Goal: Task Accomplishment & Management: Manage account settings

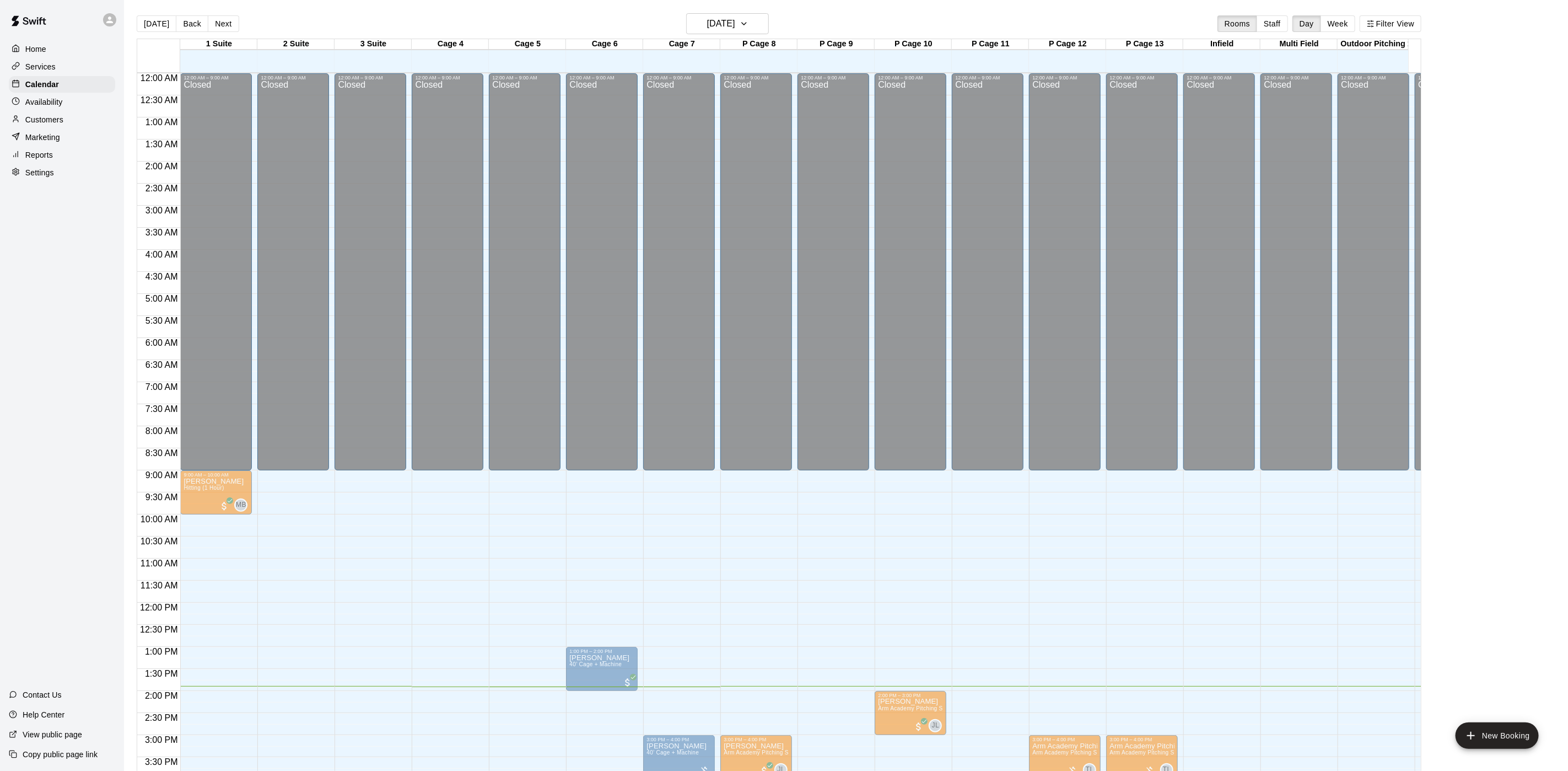
scroll to position [316, 0]
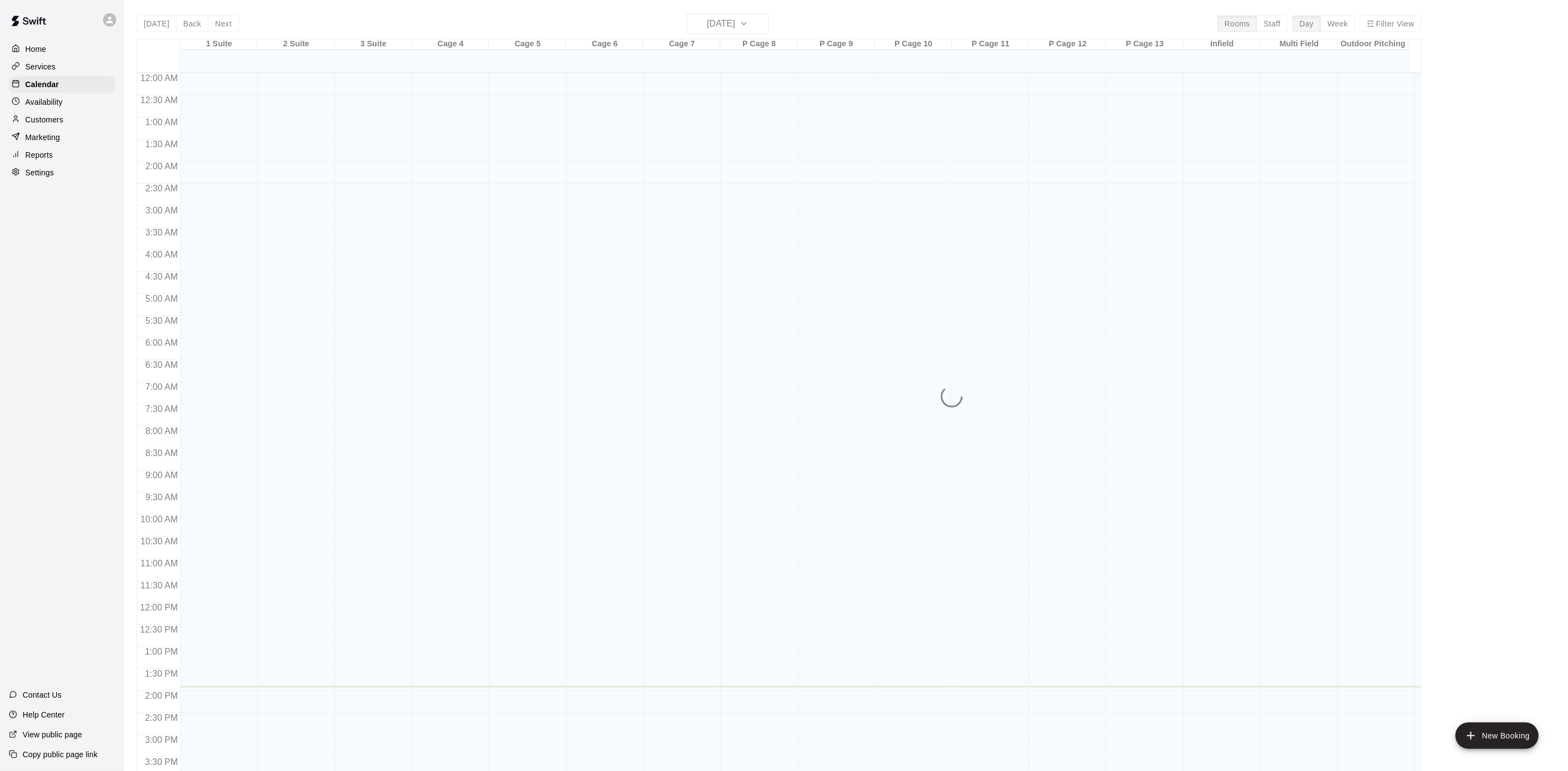
scroll to position [316, 0]
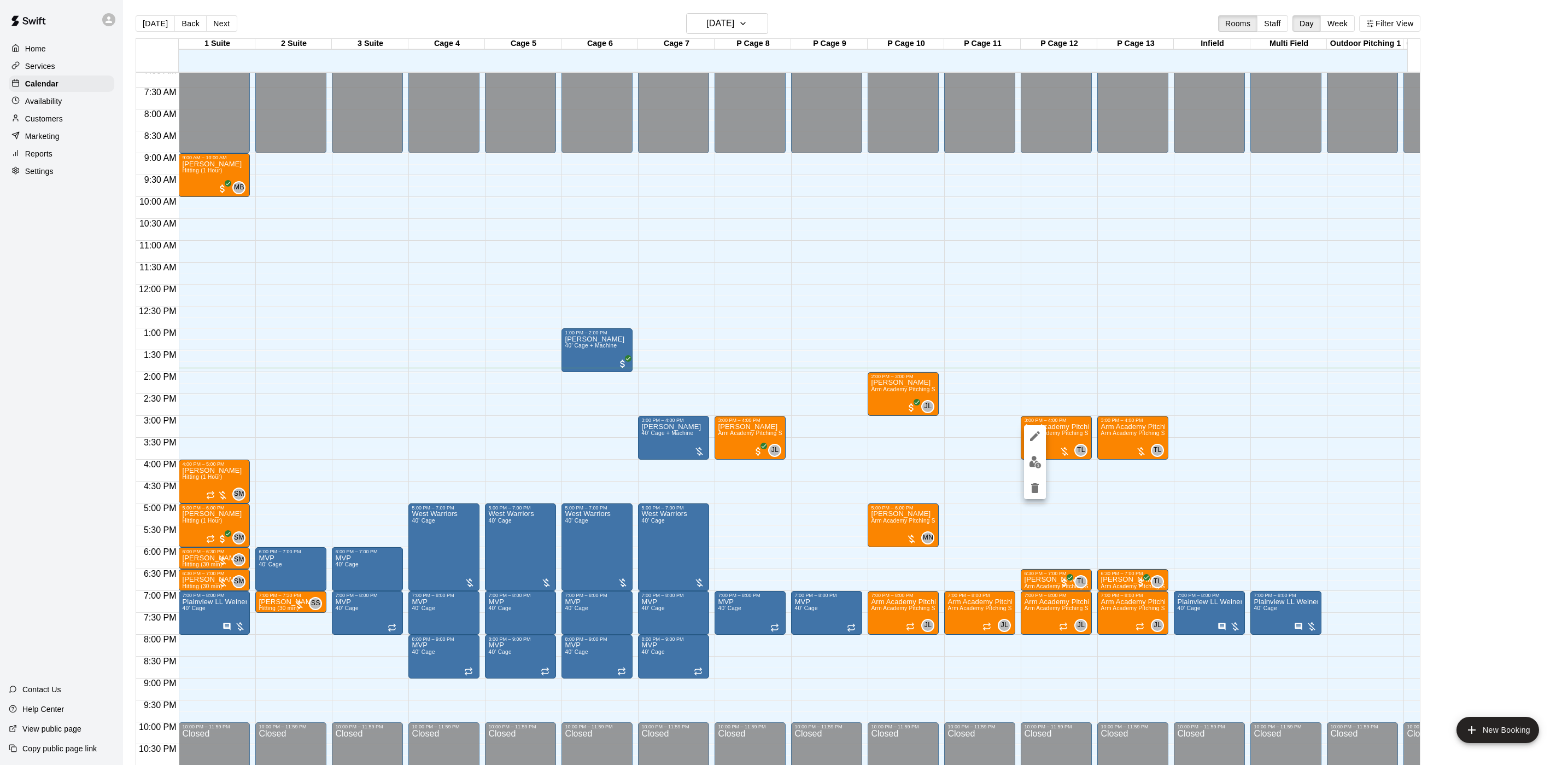
click at [1035, 467] on img "edit" at bounding box center [1035, 462] width 13 height 13
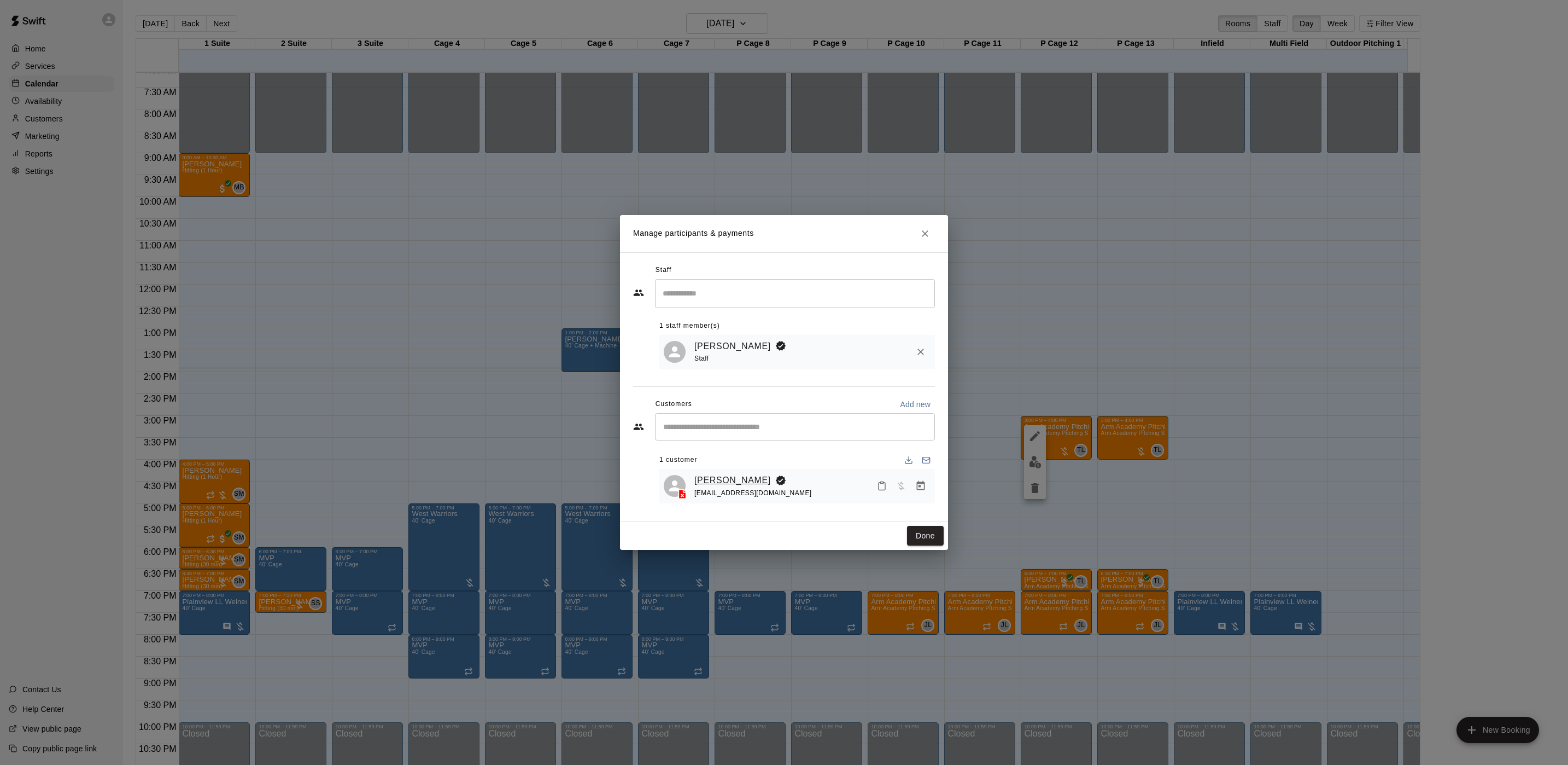
click at [733, 485] on link "[PERSON_NAME]" at bounding box center [733, 480] width 77 height 14
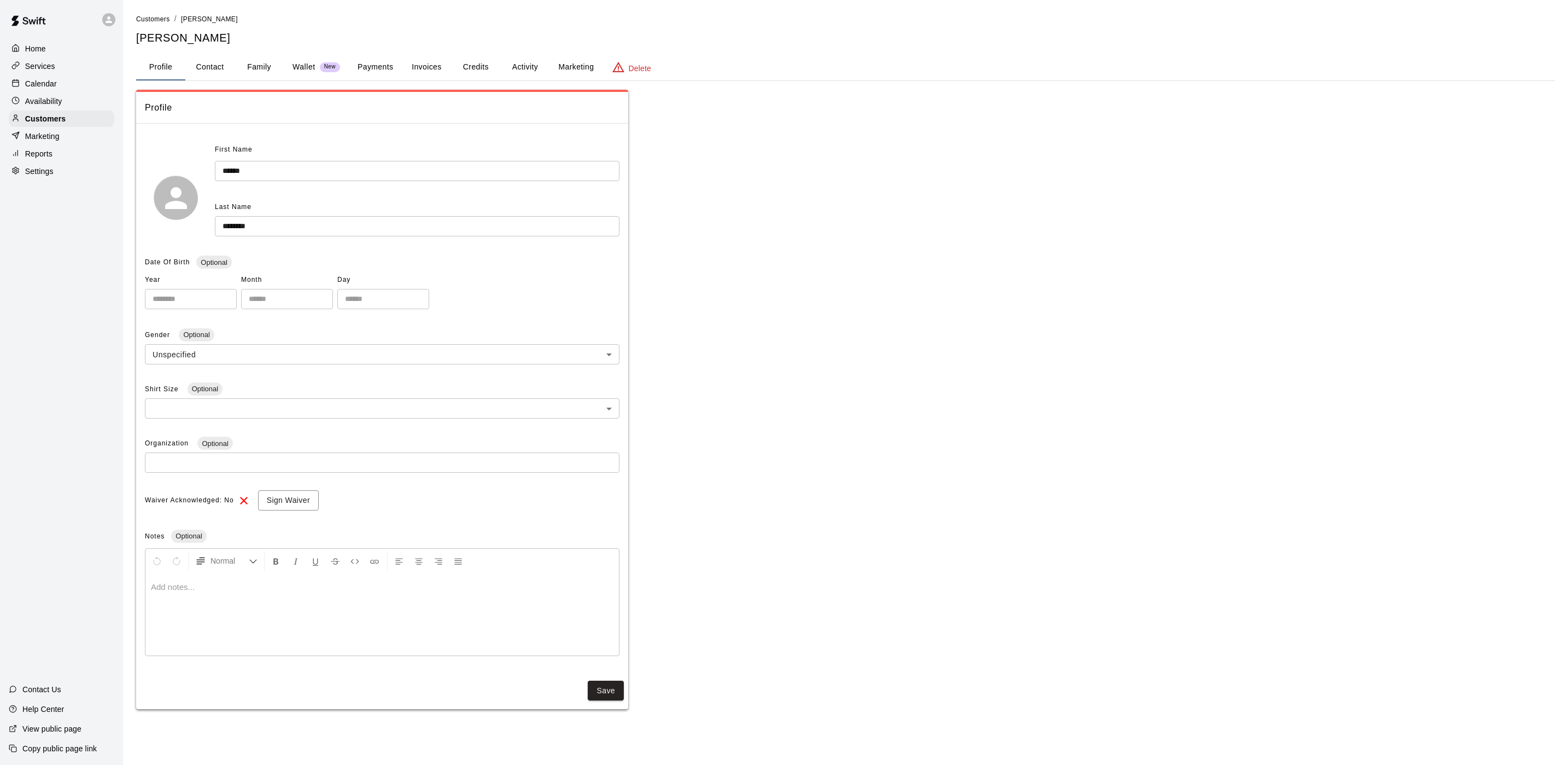
click at [533, 71] on button "Activity" at bounding box center [525, 67] width 49 height 26
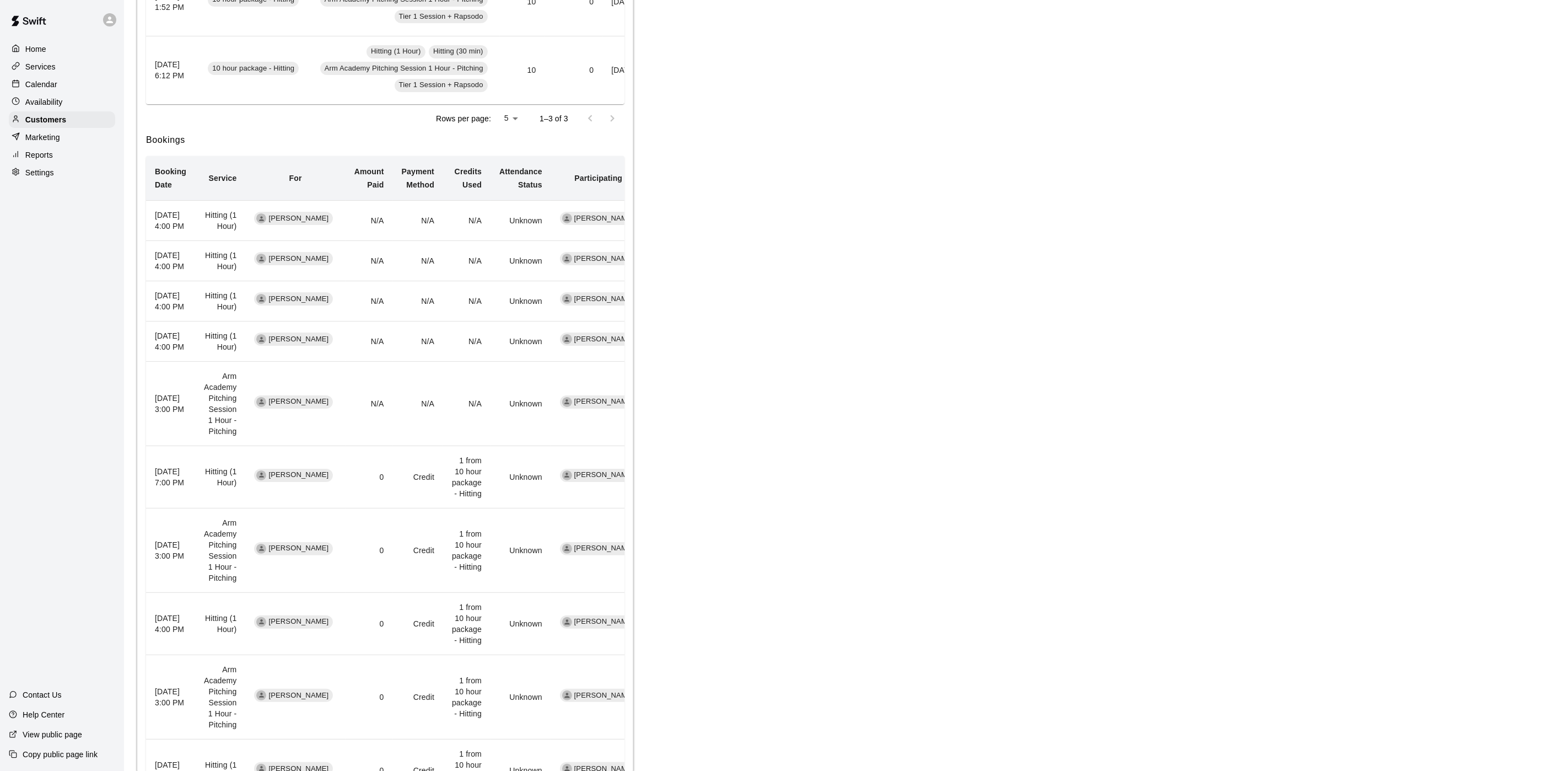
scroll to position [298, 0]
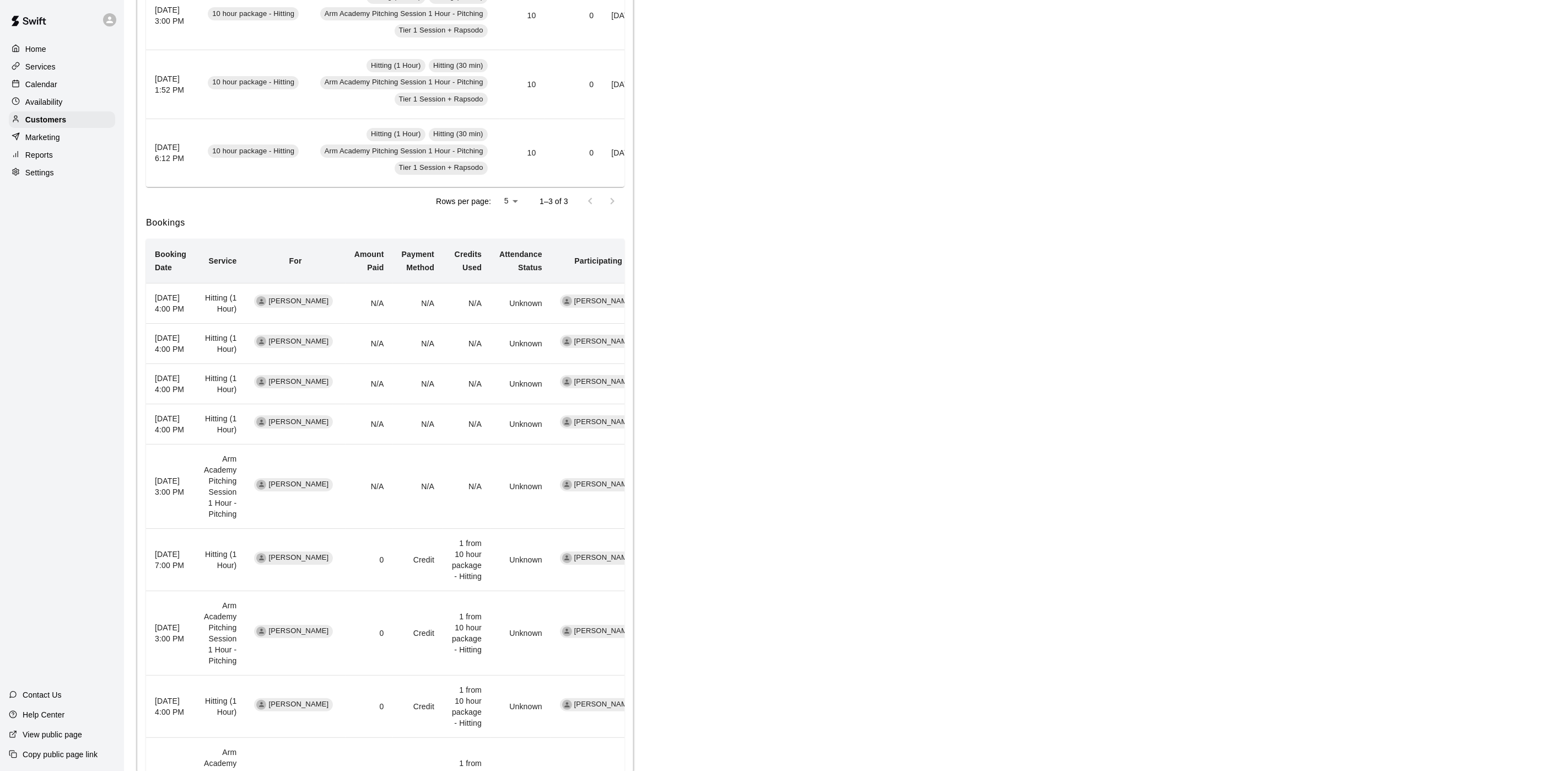
click at [824, 319] on div "Activity Memberships This customer is not part of any memberships. Assign Membe…" at bounding box center [846, 359] width 1418 height 1134
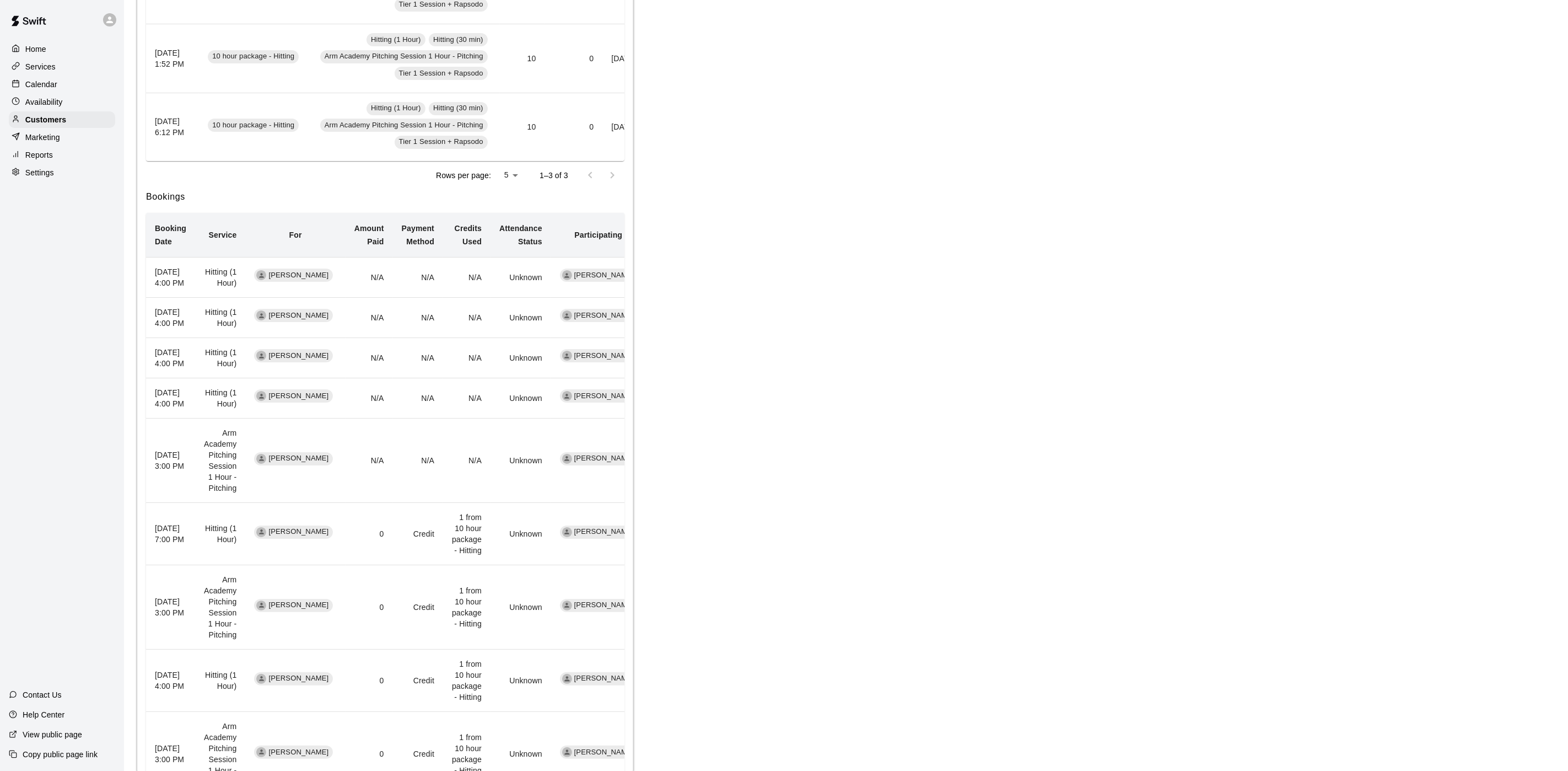
scroll to position [414, 0]
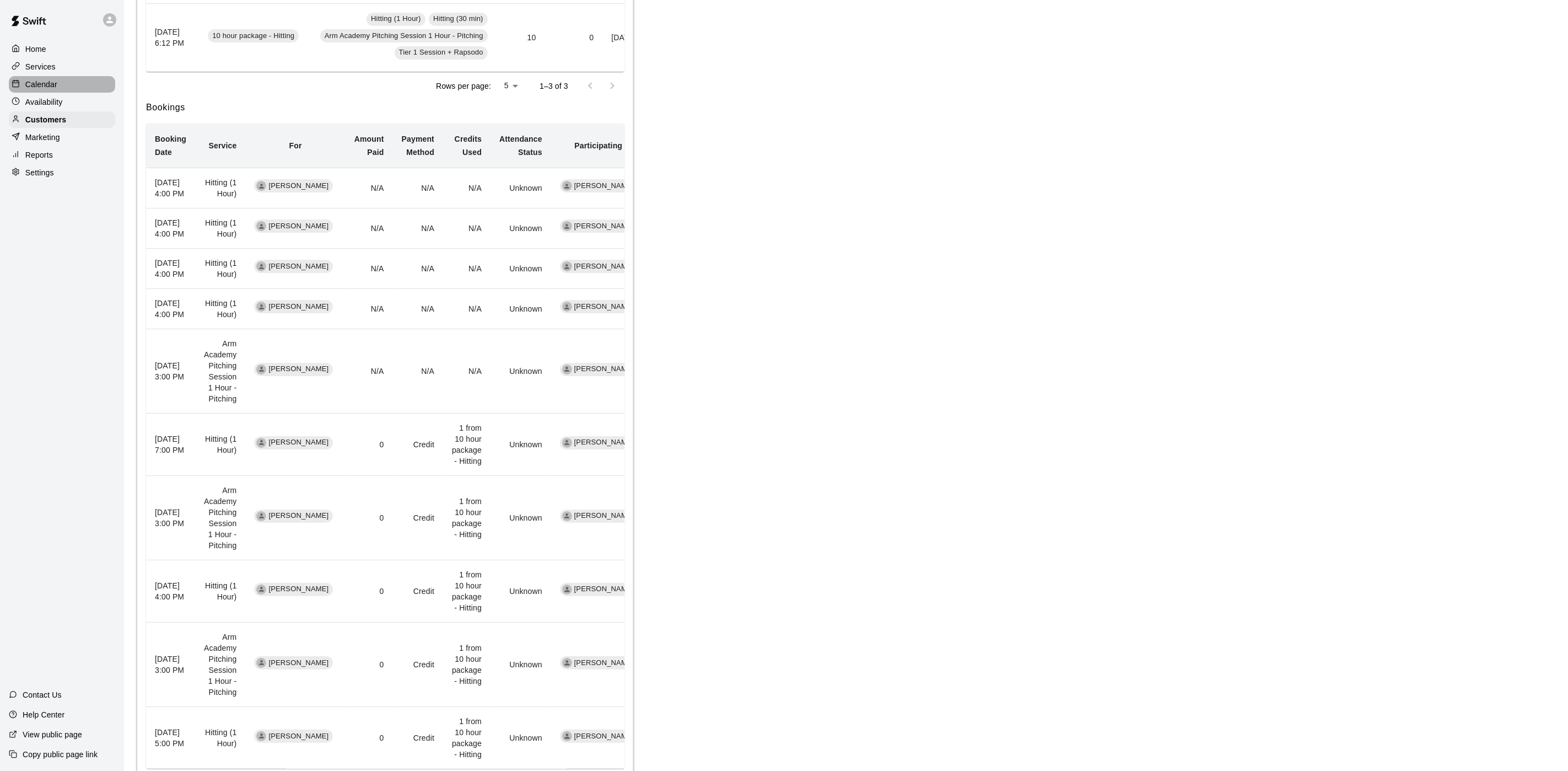
click at [34, 90] on p "Calendar" at bounding box center [41, 84] width 32 height 11
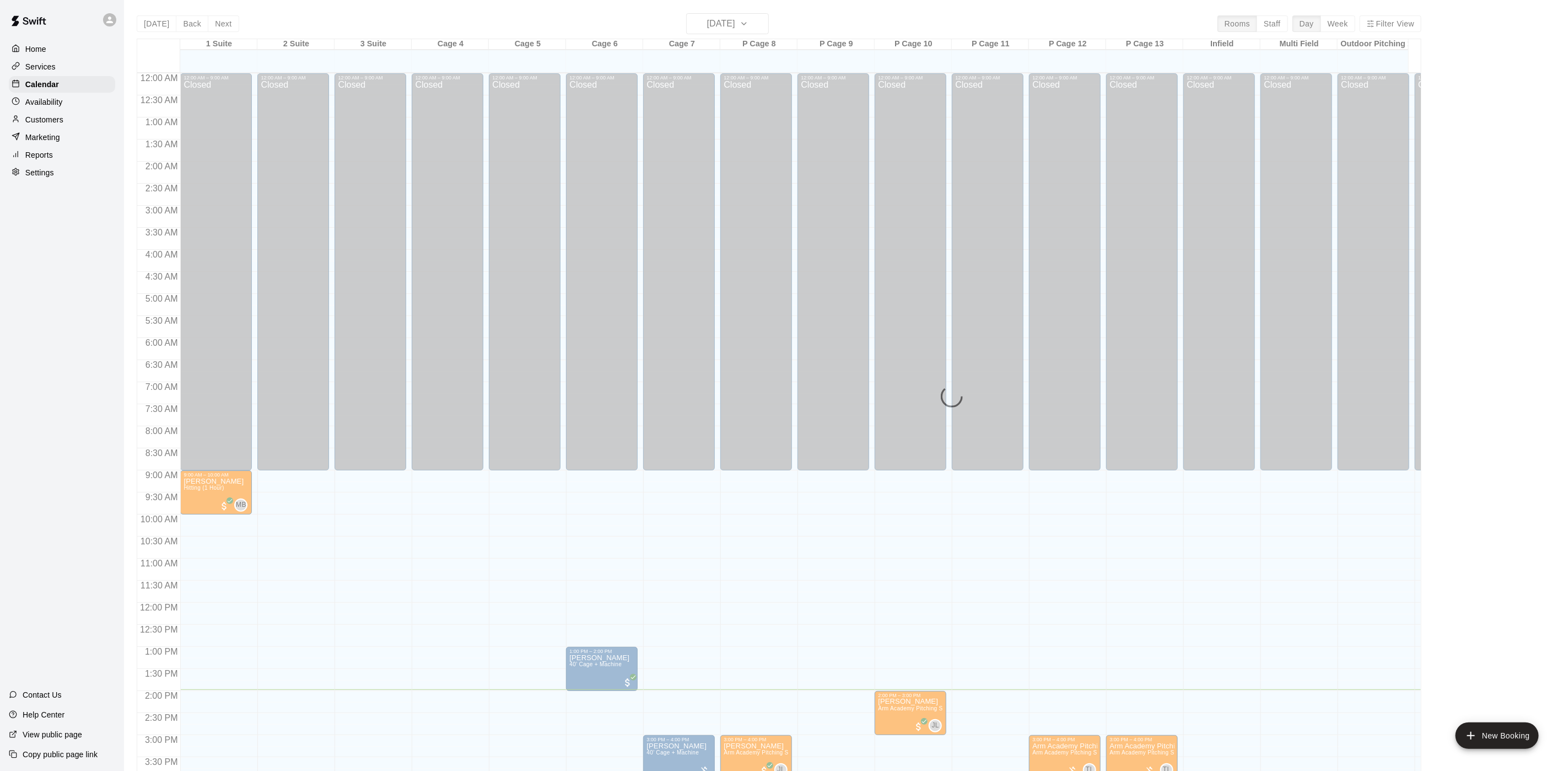
scroll to position [316, 0]
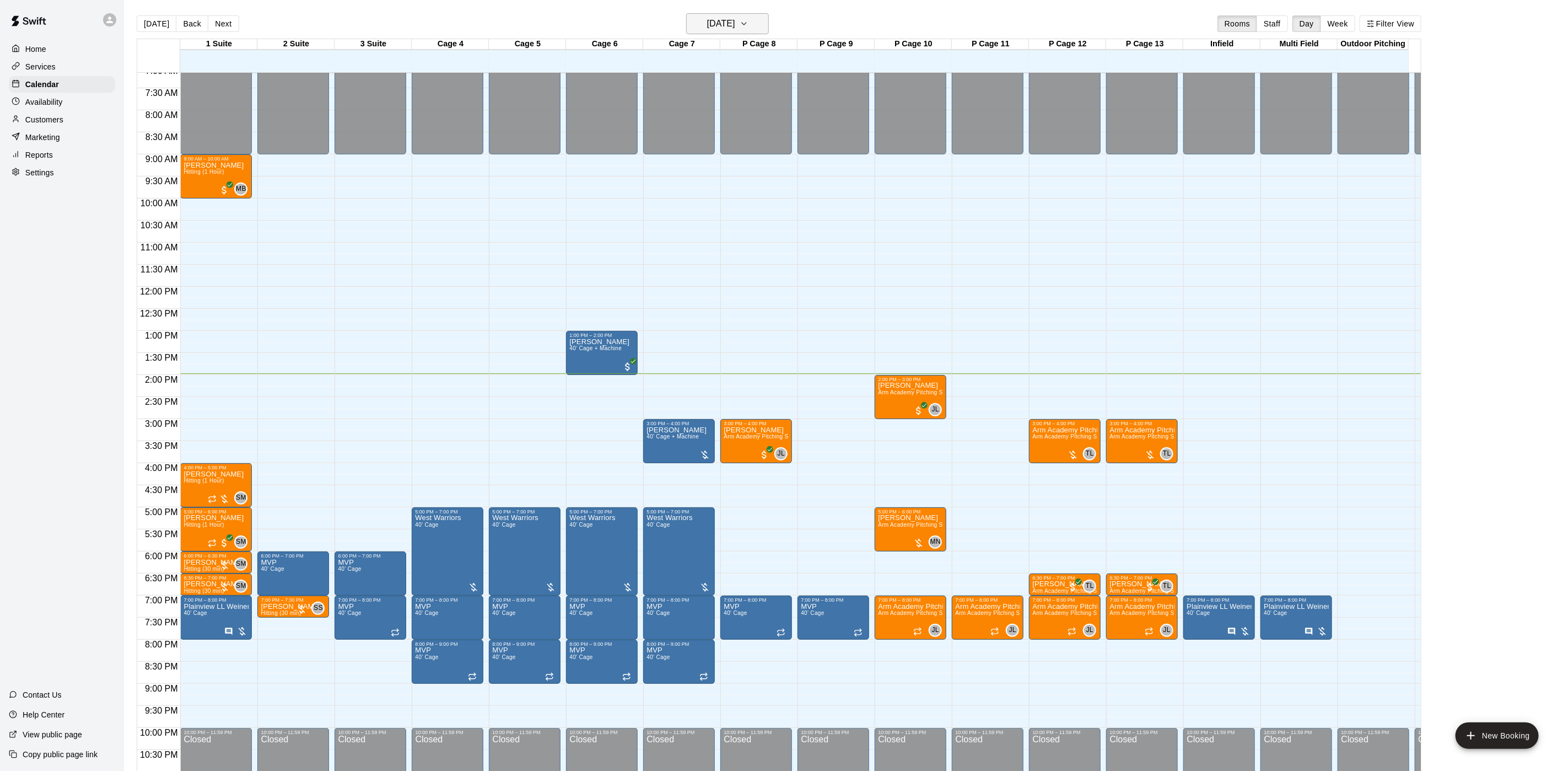
click at [735, 23] on h6 "[DATE]" at bounding box center [721, 23] width 28 height 15
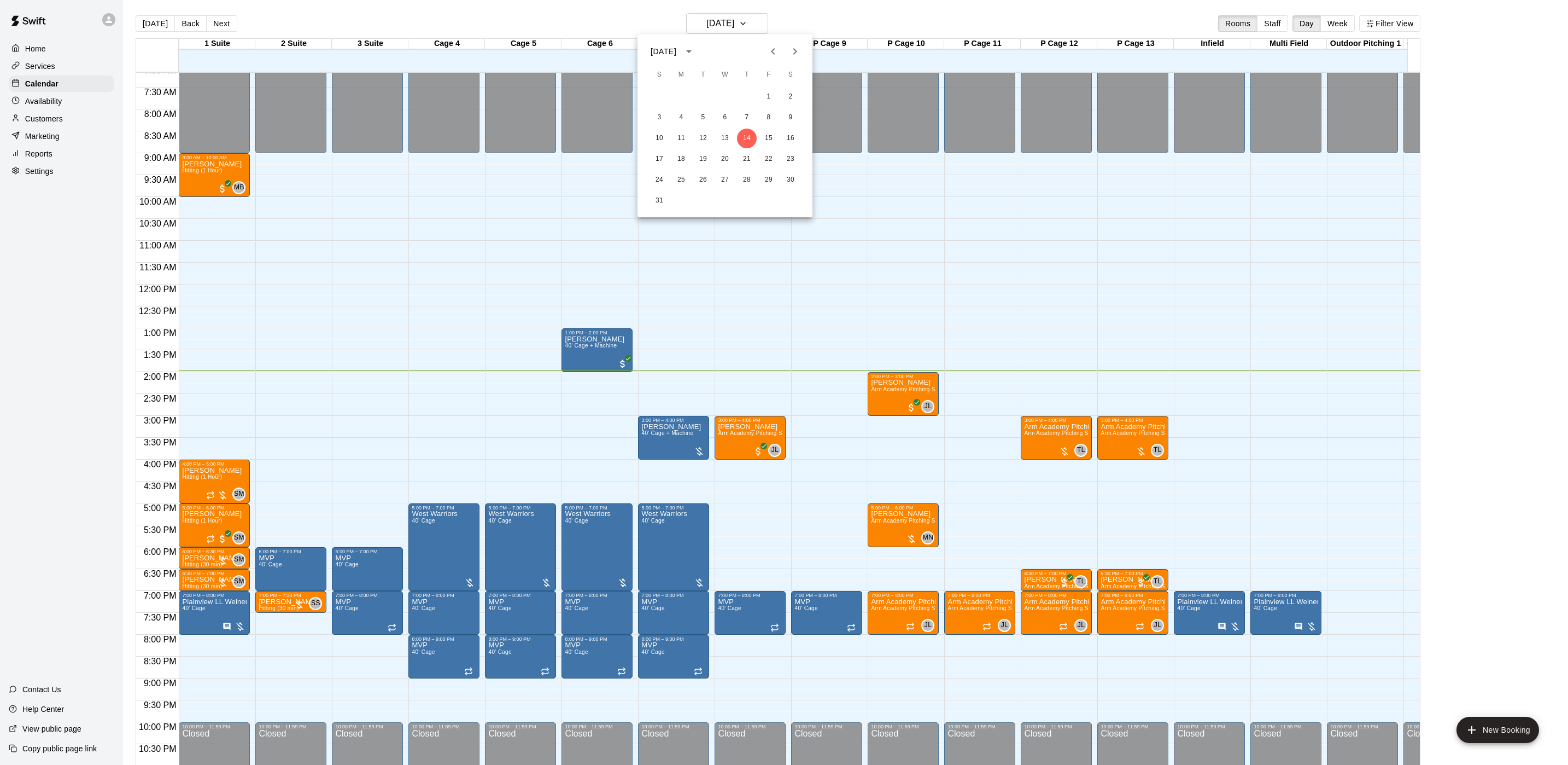
click at [794, 62] on div "[DATE] S M T W T F S 1 2 3 4 5 6 7 8 9 10 11 12 13 14 15 16 17 18 19 20 21 22 2…" at bounding box center [724, 126] width 175 height 183
click at [791, 60] on button "Next month" at bounding box center [795, 51] width 22 height 22
click at [769, 54] on icon "Previous month" at bounding box center [773, 52] width 13 height 13
click at [789, 53] on icon "Next month" at bounding box center [795, 52] width 13 height 13
click at [105, 130] on div at bounding box center [784, 382] width 1568 height 765
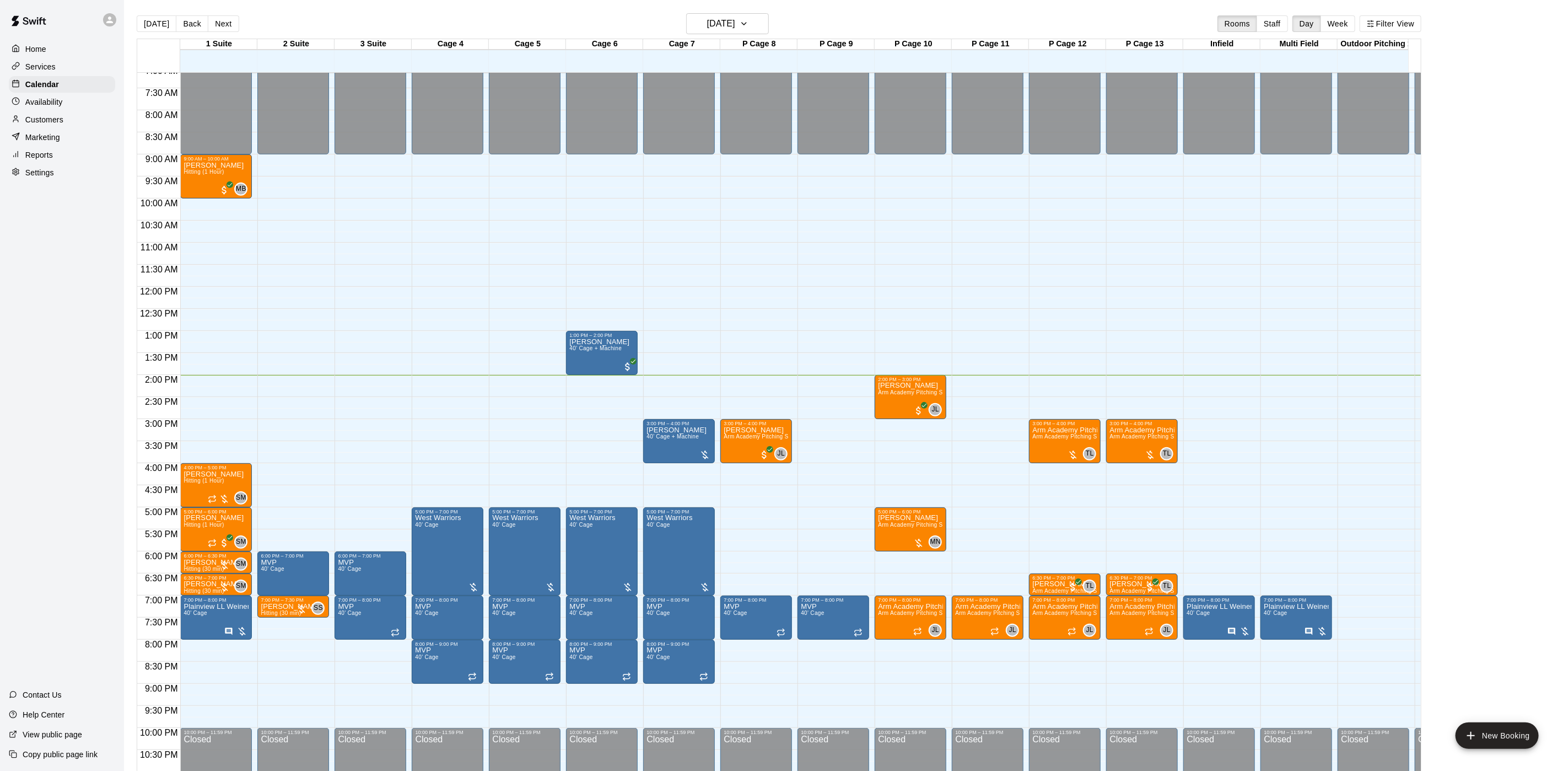
click at [95, 121] on div "[DATE] S M T W T F S 1 2 3 4 5 6 7 8 9 10 11 12 13 14 15 16 17 18 19 20 21 22 2…" at bounding box center [784, 385] width 1568 height 771
click at [93, 123] on div "Customers" at bounding box center [61, 119] width 106 height 17
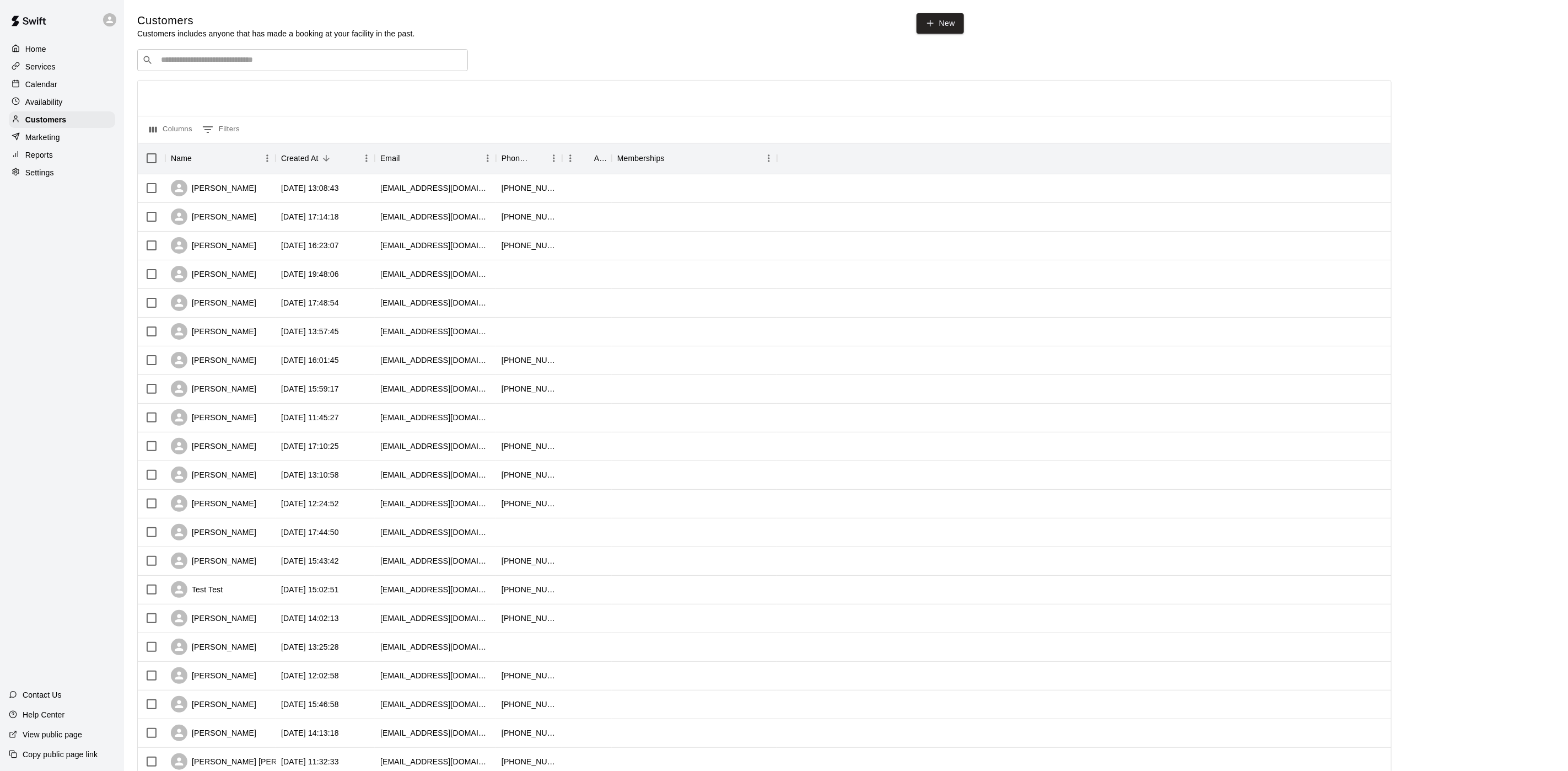
click at [180, 48] on div "Customers Customers includes anyone that has made a booking at your facility in…" at bounding box center [846, 467] width 1418 height 907
click at [180, 55] on div "​ ​" at bounding box center [303, 60] width 331 height 22
type input "******"
click at [266, 83] on div "[PERSON_NAME] [EMAIL_ADDRESS][DOMAIN_NAME]" at bounding box center [314, 91] width 291 height 24
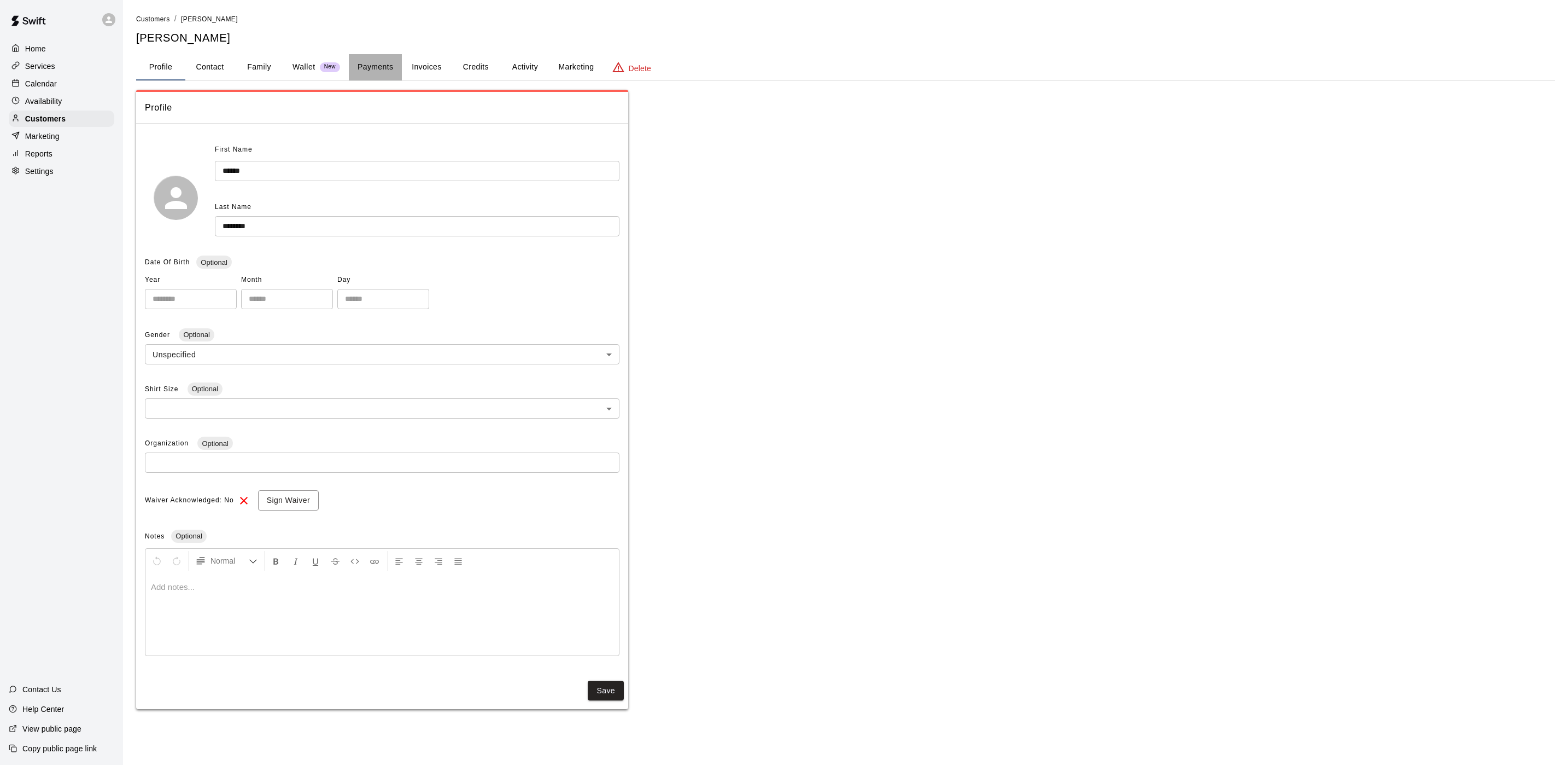
click at [368, 57] on button "Payments" at bounding box center [375, 67] width 53 height 26
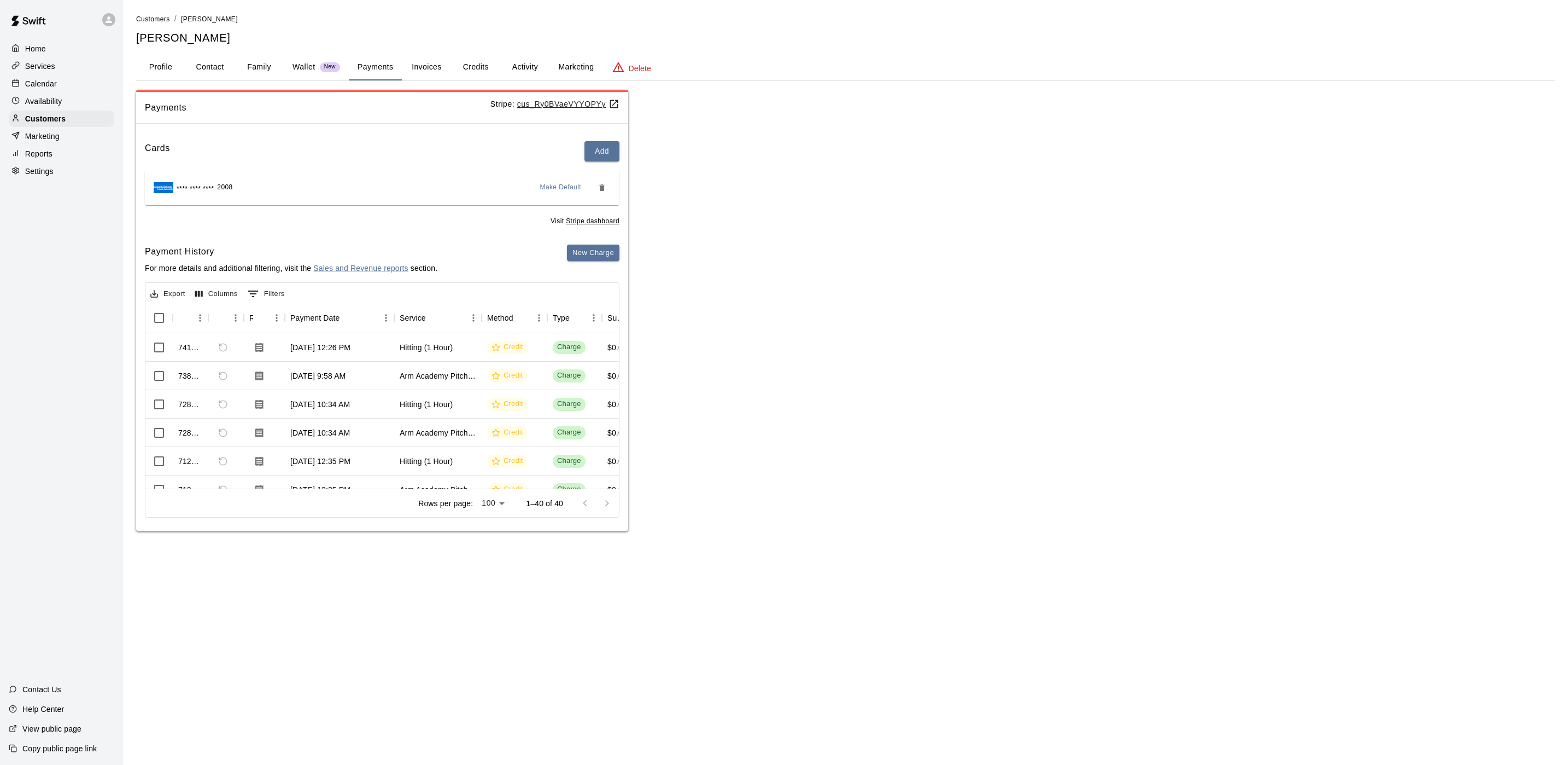
click at [530, 67] on button "Activity" at bounding box center [525, 67] width 49 height 26
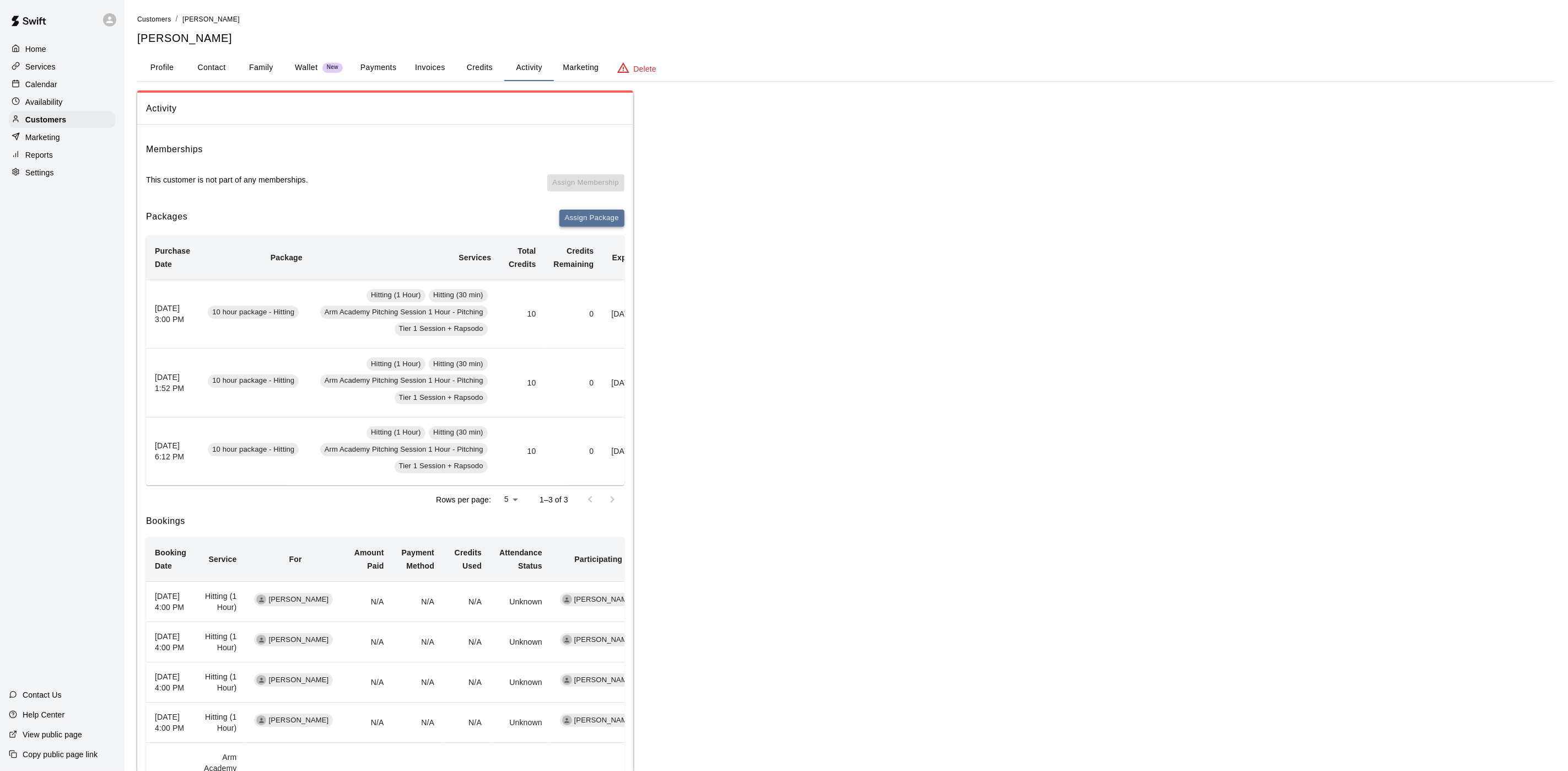
click at [587, 217] on button "Assign Package" at bounding box center [592, 218] width 65 height 17
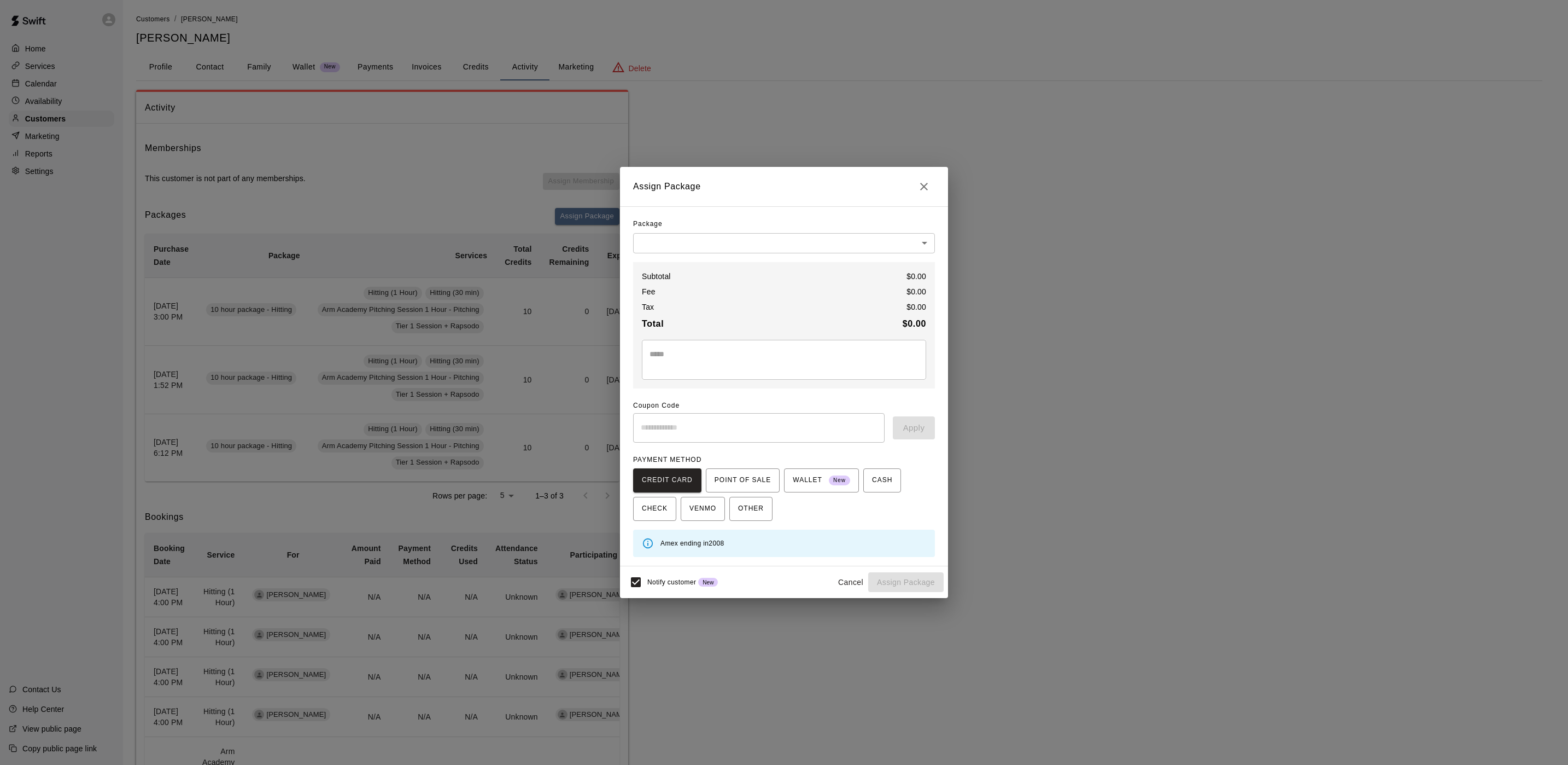
click at [679, 237] on body "Home Services Calendar Availability Customers Marketing Reports Settings Contac…" at bounding box center [784, 618] width 1568 height 1236
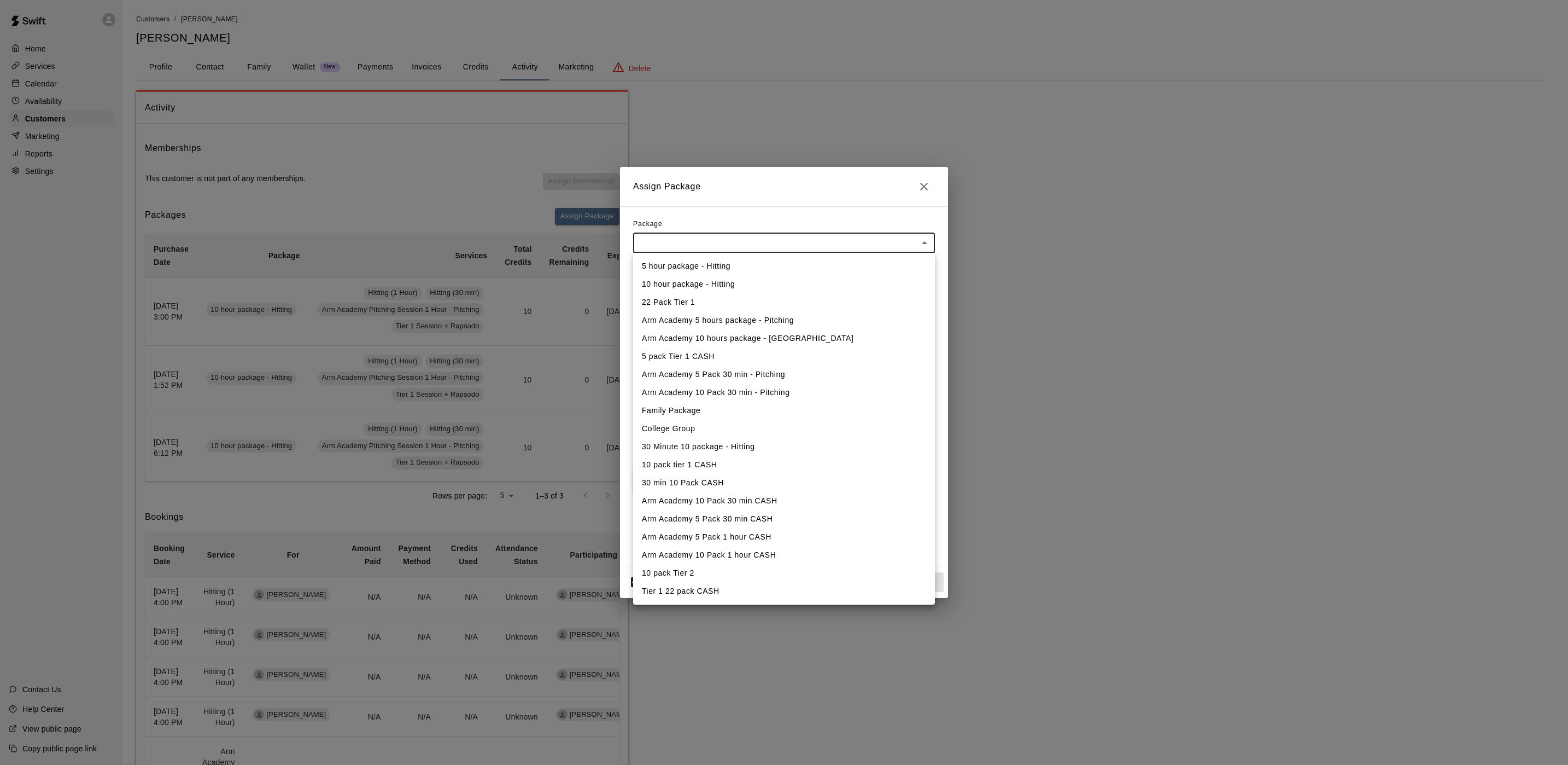
click at [690, 286] on li "10 hour package - Hitting" at bounding box center [784, 284] width 302 height 18
type input "**********"
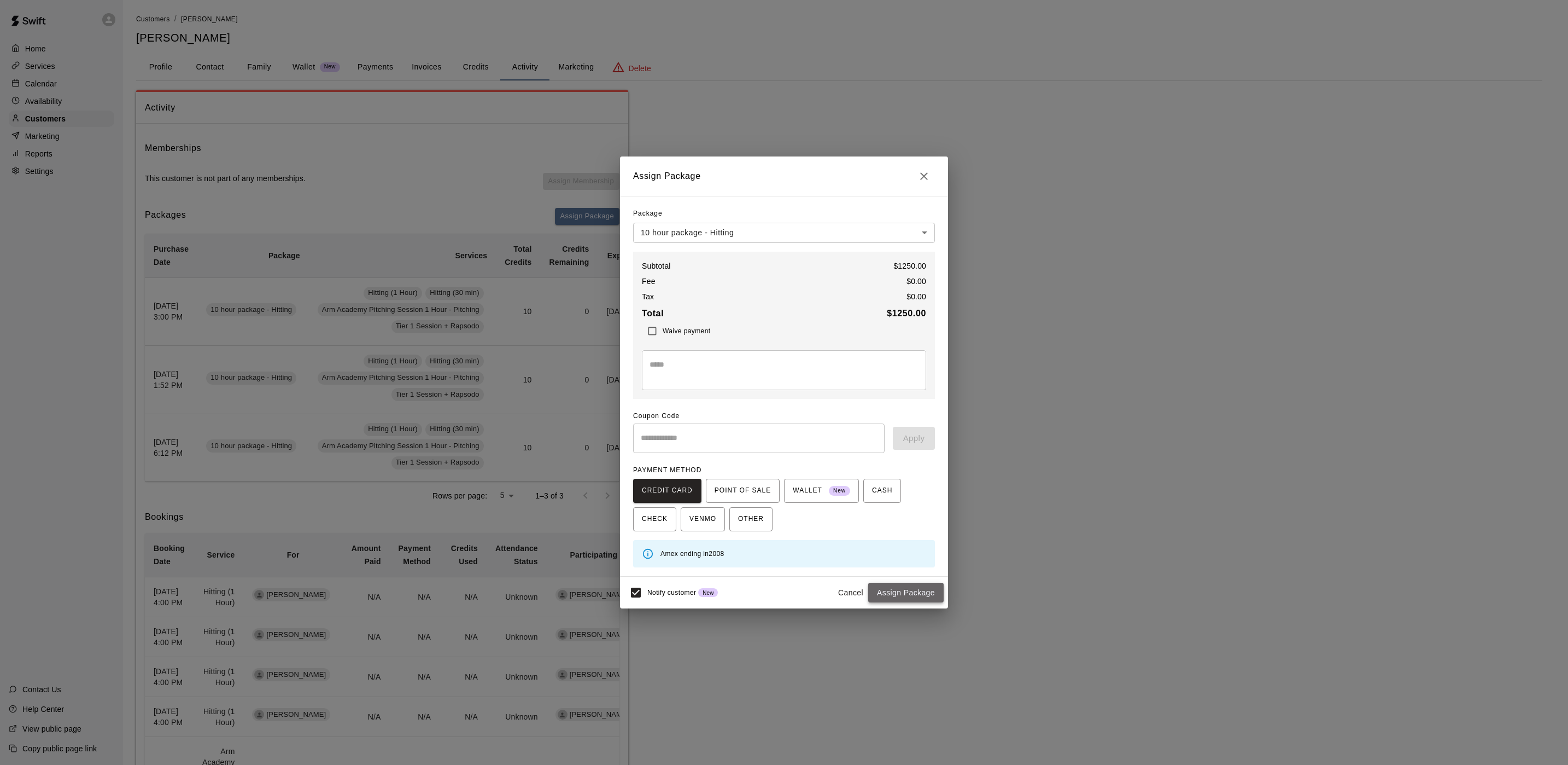
click at [906, 590] on button "Assign Package" at bounding box center [906, 593] width 75 height 20
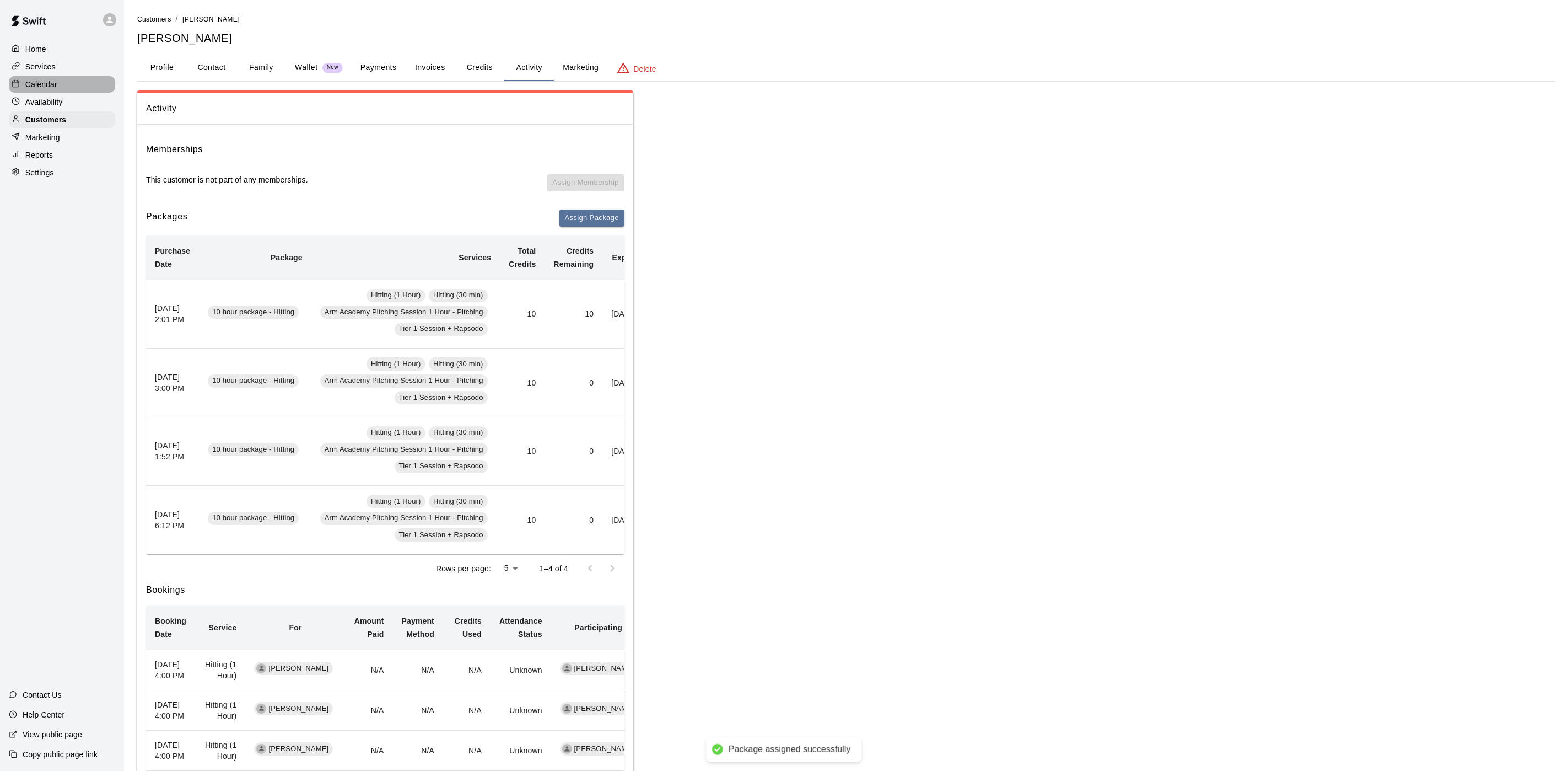
click at [40, 90] on p "Calendar" at bounding box center [41, 84] width 32 height 11
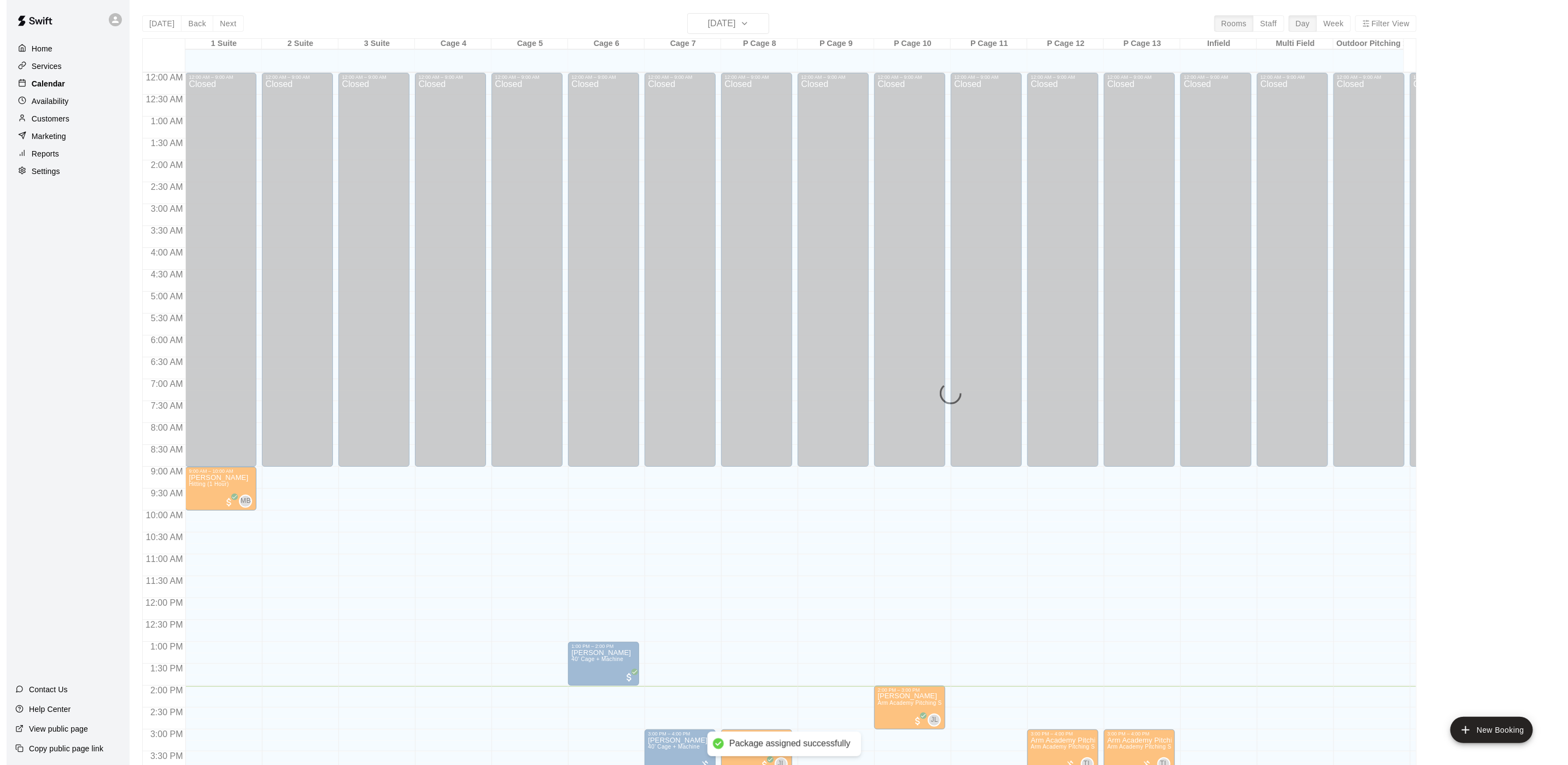
scroll to position [314, 0]
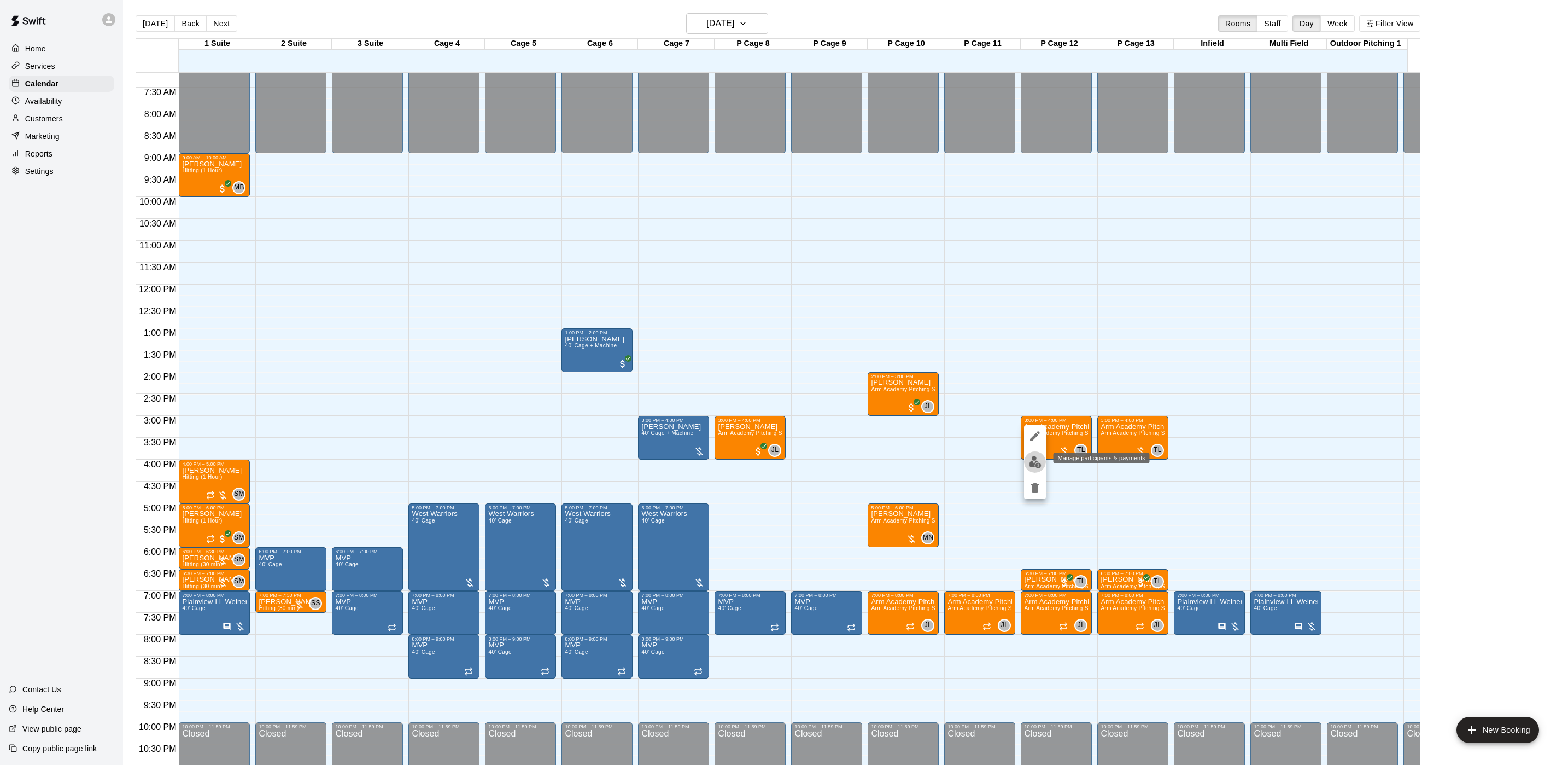
click at [1030, 459] on img "edit" at bounding box center [1035, 462] width 13 height 13
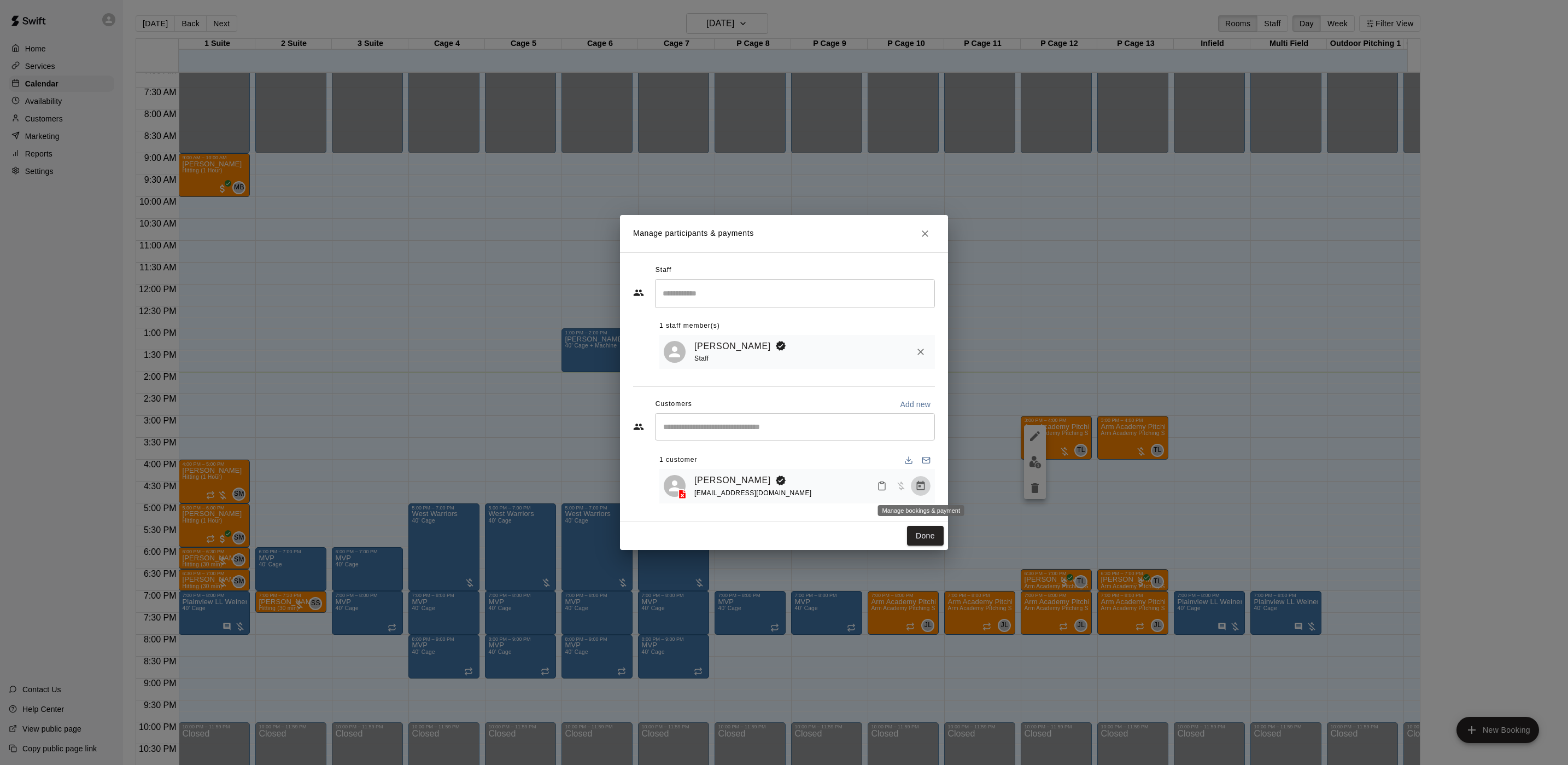
click at [924, 486] on icon "Manage bookings & payment" at bounding box center [920, 485] width 8 height 9
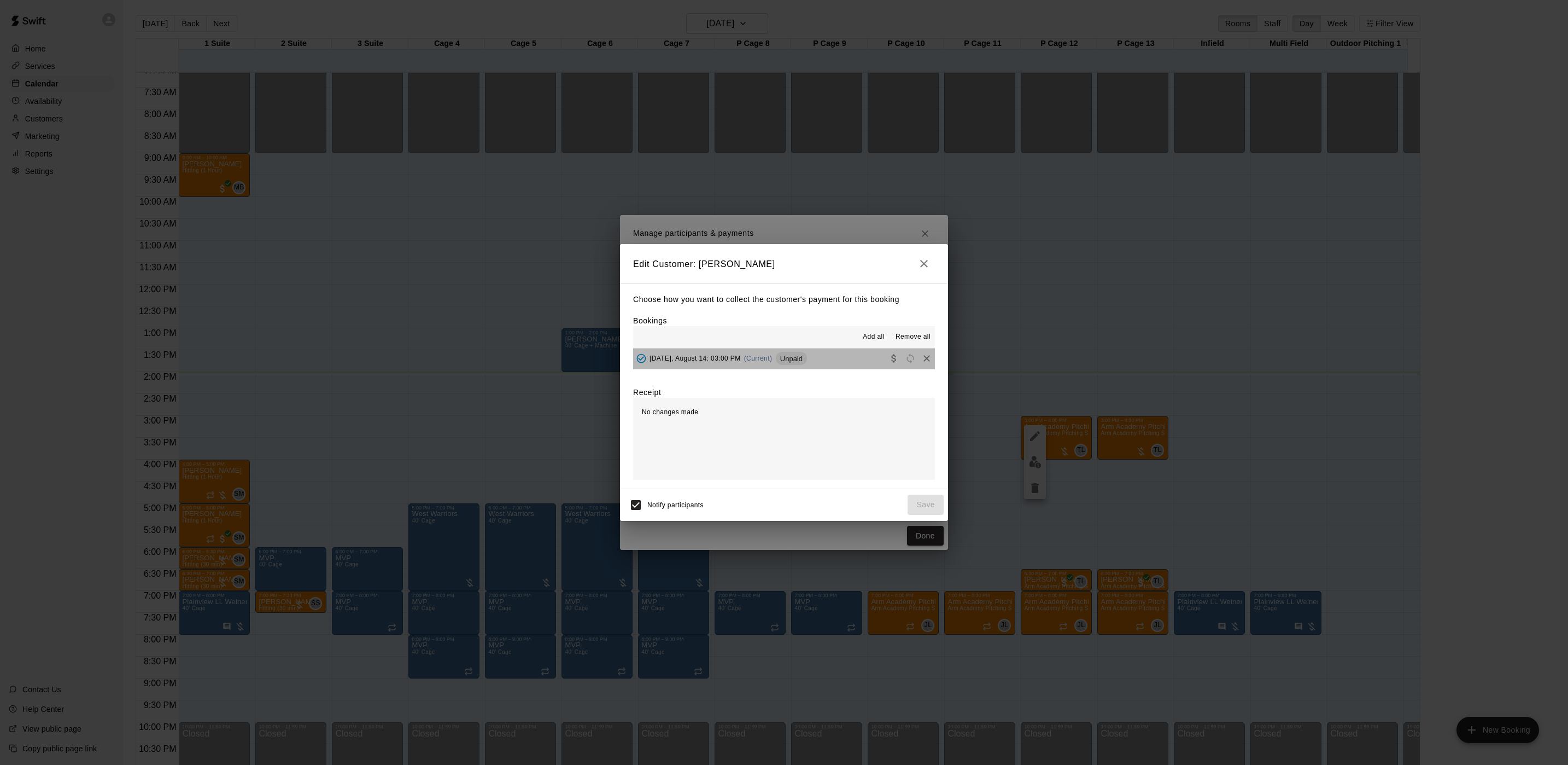
click at [791, 360] on span "Unpaid" at bounding box center [791, 358] width 31 height 8
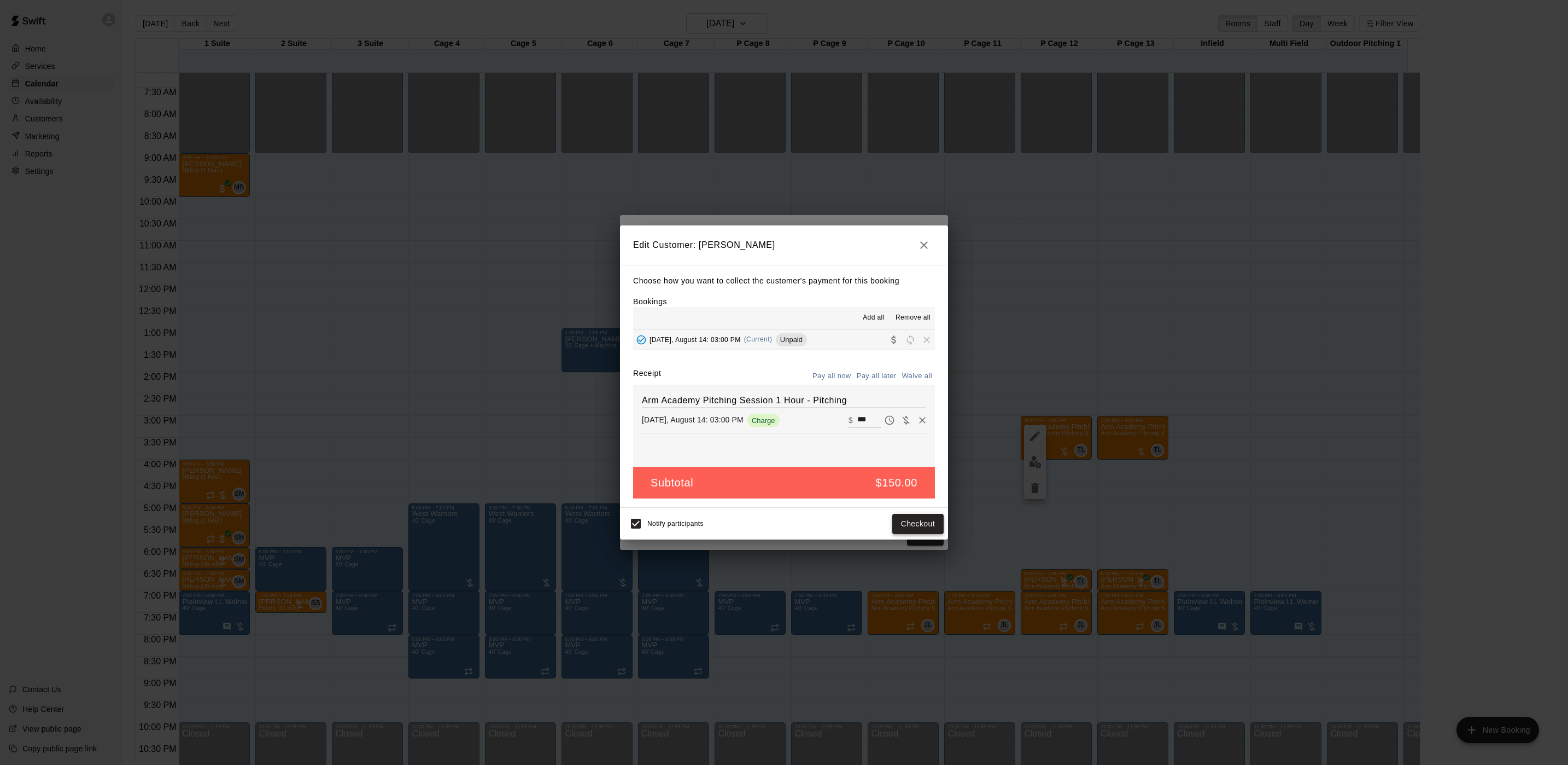
click at [911, 530] on button "Checkout" at bounding box center [918, 523] width 51 height 20
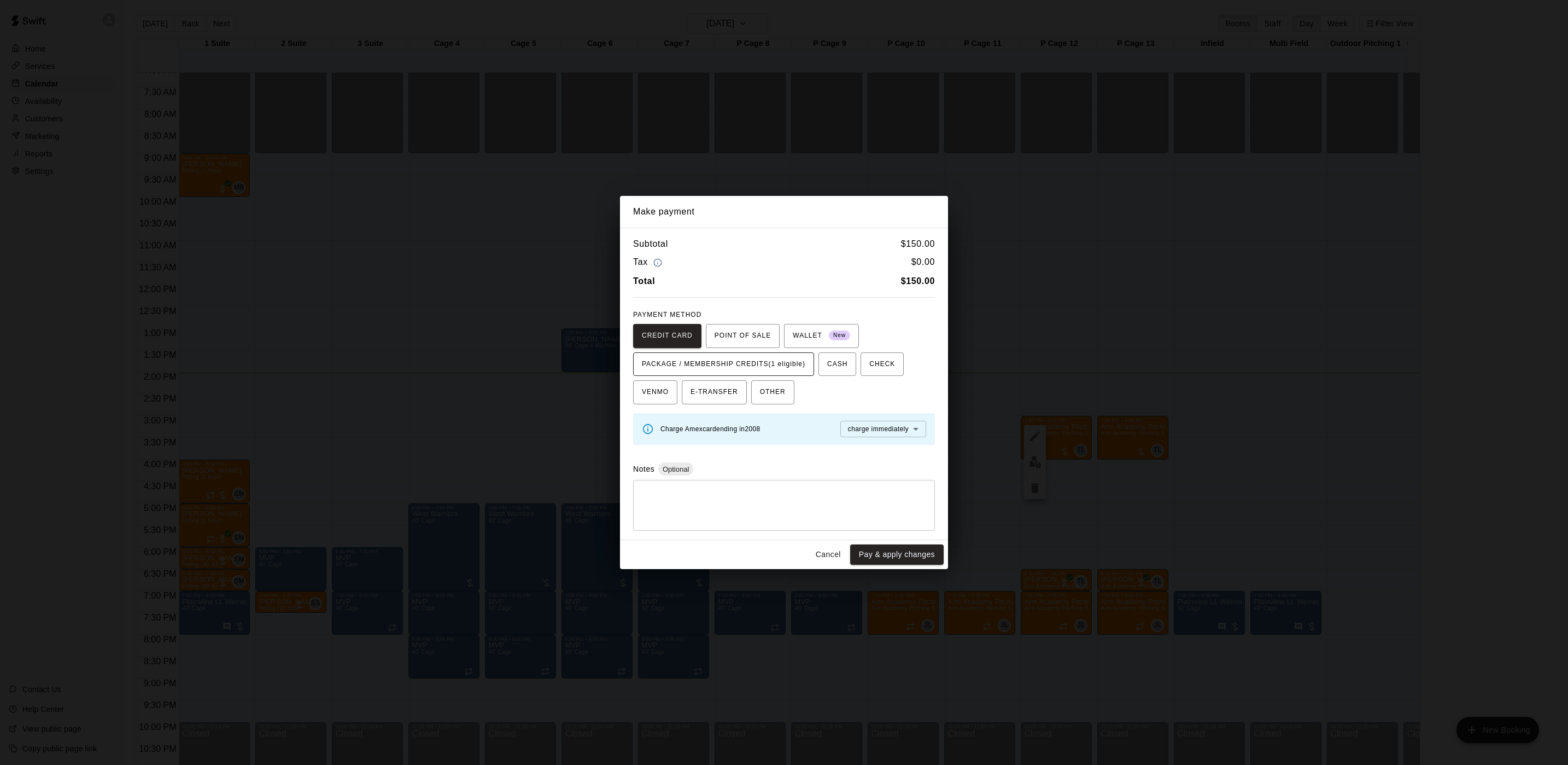
click at [751, 362] on span "PACKAGE / MEMBERSHIP CREDITS (1 eligible)" at bounding box center [723, 364] width 164 height 18
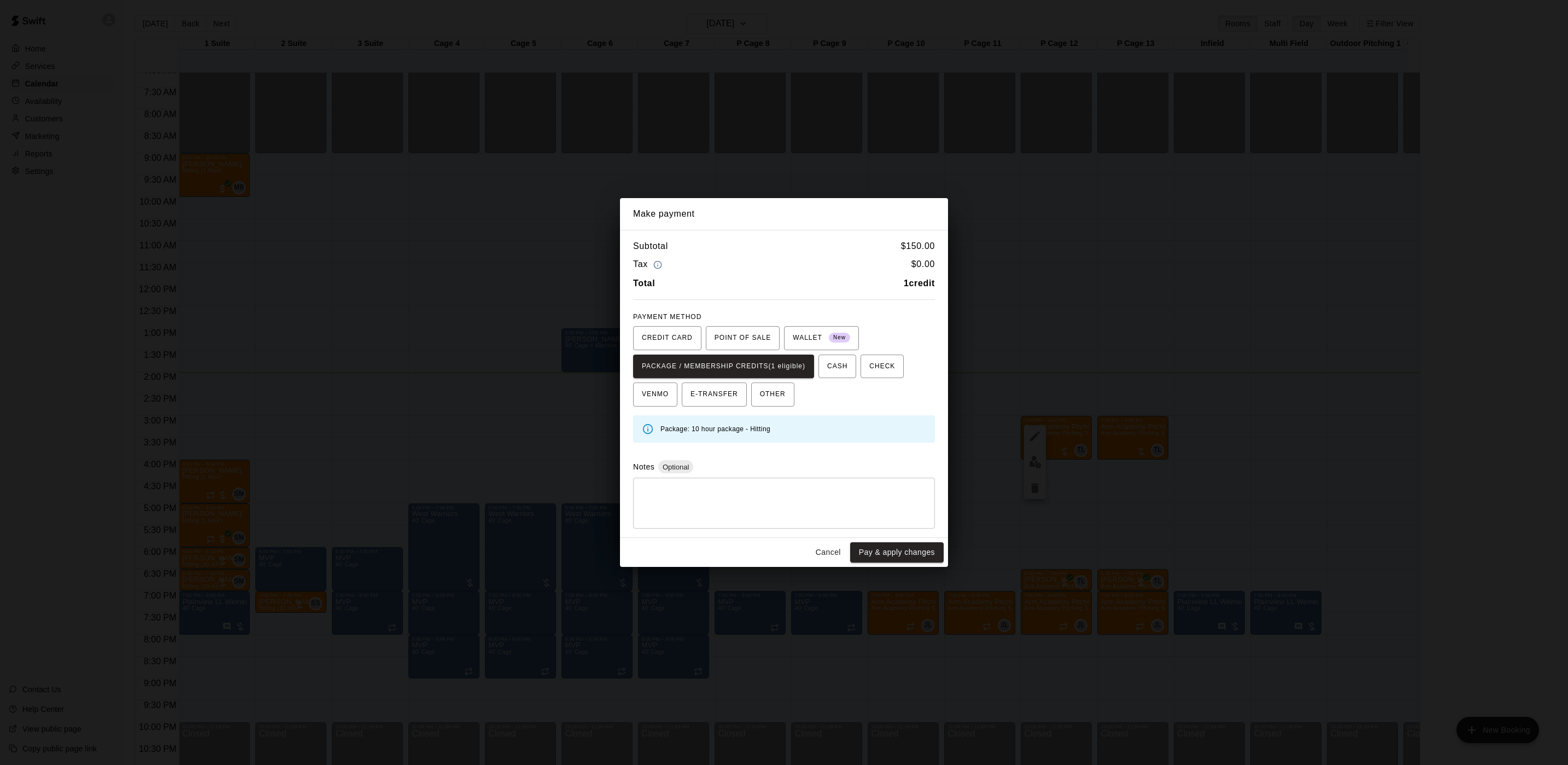
click at [872, 542] on div "Cancel Pay & apply changes" at bounding box center [784, 552] width 328 height 29
click at [872, 545] on button "Pay & apply changes" at bounding box center [897, 552] width 94 height 20
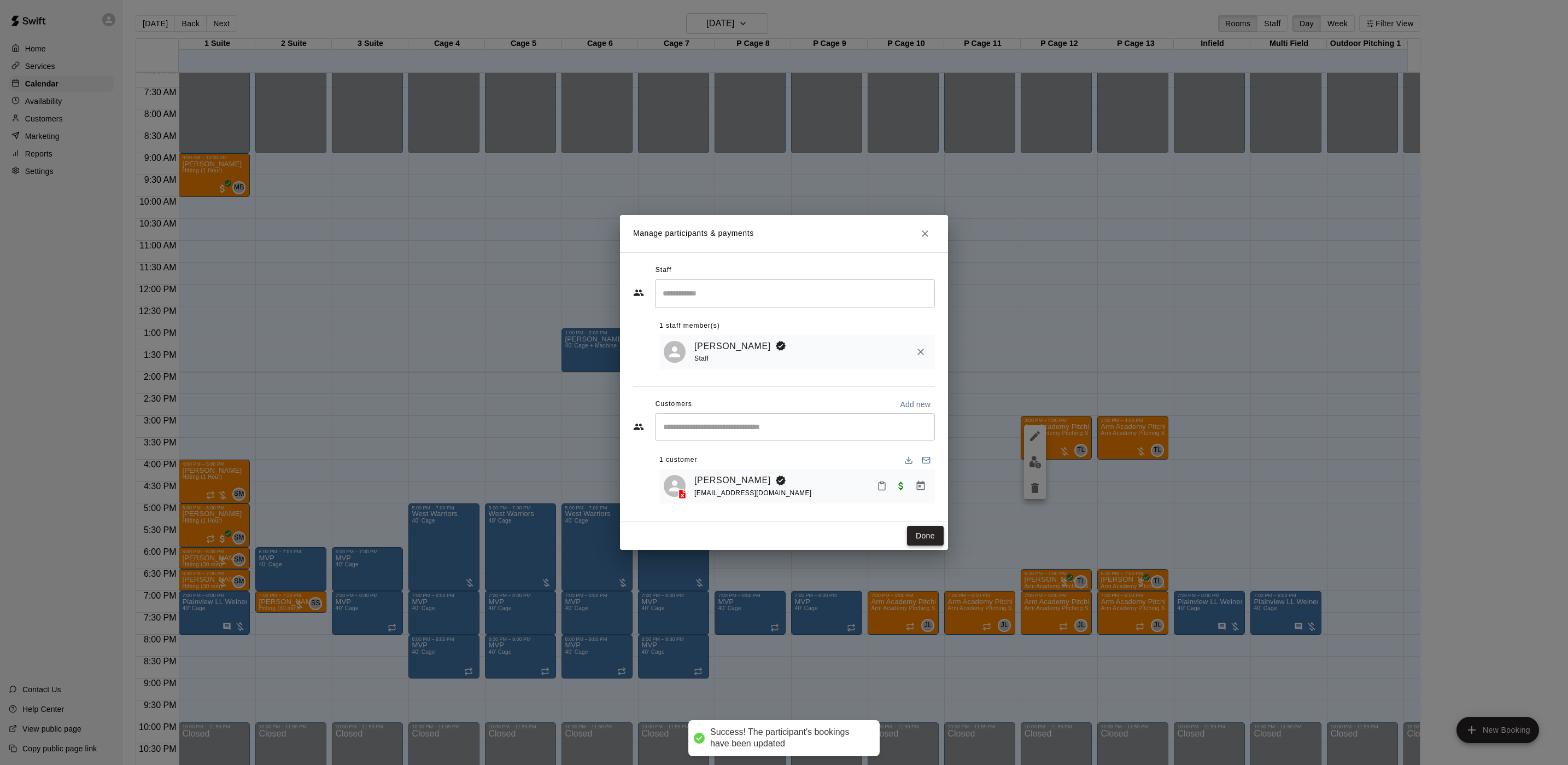
click at [926, 534] on button "Done" at bounding box center [925, 535] width 37 height 20
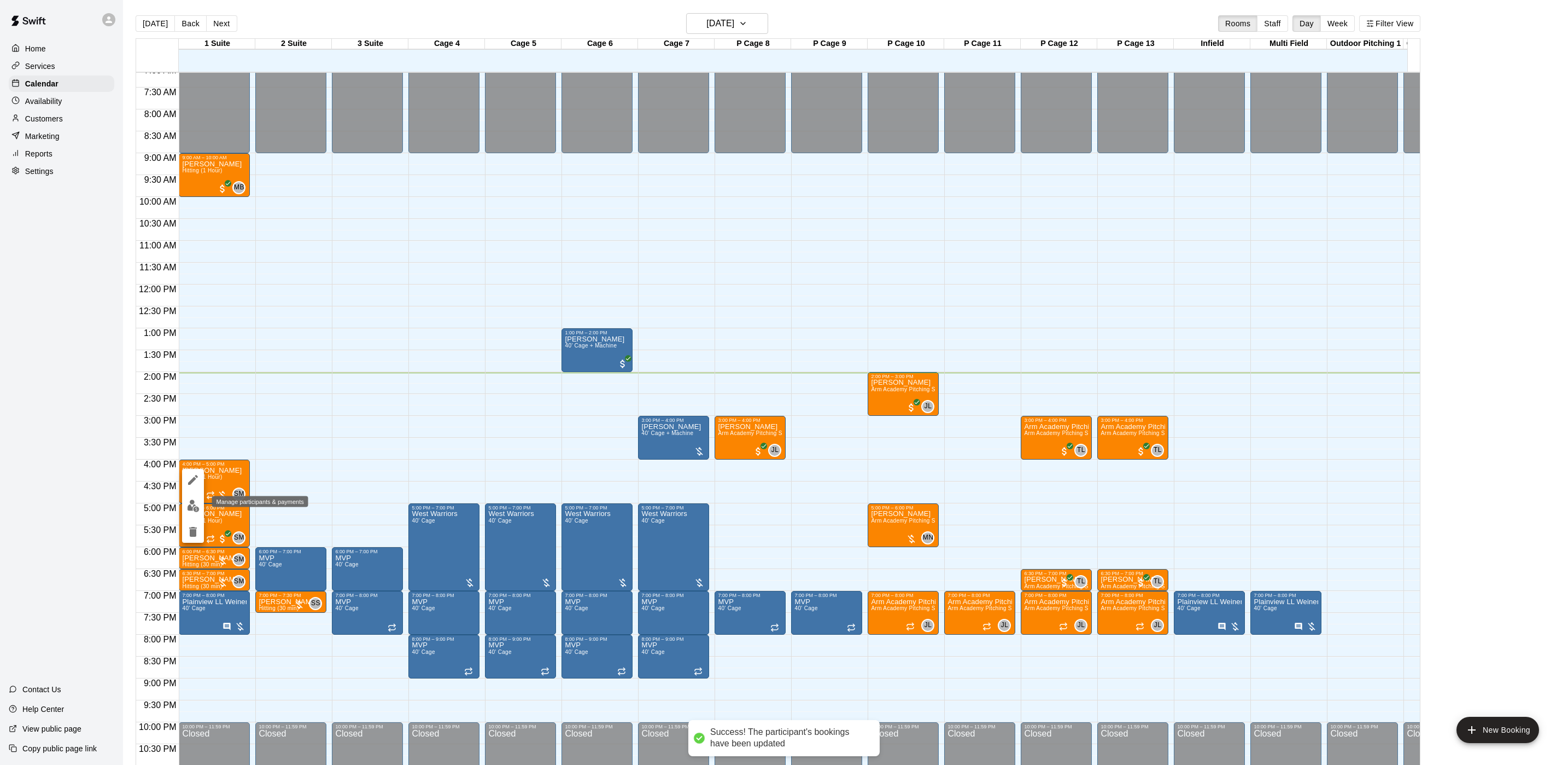
click at [196, 506] on img "edit" at bounding box center [193, 506] width 13 height 13
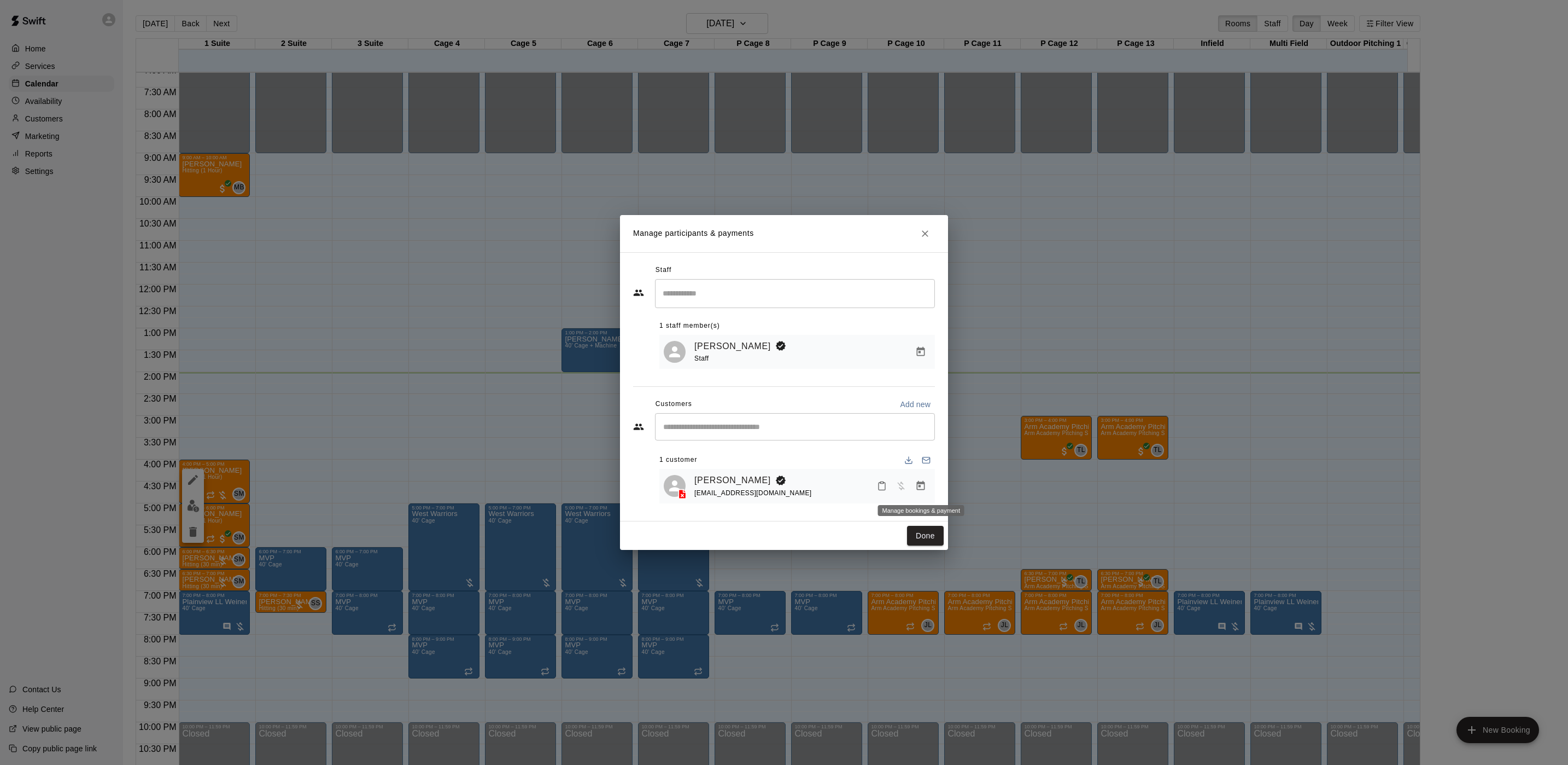
click at [920, 495] on button "Manage bookings & payment" at bounding box center [920, 485] width 19 height 19
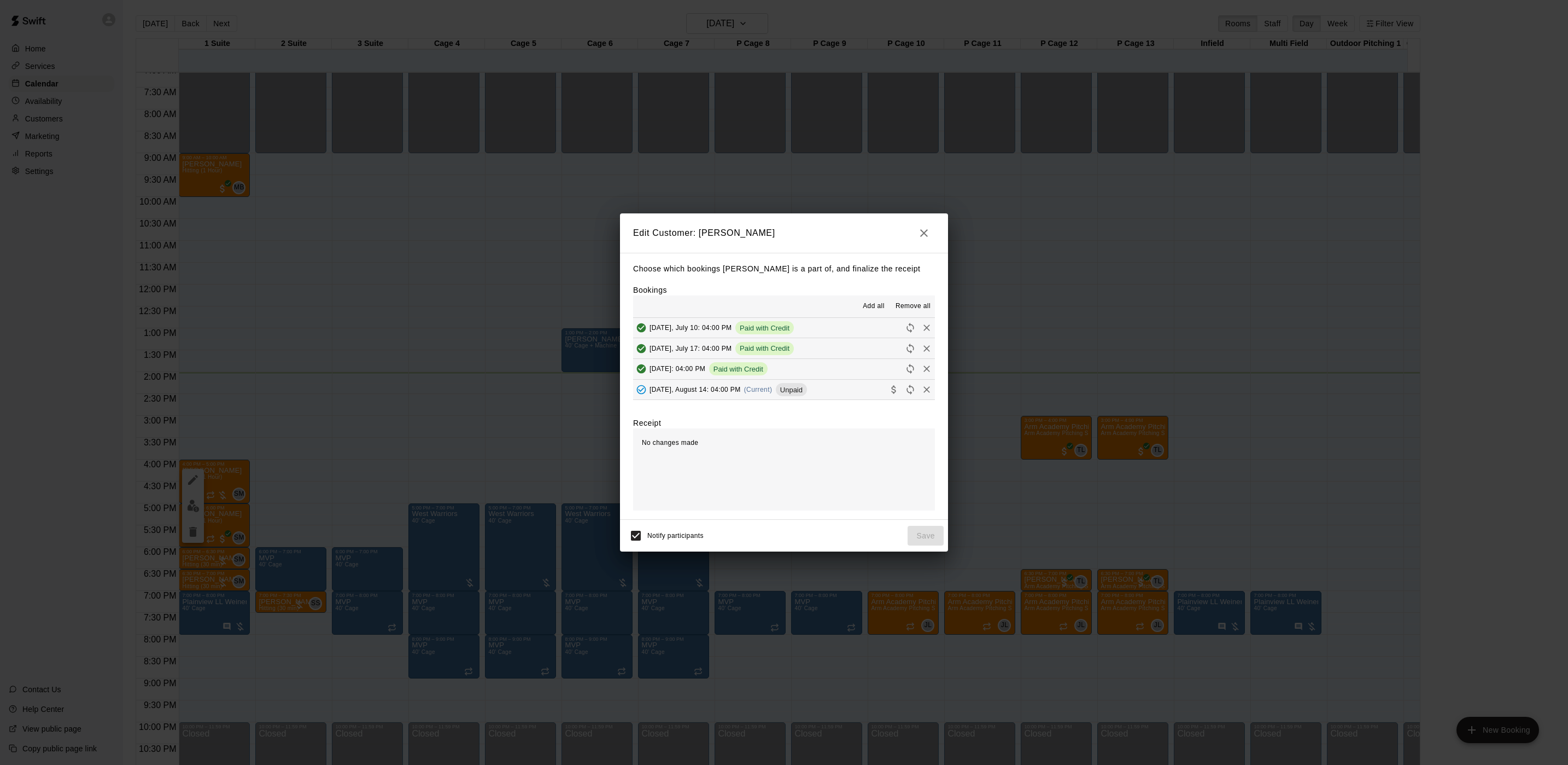
click at [789, 390] on span "Unpaid" at bounding box center [791, 389] width 31 height 8
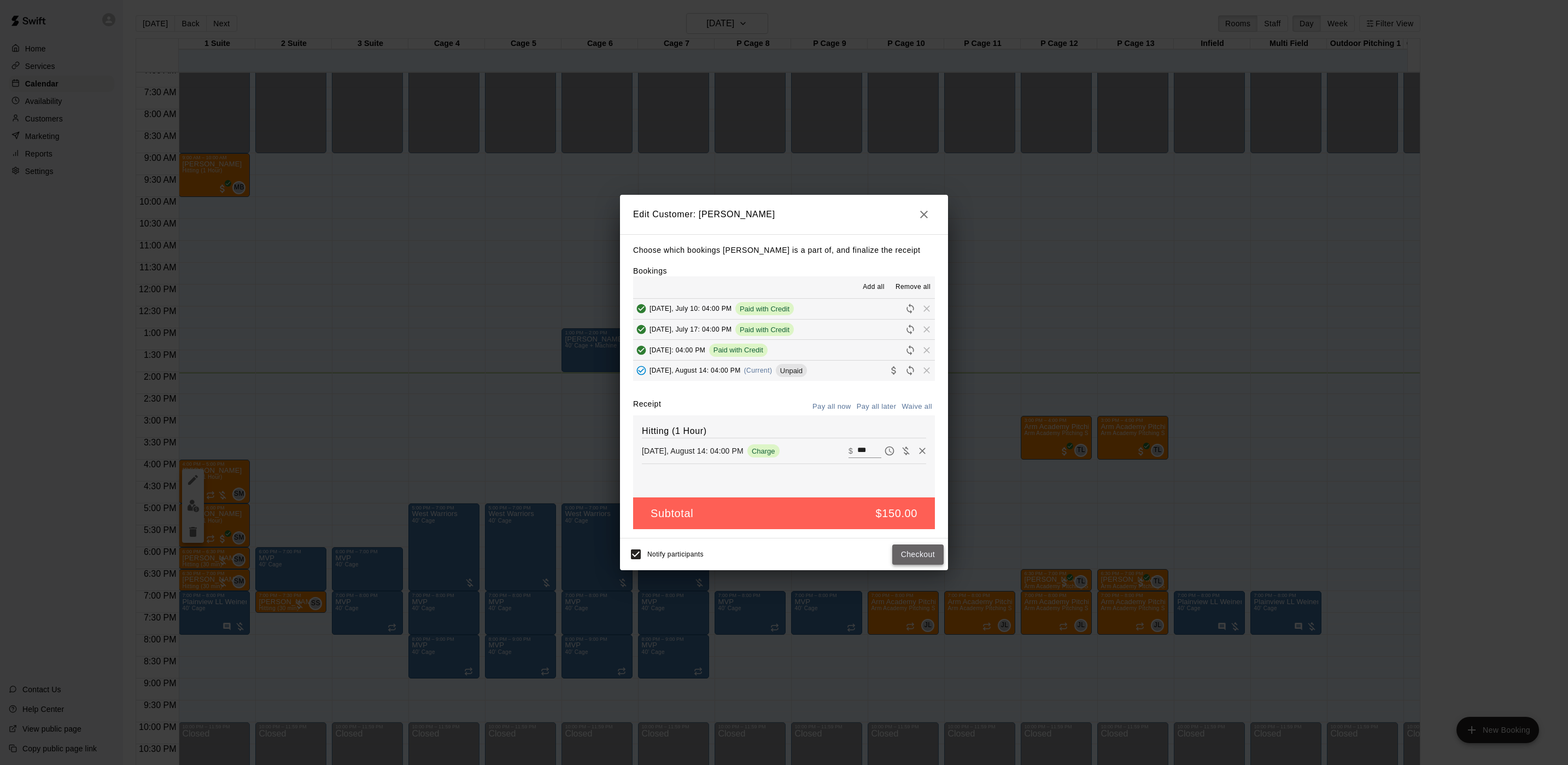
click at [903, 560] on button "Checkout" at bounding box center [918, 554] width 51 height 20
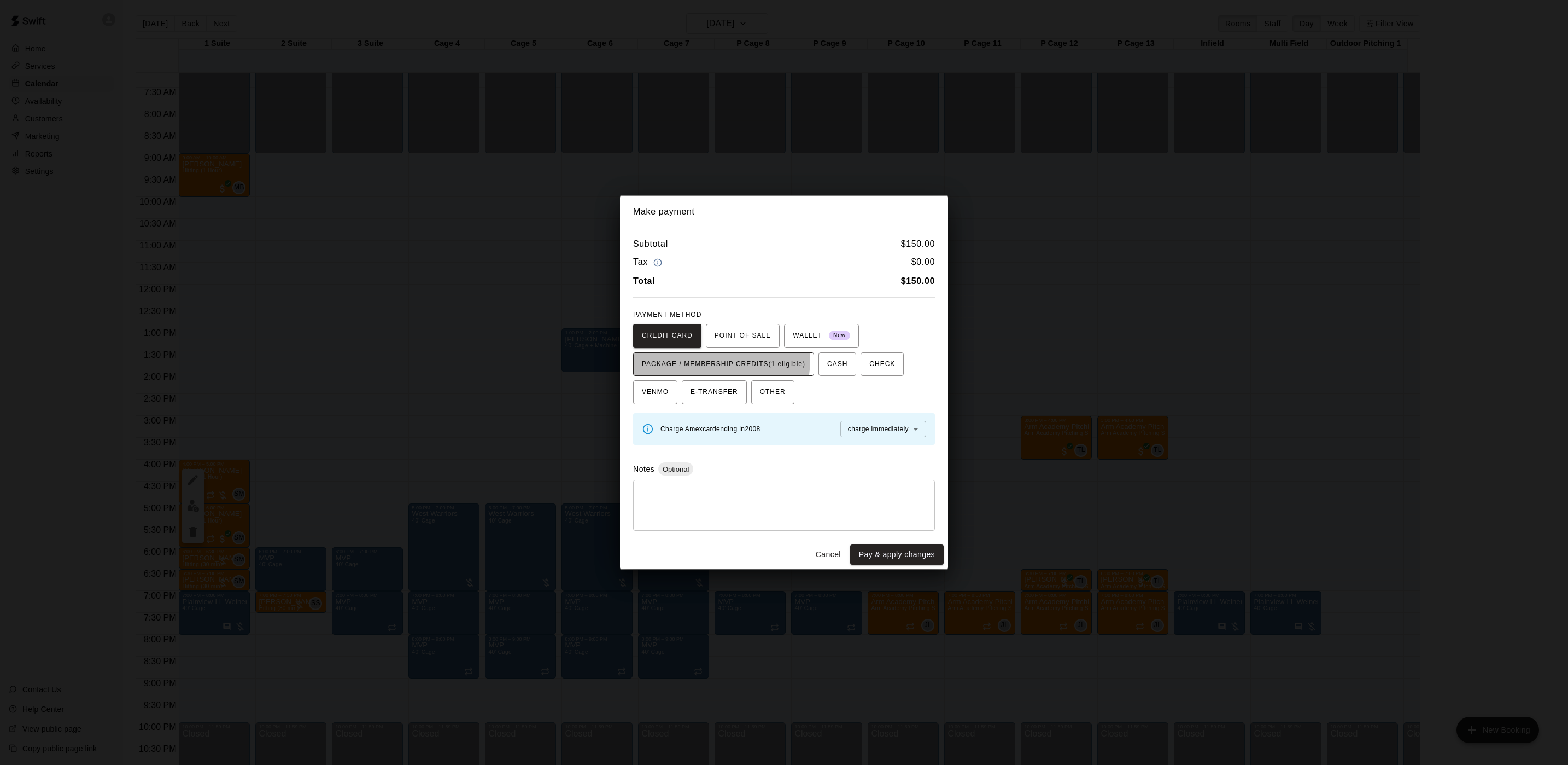
click at [711, 359] on span "PACKAGE / MEMBERSHIP CREDITS (1 eligible)" at bounding box center [723, 364] width 164 height 18
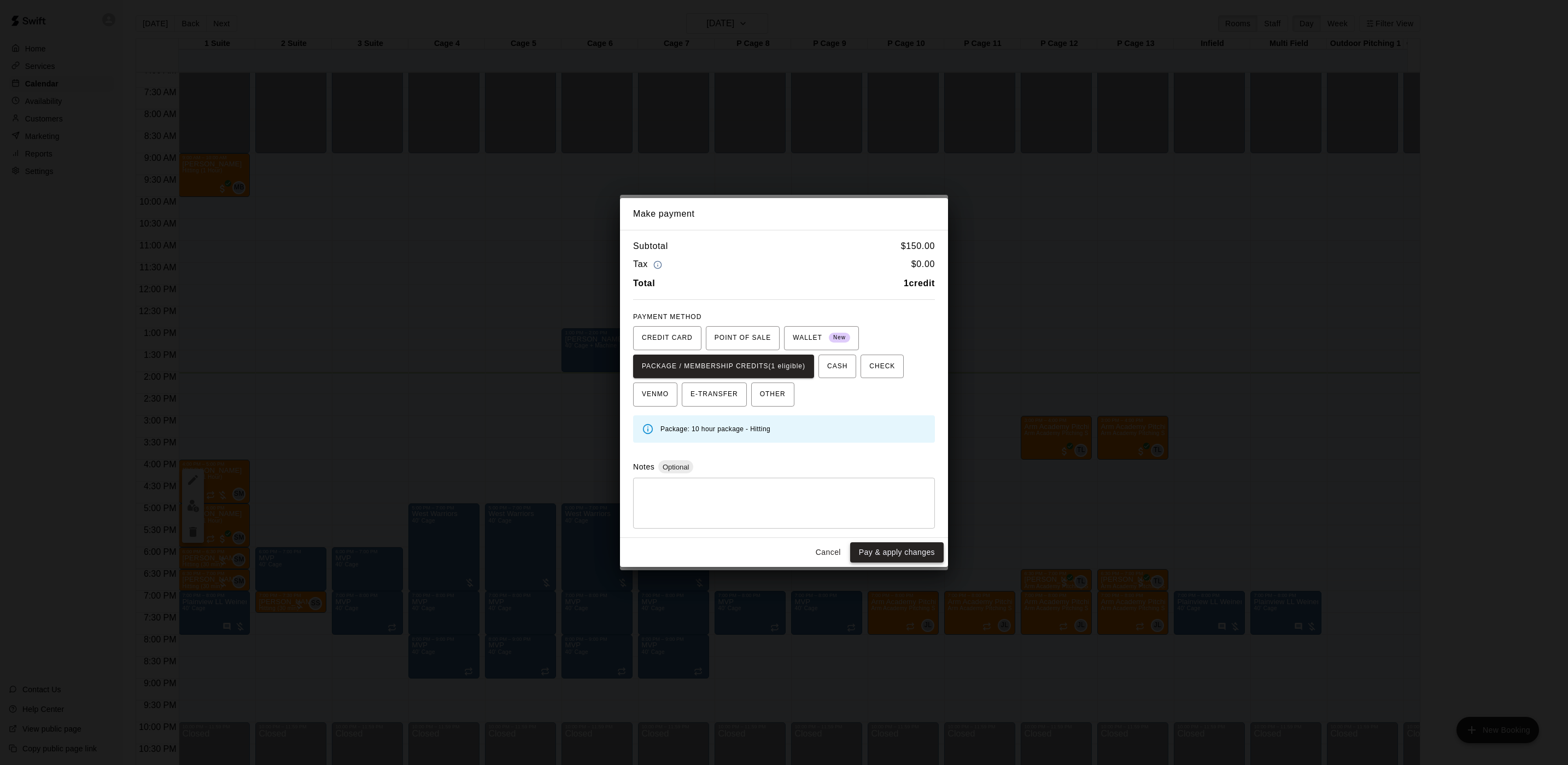
click at [873, 550] on button "Pay & apply changes" at bounding box center [897, 552] width 94 height 20
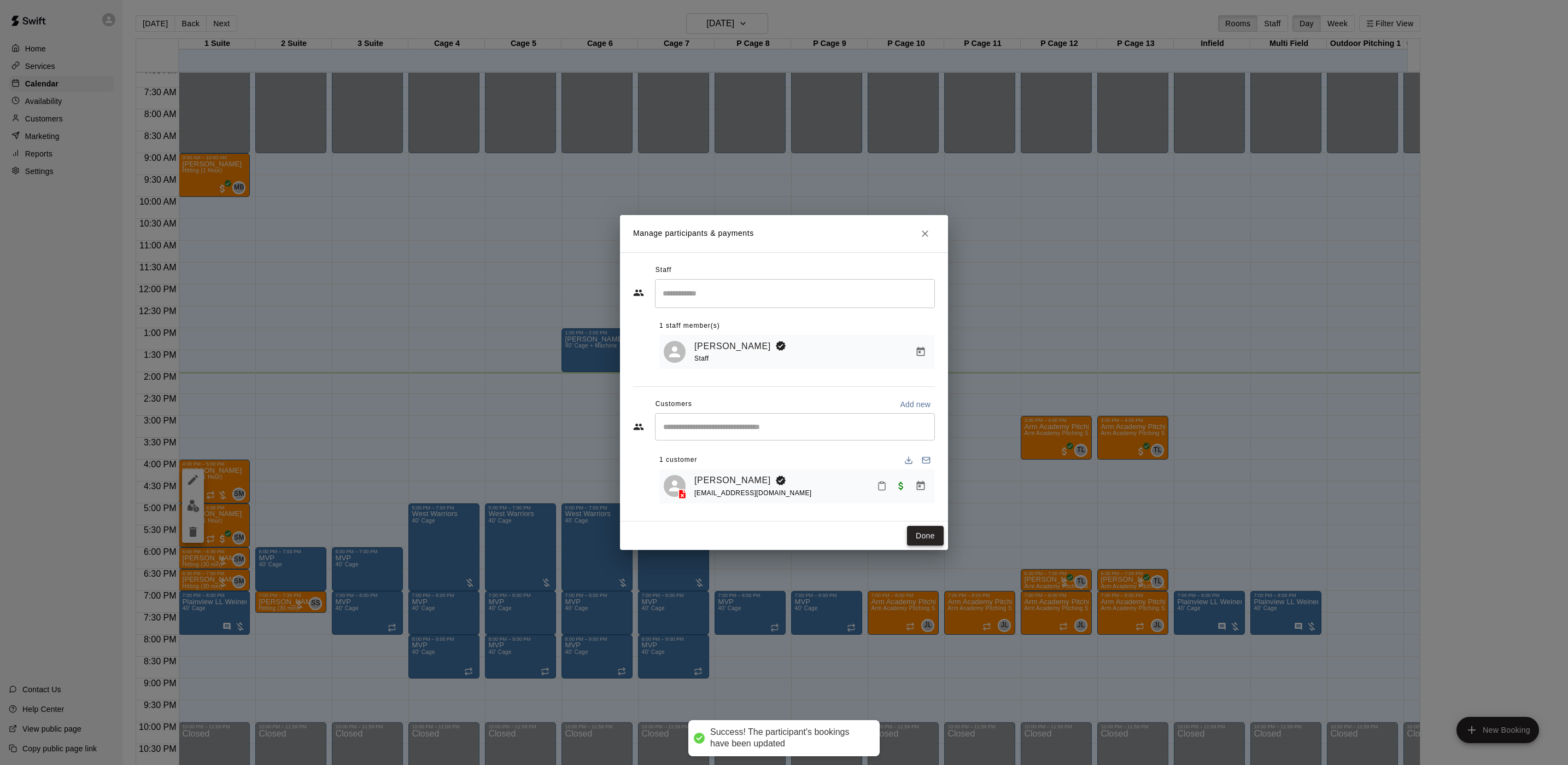
click at [927, 544] on button "Done" at bounding box center [925, 535] width 37 height 20
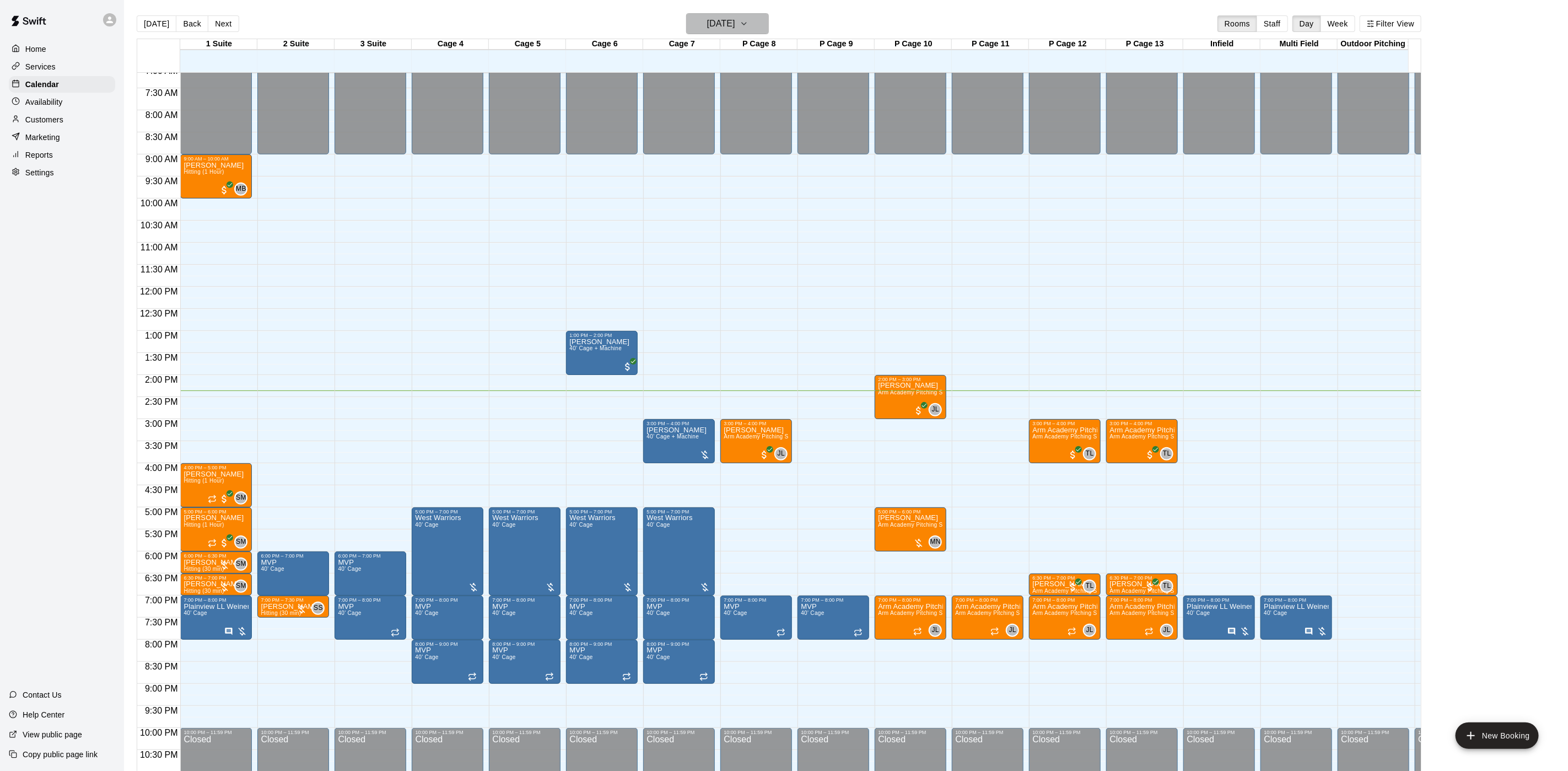
click at [726, 21] on h6 "[DATE]" at bounding box center [721, 23] width 28 height 15
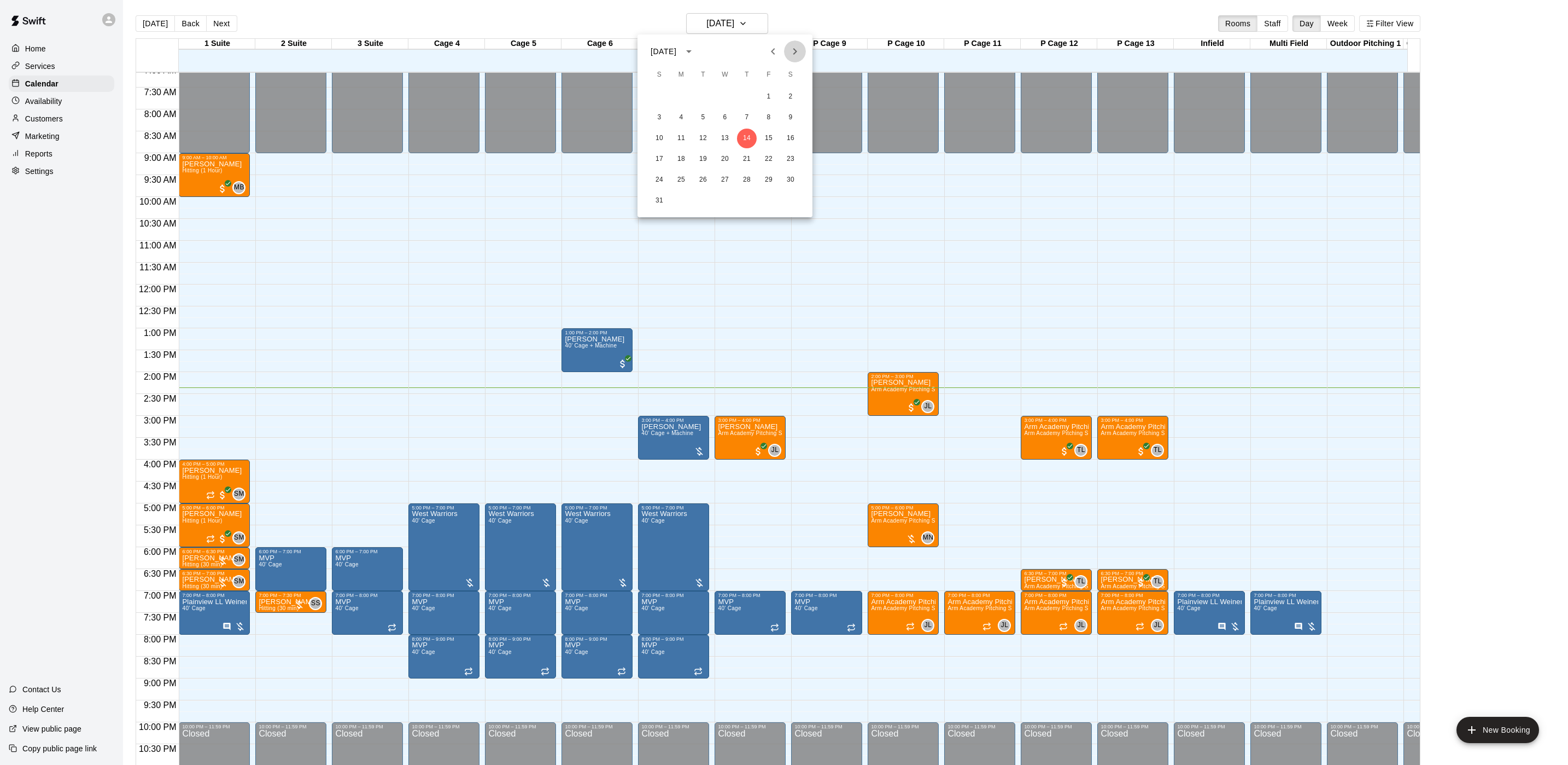
click at [789, 46] on icon "Next month" at bounding box center [795, 52] width 13 height 13
click at [796, 56] on icon "Next month" at bounding box center [795, 52] width 13 height 13
click at [765, 51] on button "Previous month" at bounding box center [773, 51] width 22 height 22
click at [791, 137] on button "20" at bounding box center [791, 138] width 19 height 19
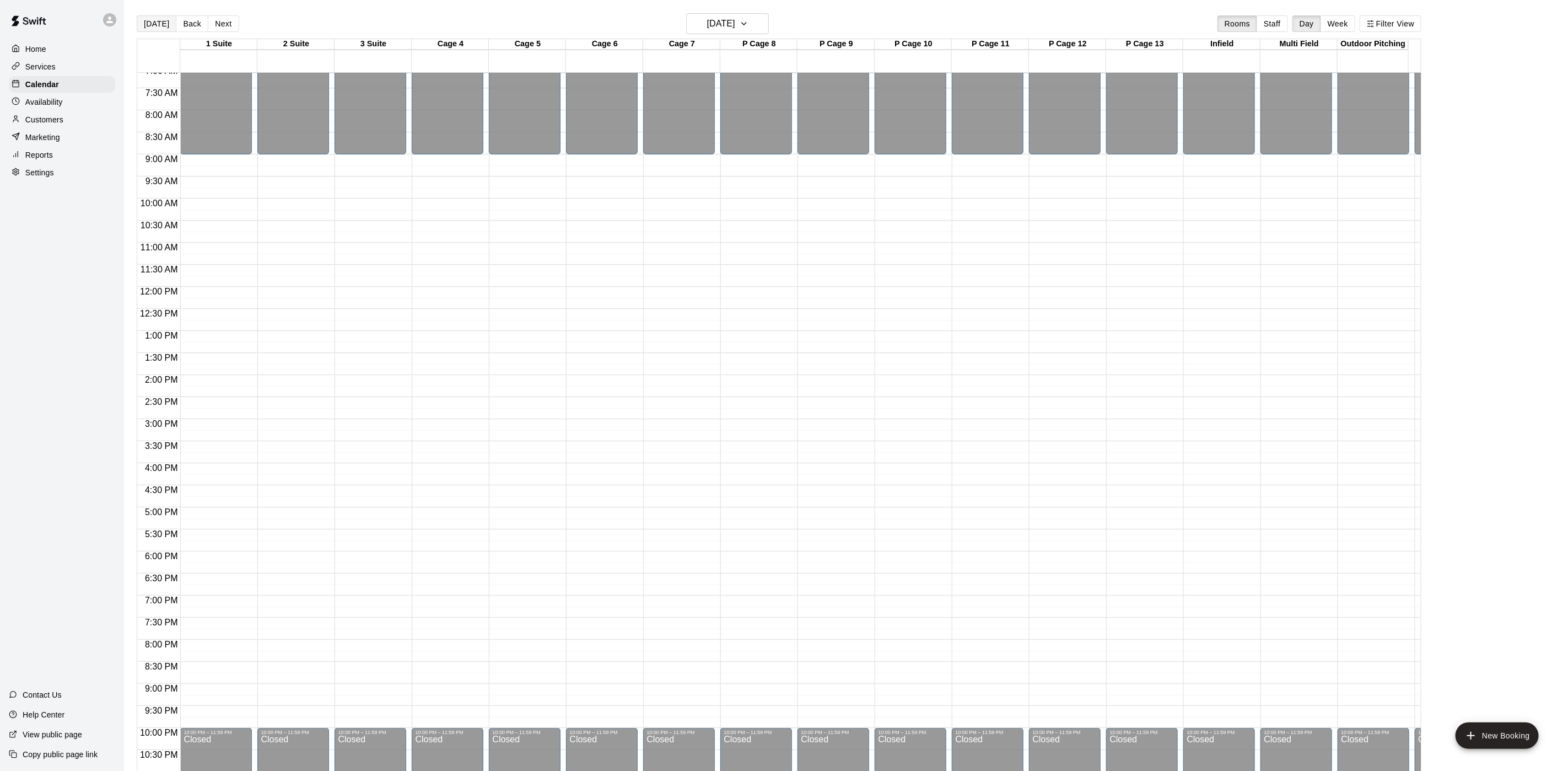
click at [154, 28] on button "[DATE]" at bounding box center [156, 23] width 40 height 17
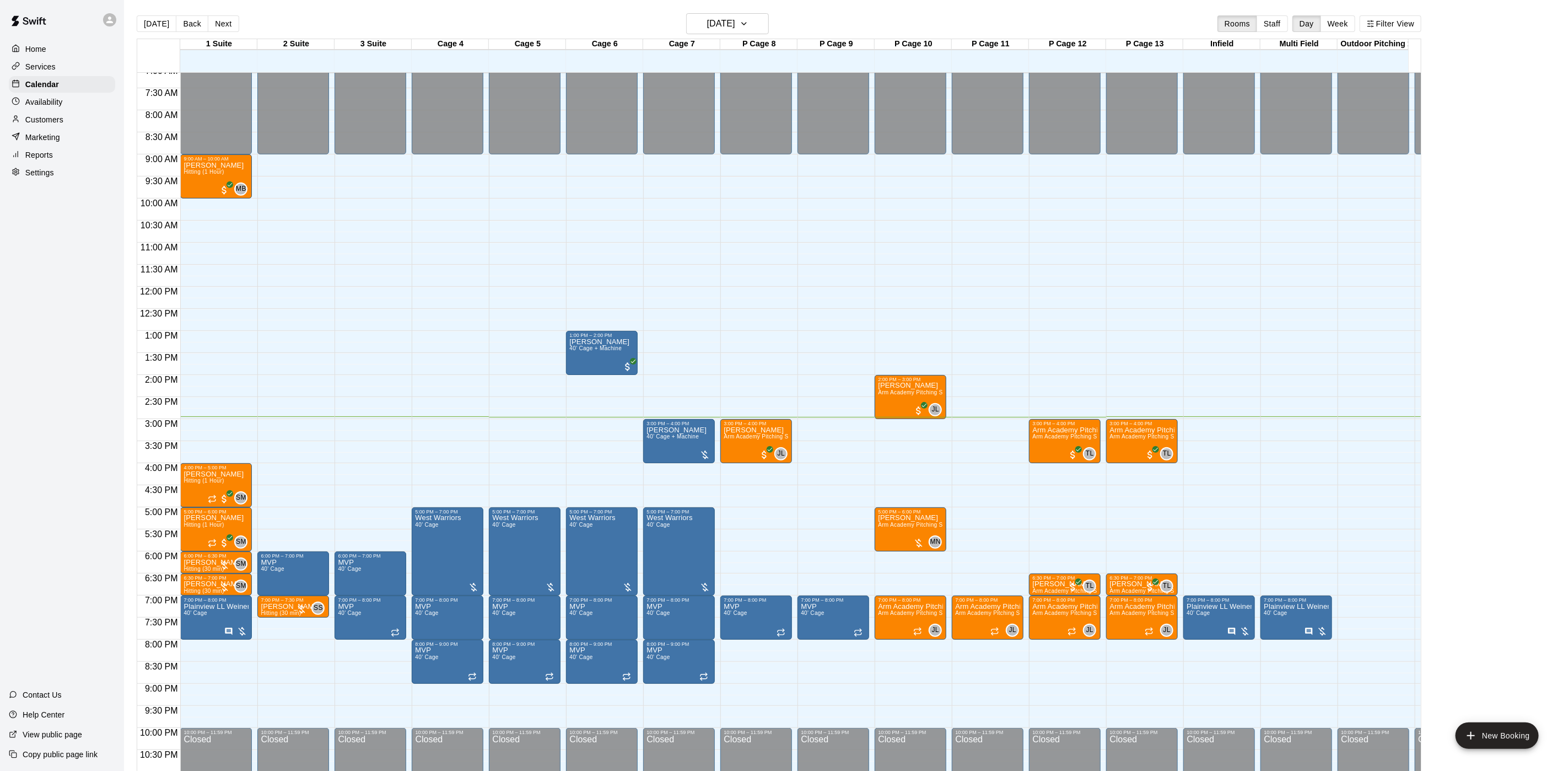
click at [816, 341] on div "12:00 AM – 9:00 AM Closed 7:00 PM – 8:00 PM MVP 40' Cage 10:00 PM – 11:59 PM Cl…" at bounding box center [833, 287] width 72 height 1059
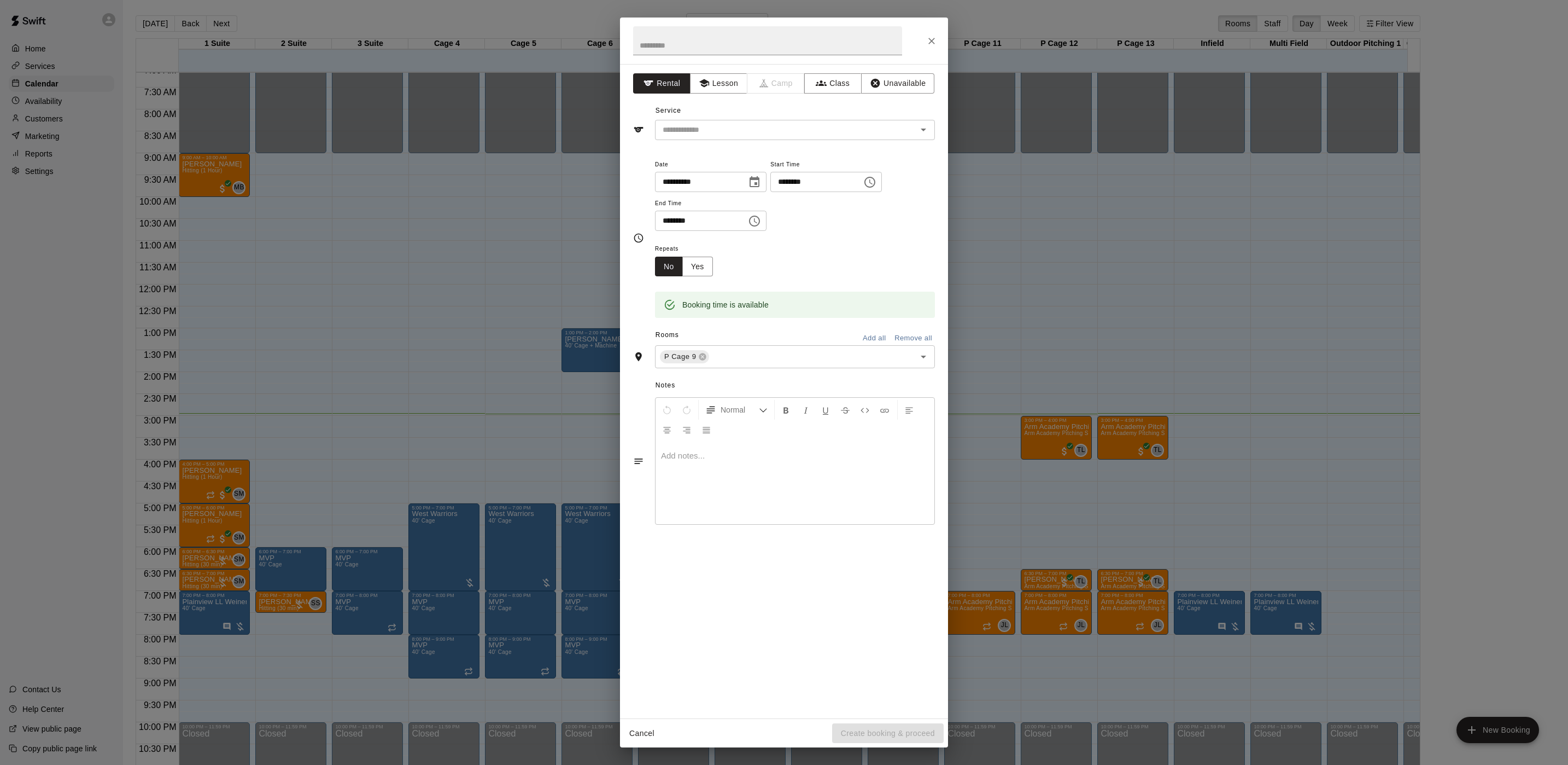
drag, startPoint x: 1192, startPoint y: 521, endPoint x: 1334, endPoint y: 572, distance: 150.9
click at [1194, 524] on div "**********" at bounding box center [784, 382] width 1568 height 765
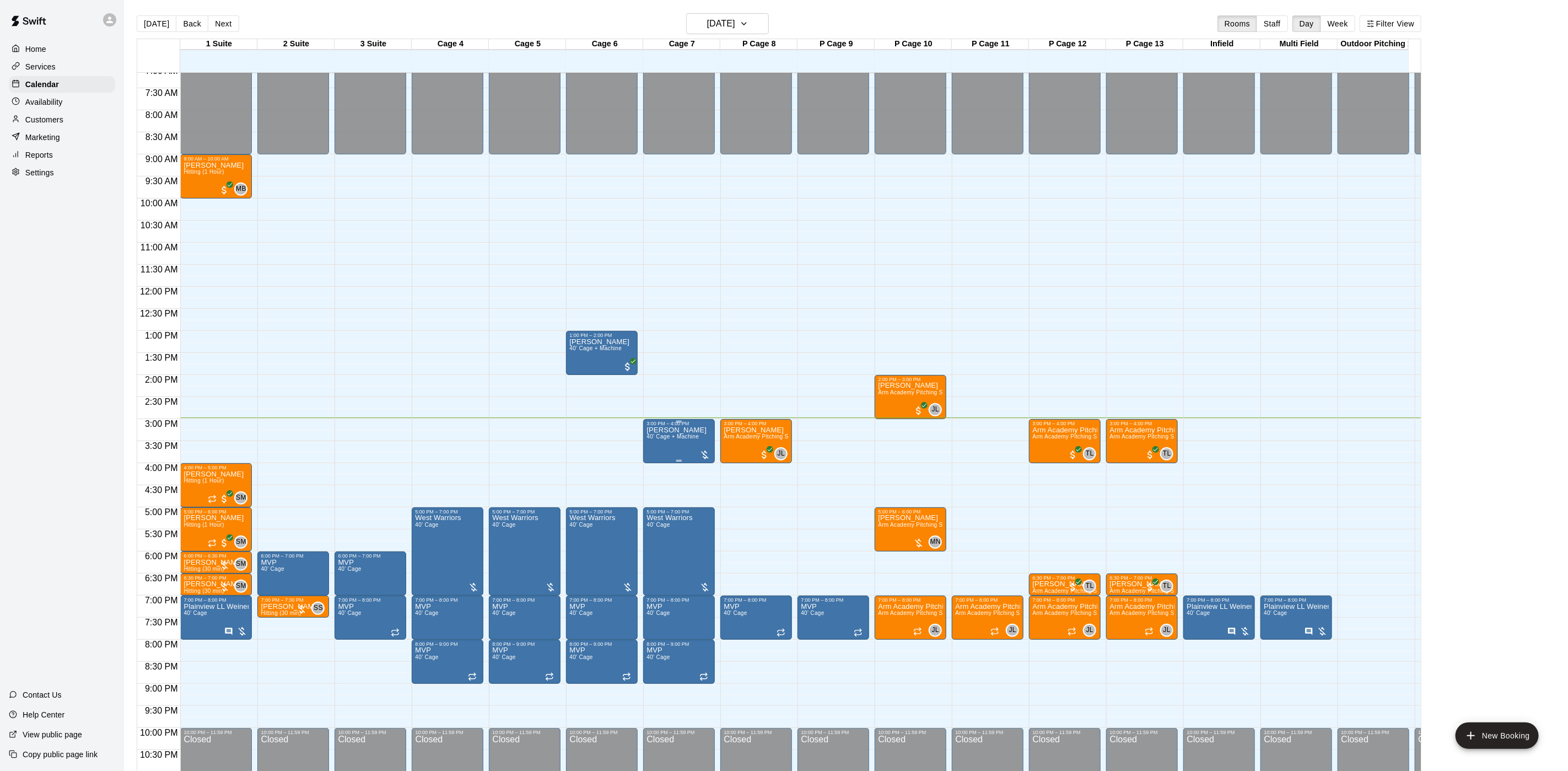
click at [666, 436] on span "40’ Cage + Machine" at bounding box center [673, 436] width 52 height 6
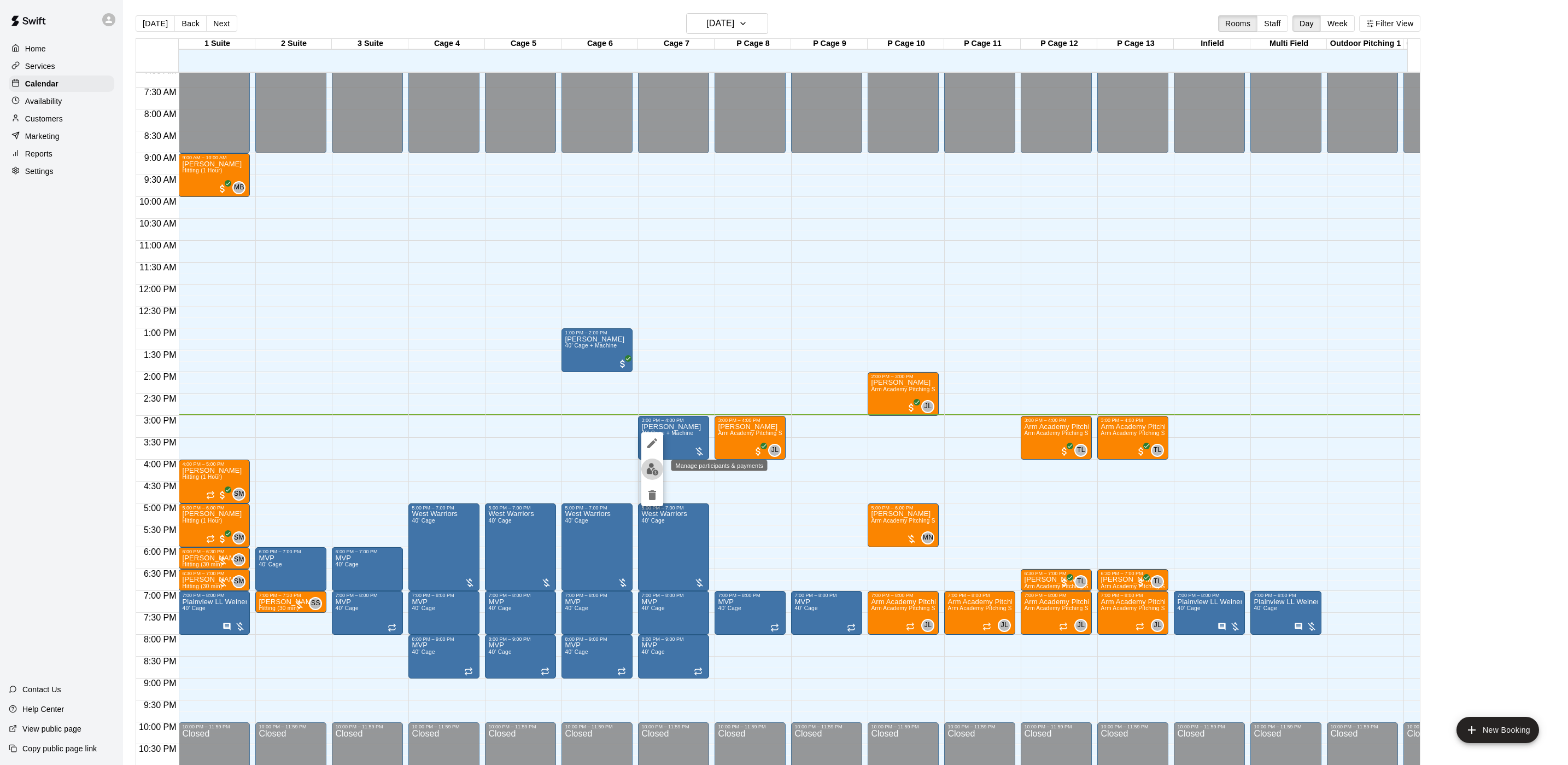
click at [650, 463] on img "edit" at bounding box center [653, 469] width 13 height 13
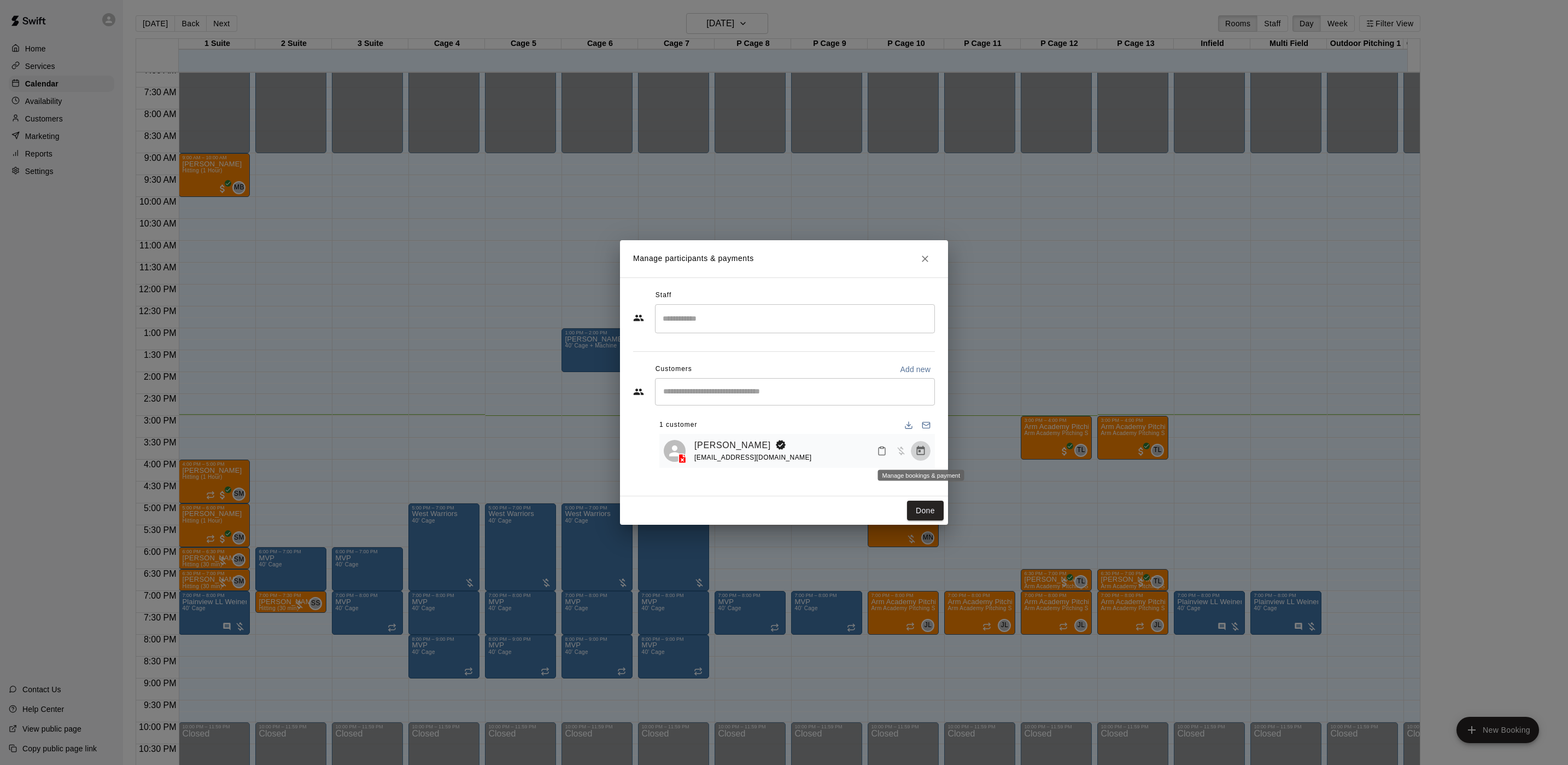
click at [919, 448] on icon "Manage bookings & payment" at bounding box center [920, 450] width 8 height 9
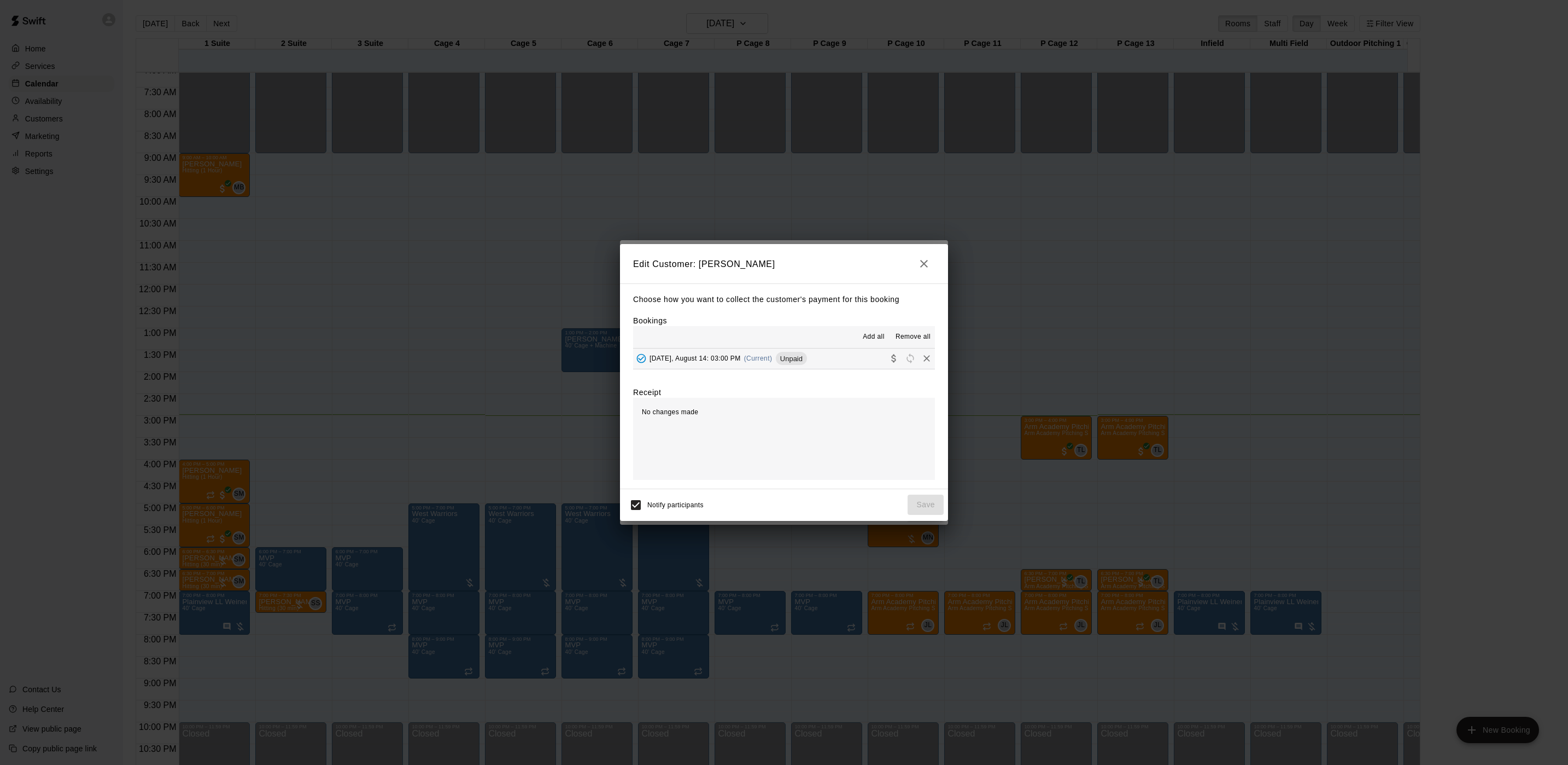
click at [754, 356] on span "(Current)" at bounding box center [758, 358] width 29 height 8
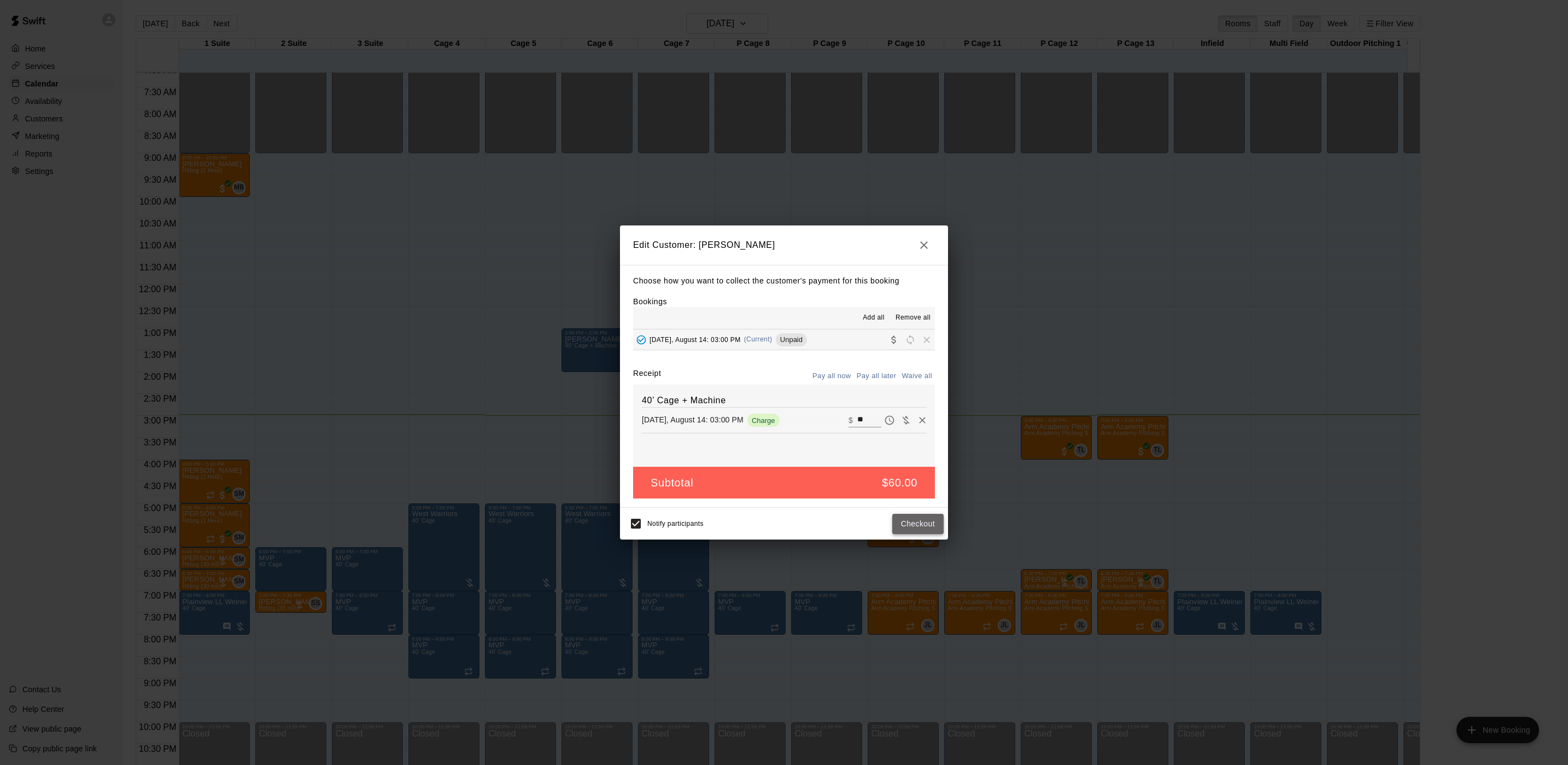
click at [925, 522] on button "Checkout" at bounding box center [918, 523] width 51 height 20
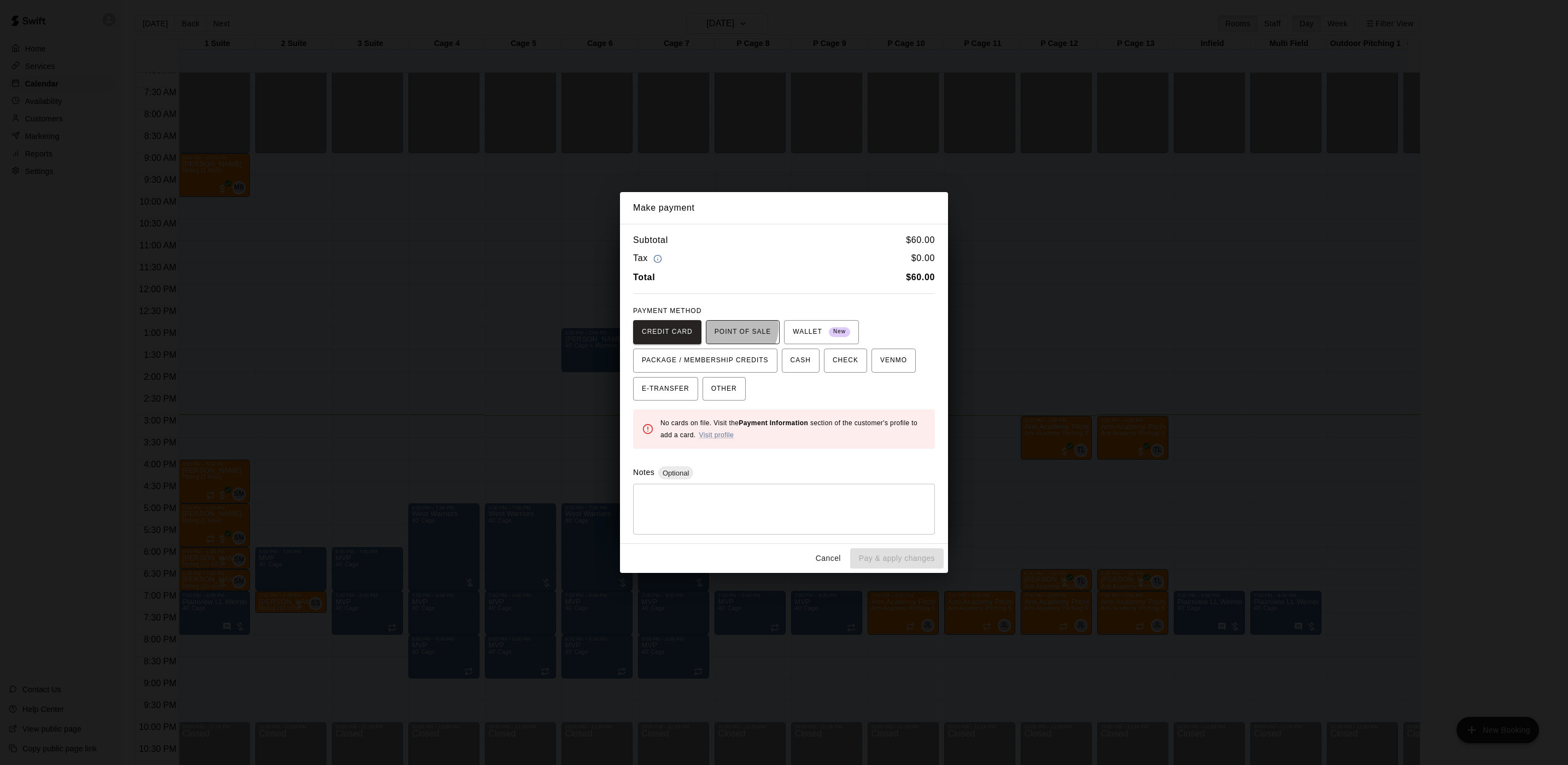
click at [726, 326] on span "POINT OF SALE" at bounding box center [743, 332] width 57 height 18
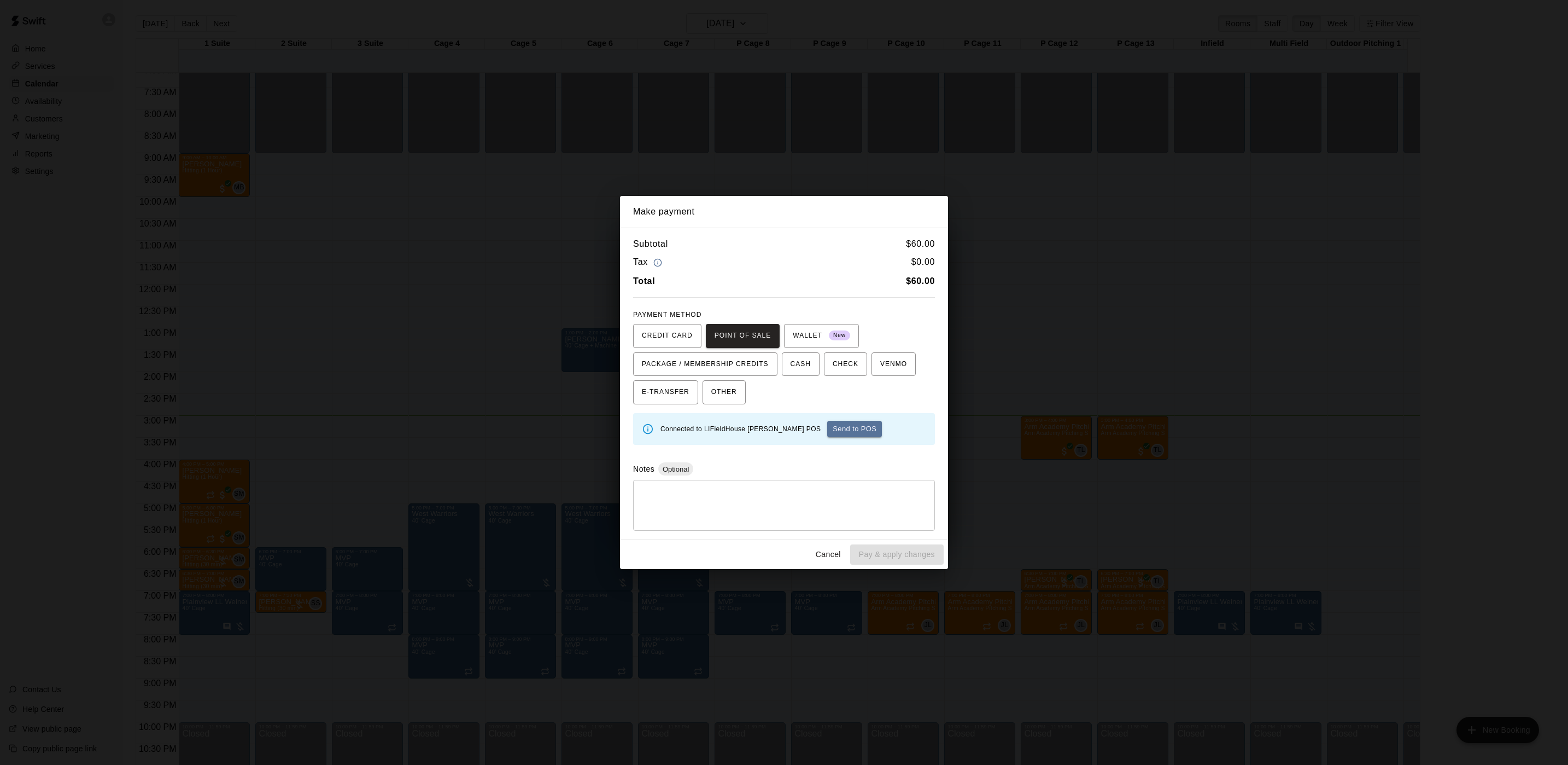
click at [1094, 422] on div "Make payment Subtotal $ 60.00 Tax $ 0.00 Total $ 60.00 PAYMENT METHOD CREDIT CA…" at bounding box center [784, 382] width 1568 height 765
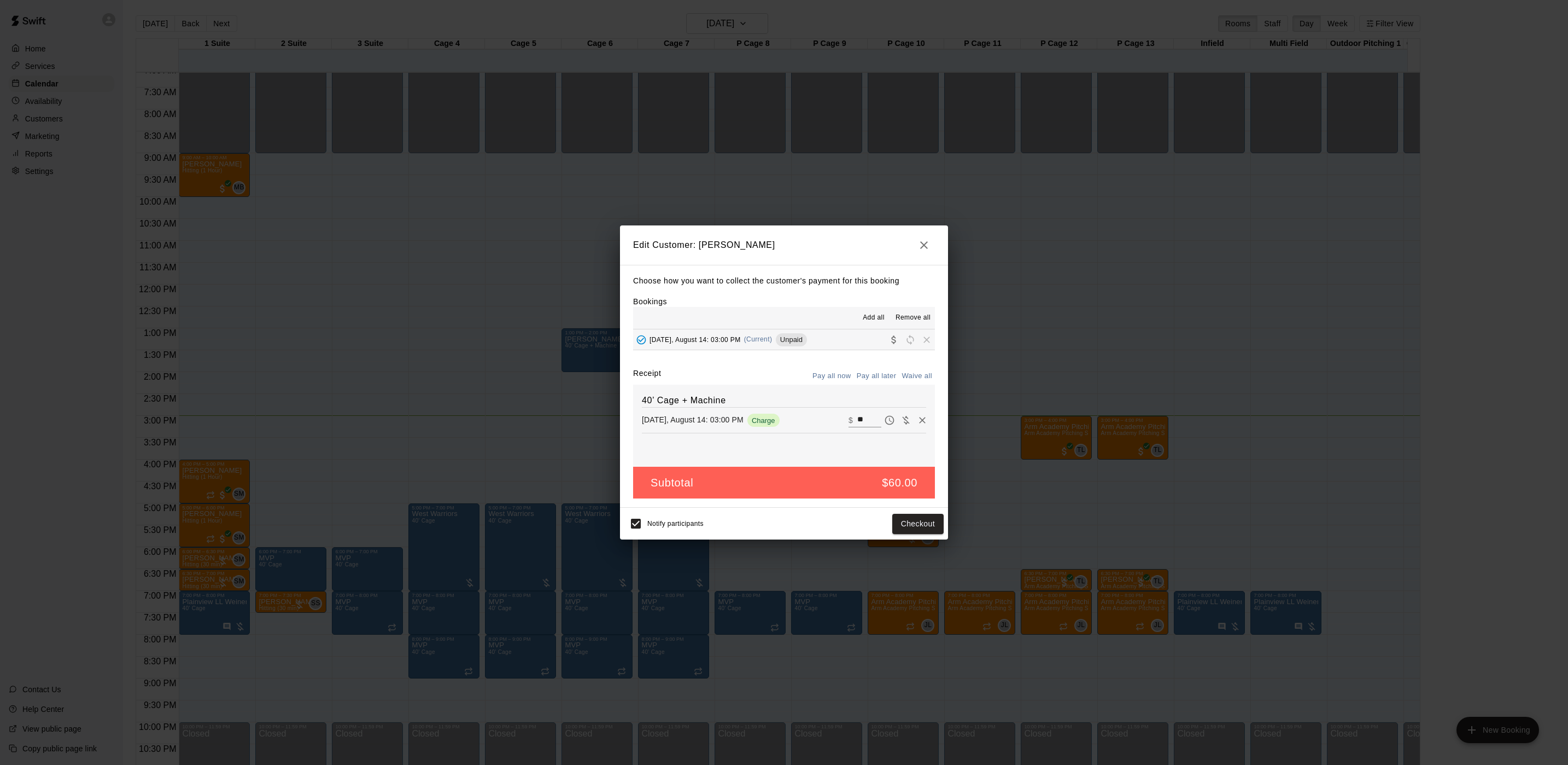
click at [1045, 431] on div "Edit Customer: [PERSON_NAME] Choose how you want to collect the customer's paym…" at bounding box center [784, 382] width 1568 height 765
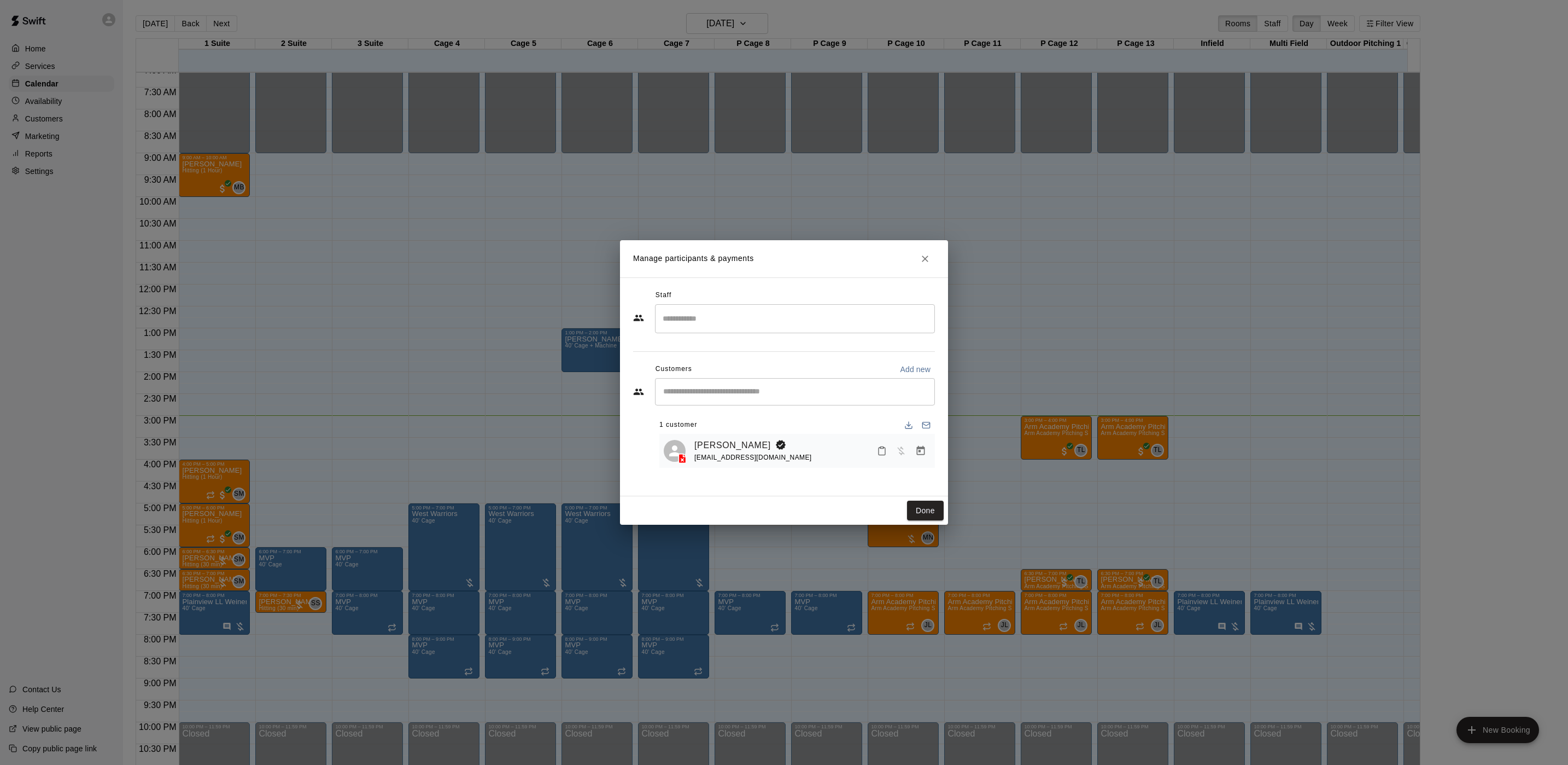
click at [915, 375] on p "Add new" at bounding box center [915, 369] width 30 height 11
select select "**"
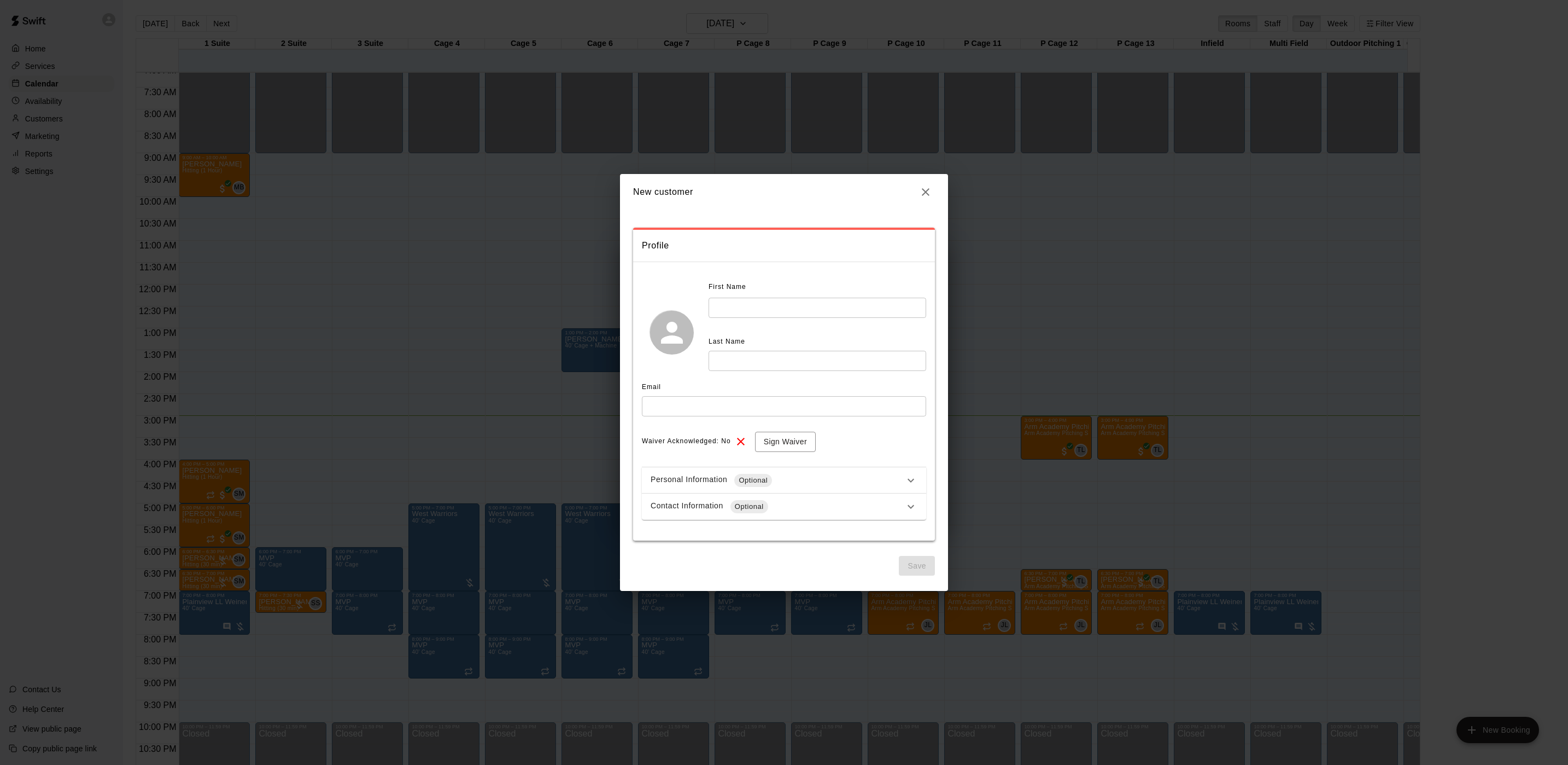
click at [777, 314] on input "text" at bounding box center [817, 308] width 217 height 20
type input "*****"
type input "**********"
click at [653, 404] on input "text" at bounding box center [783, 406] width 284 height 20
type input "**********"
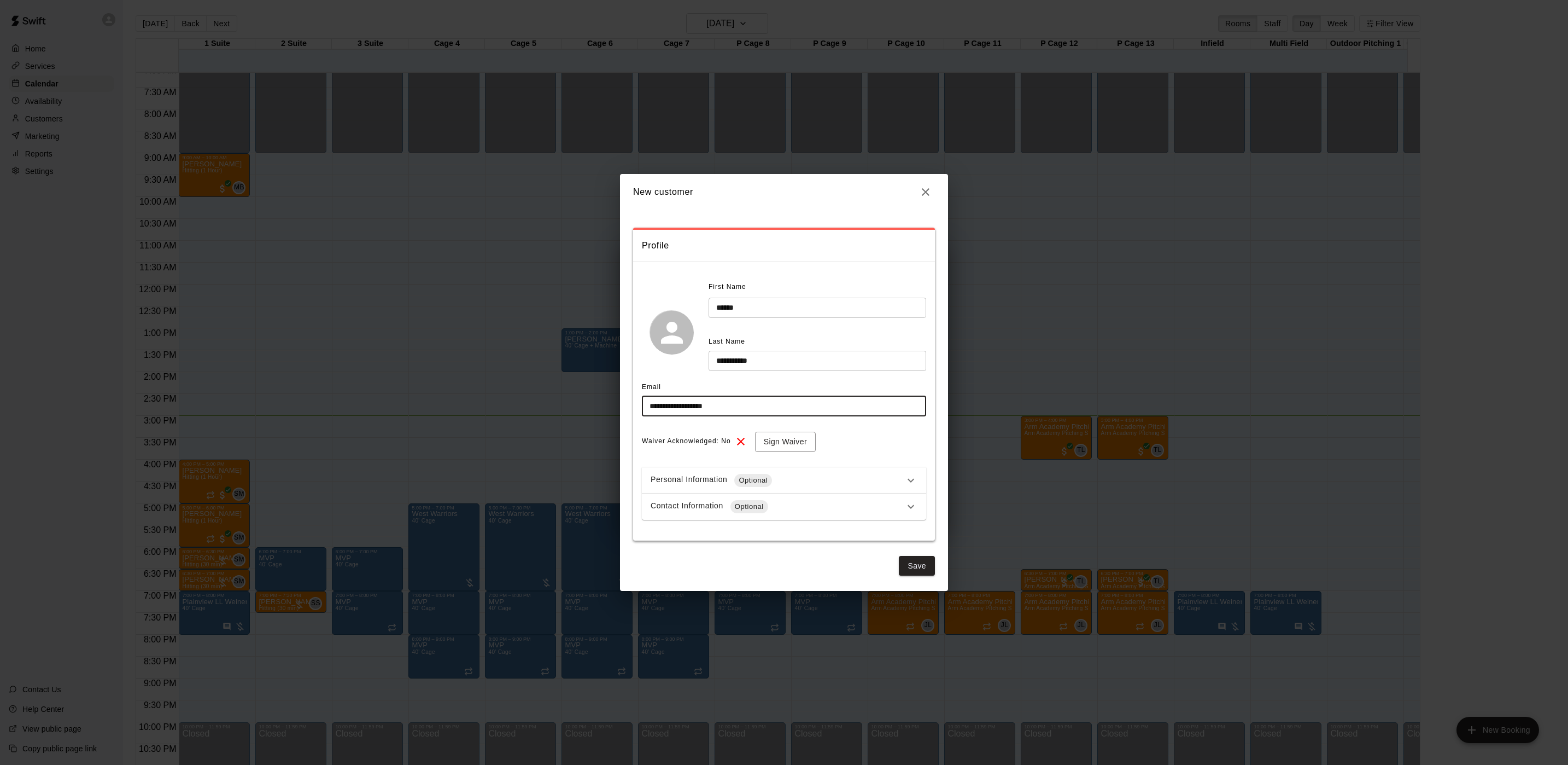
click at [782, 501] on div "Contact Information Optional" at bounding box center [777, 507] width 254 height 13
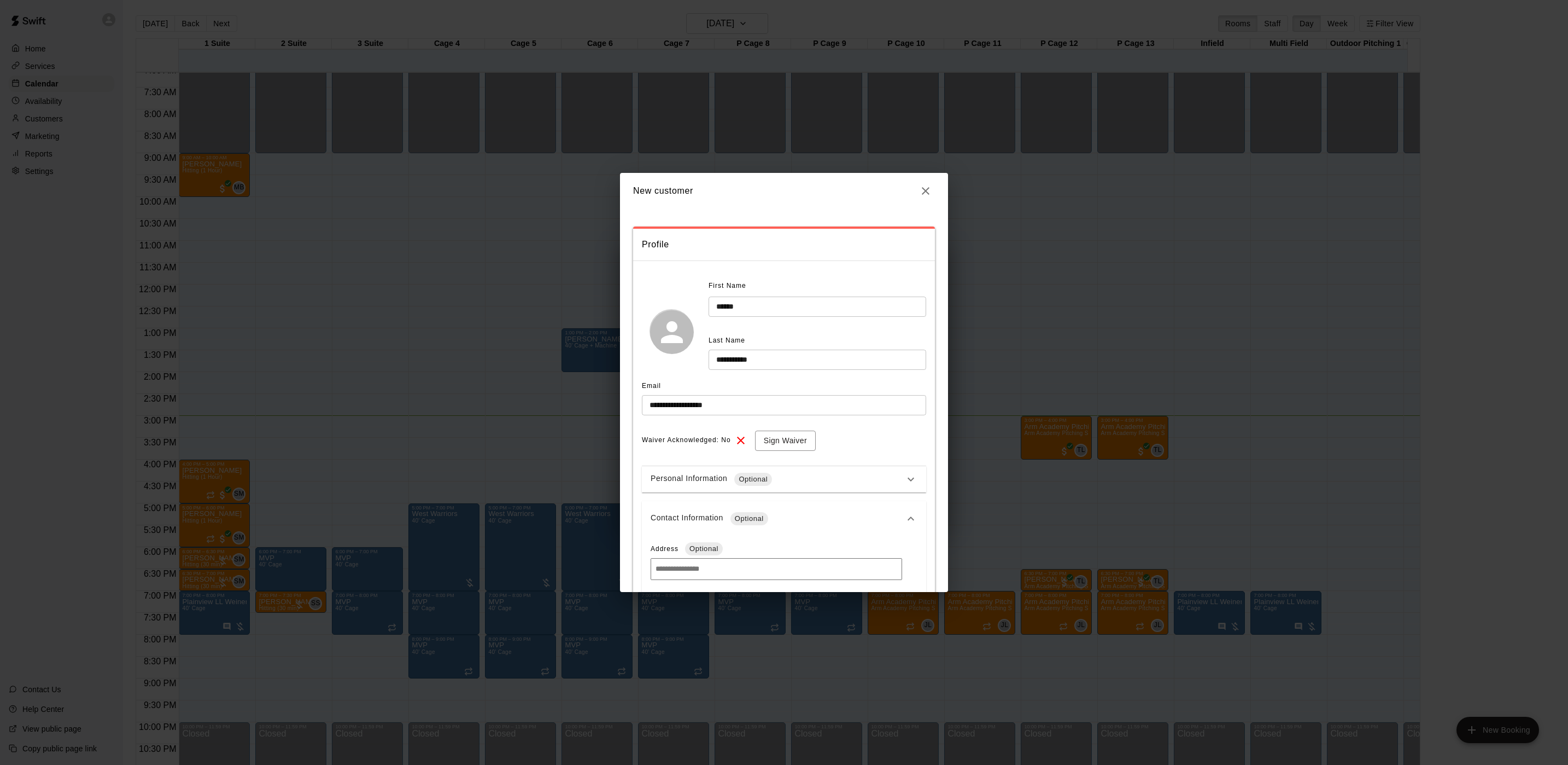
scroll to position [82, 0]
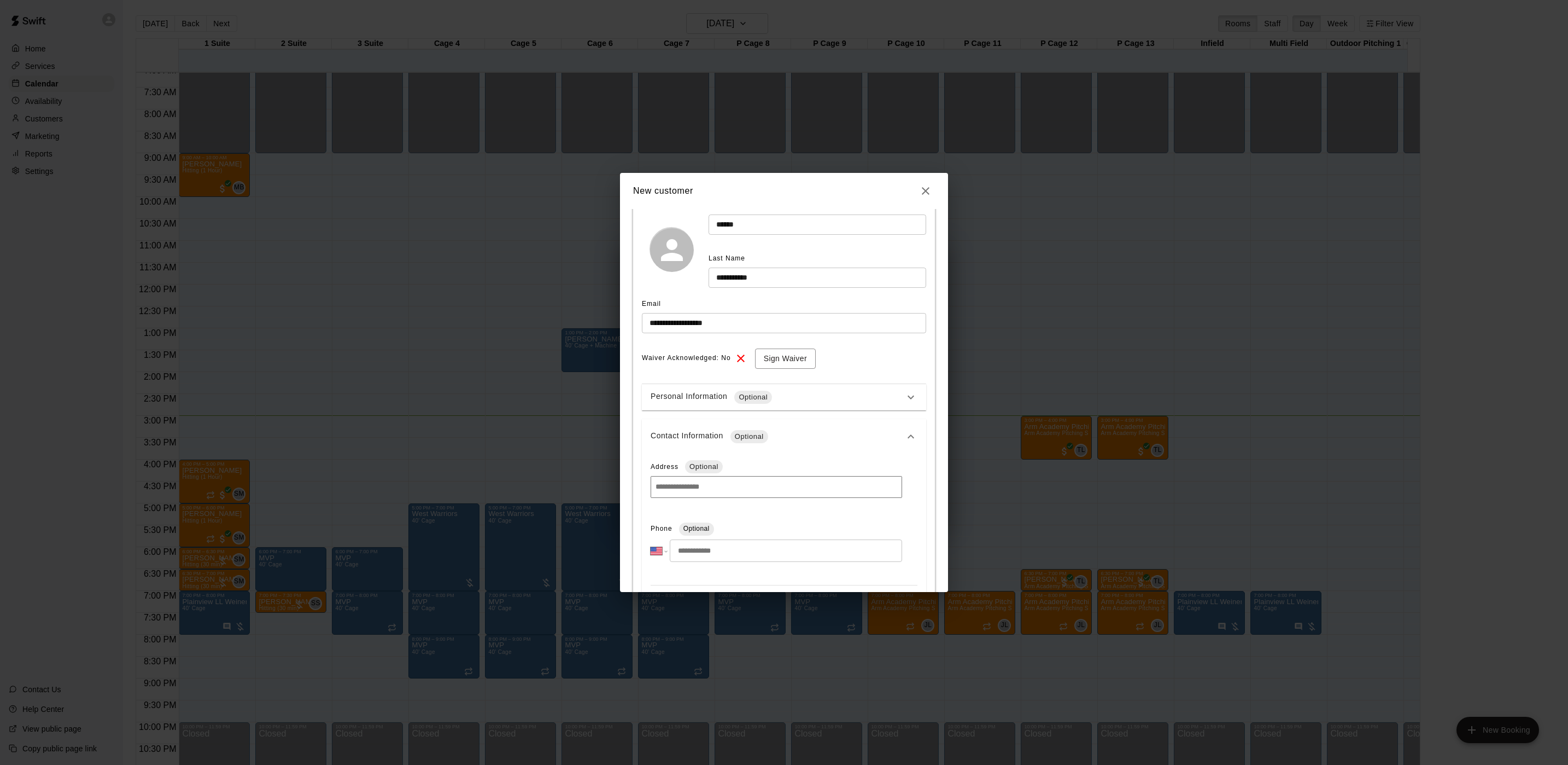
click at [689, 551] on input "tel" at bounding box center [786, 551] width 233 height 23
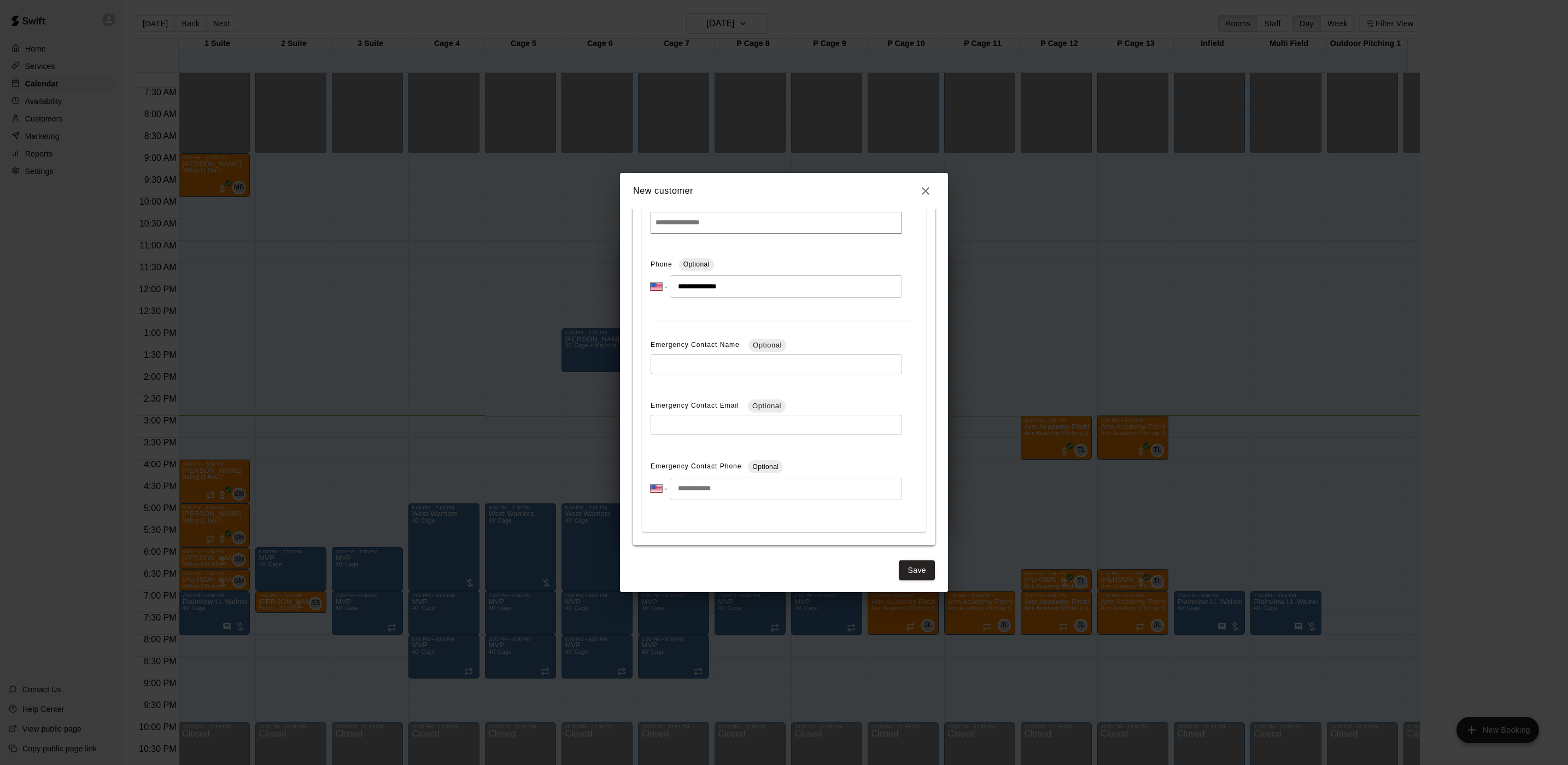
scroll to position [352, 0]
type input "**********"
click at [909, 580] on div "**********" at bounding box center [784, 400] width 328 height 383
click at [905, 569] on button "Save" at bounding box center [917, 566] width 36 height 20
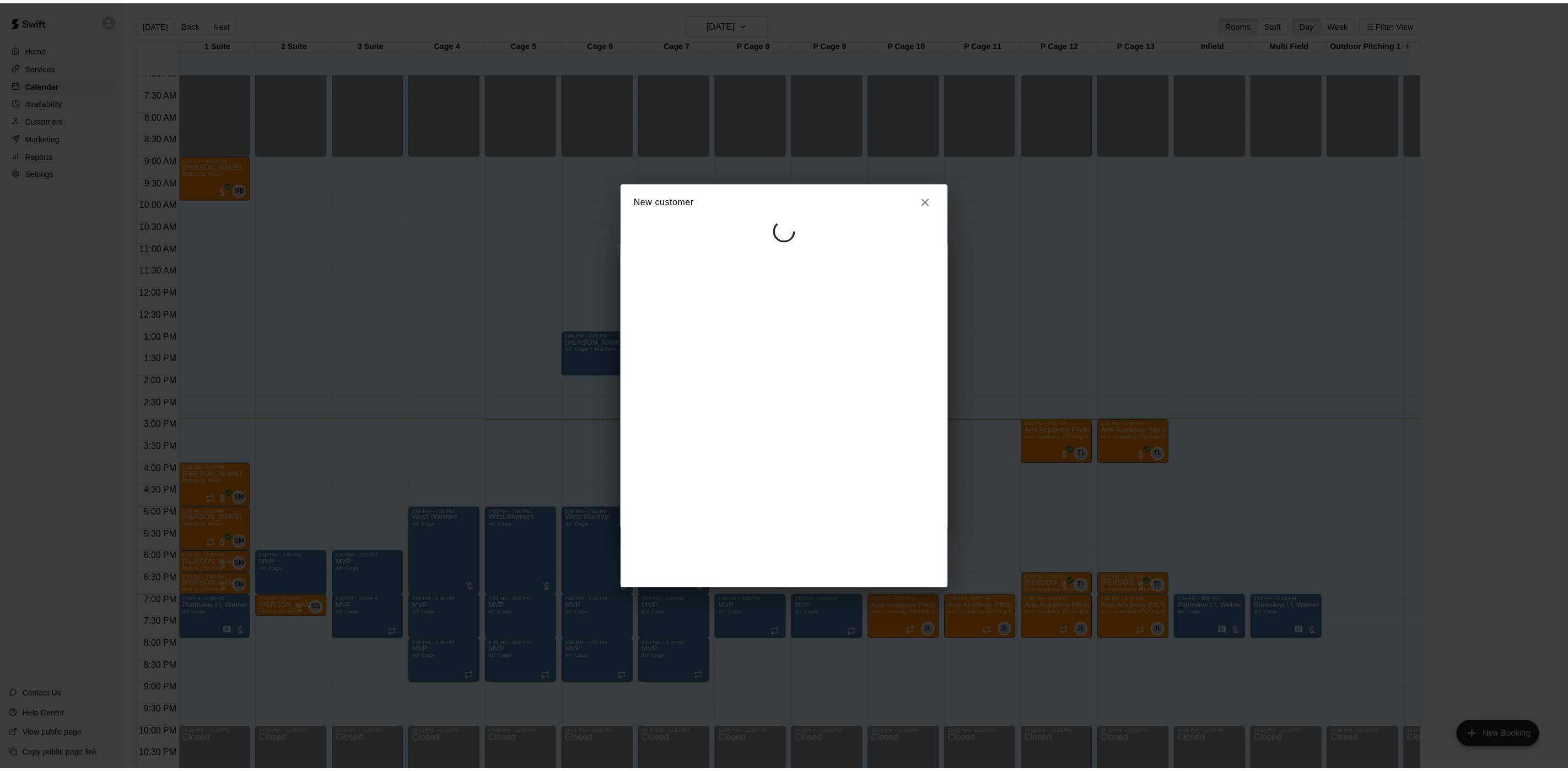
scroll to position [0, 0]
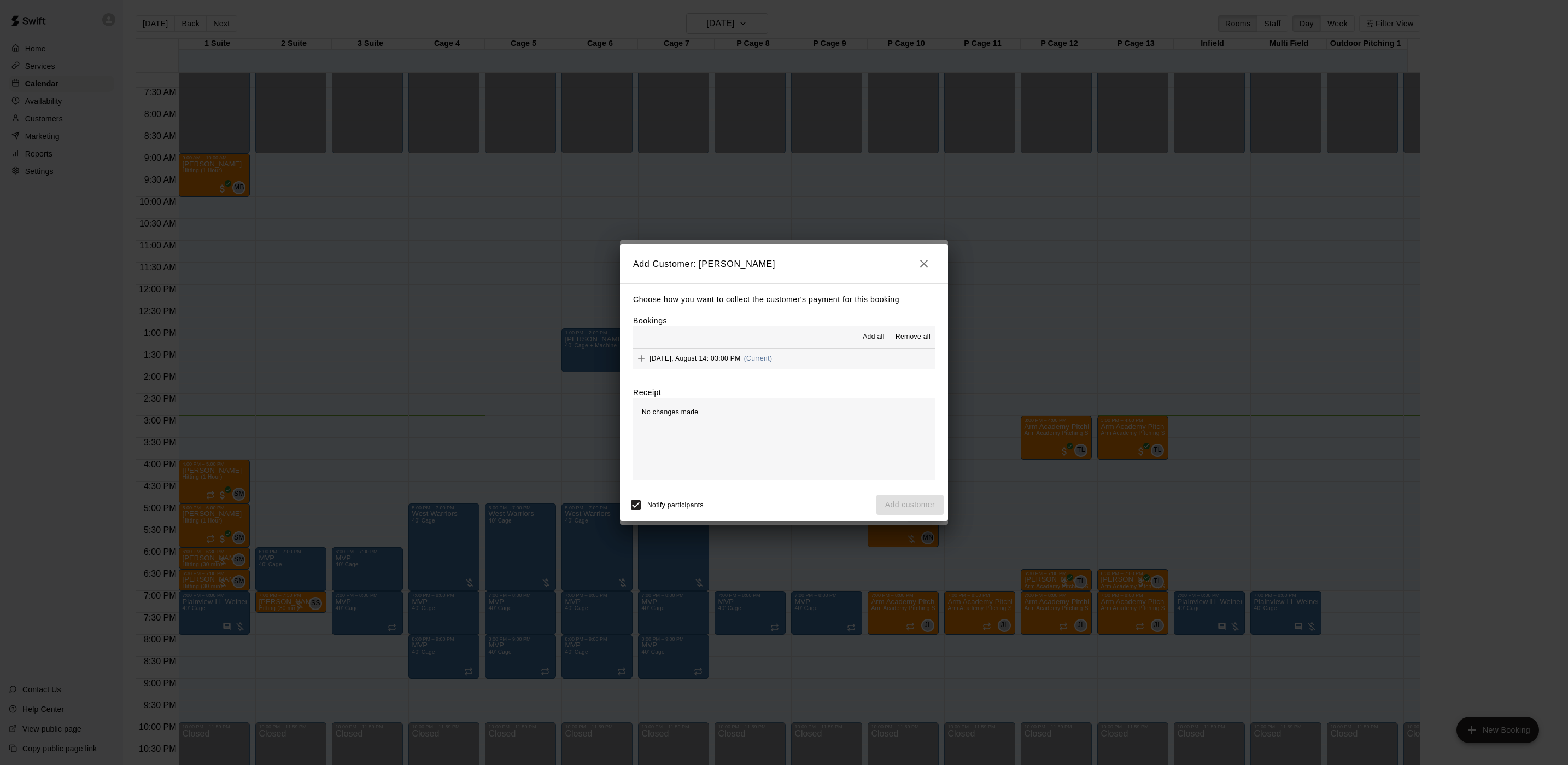
click at [754, 367] on div "[DATE], August 14: 03:00 PM (Current)" at bounding box center [702, 358] width 139 height 16
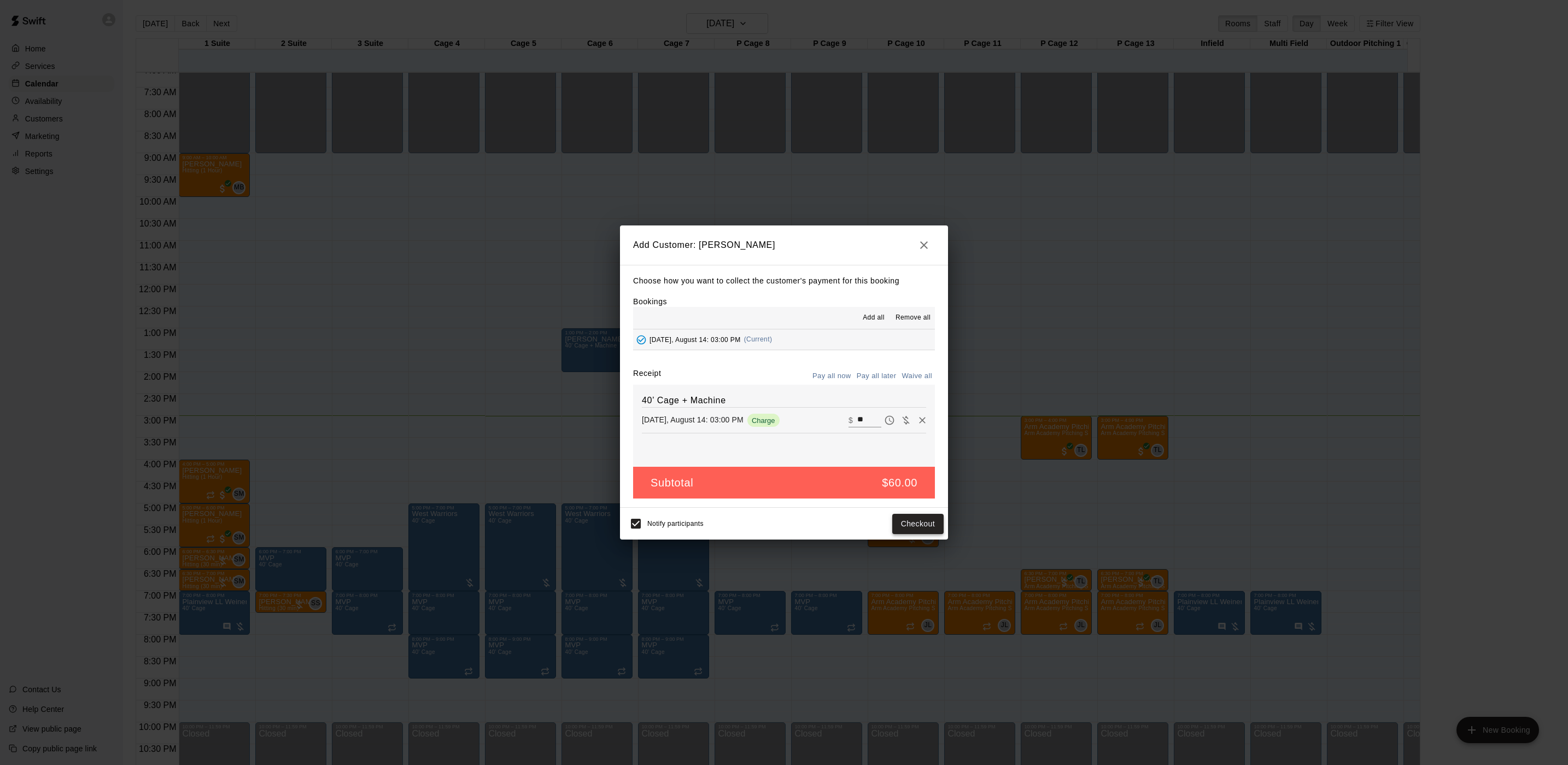
click at [910, 524] on button "Checkout" at bounding box center [918, 523] width 51 height 20
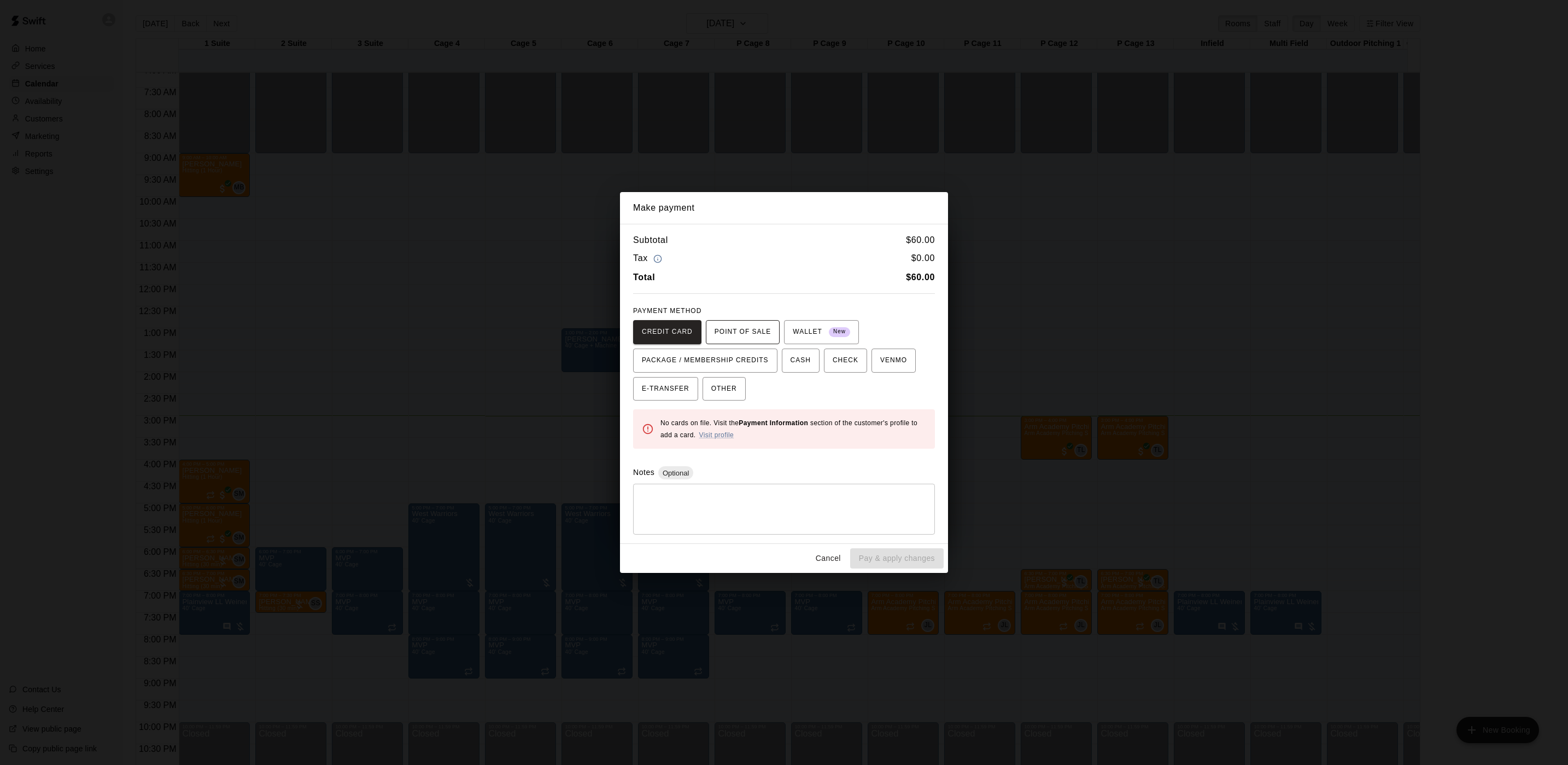
click at [769, 338] on button "POINT OF SALE" at bounding box center [743, 332] width 74 height 24
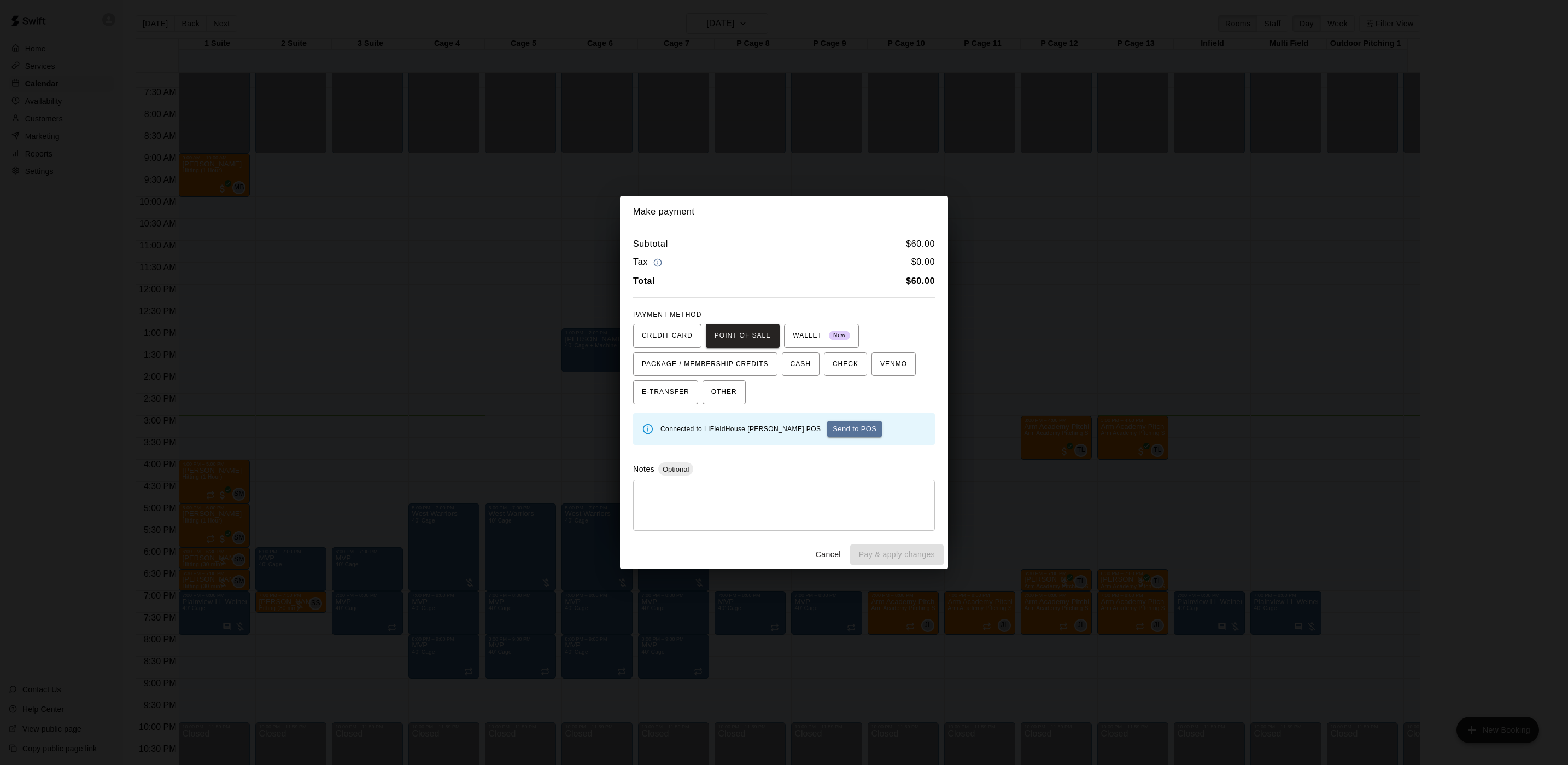
click at [827, 427] on button "Send to POS" at bounding box center [855, 429] width 55 height 16
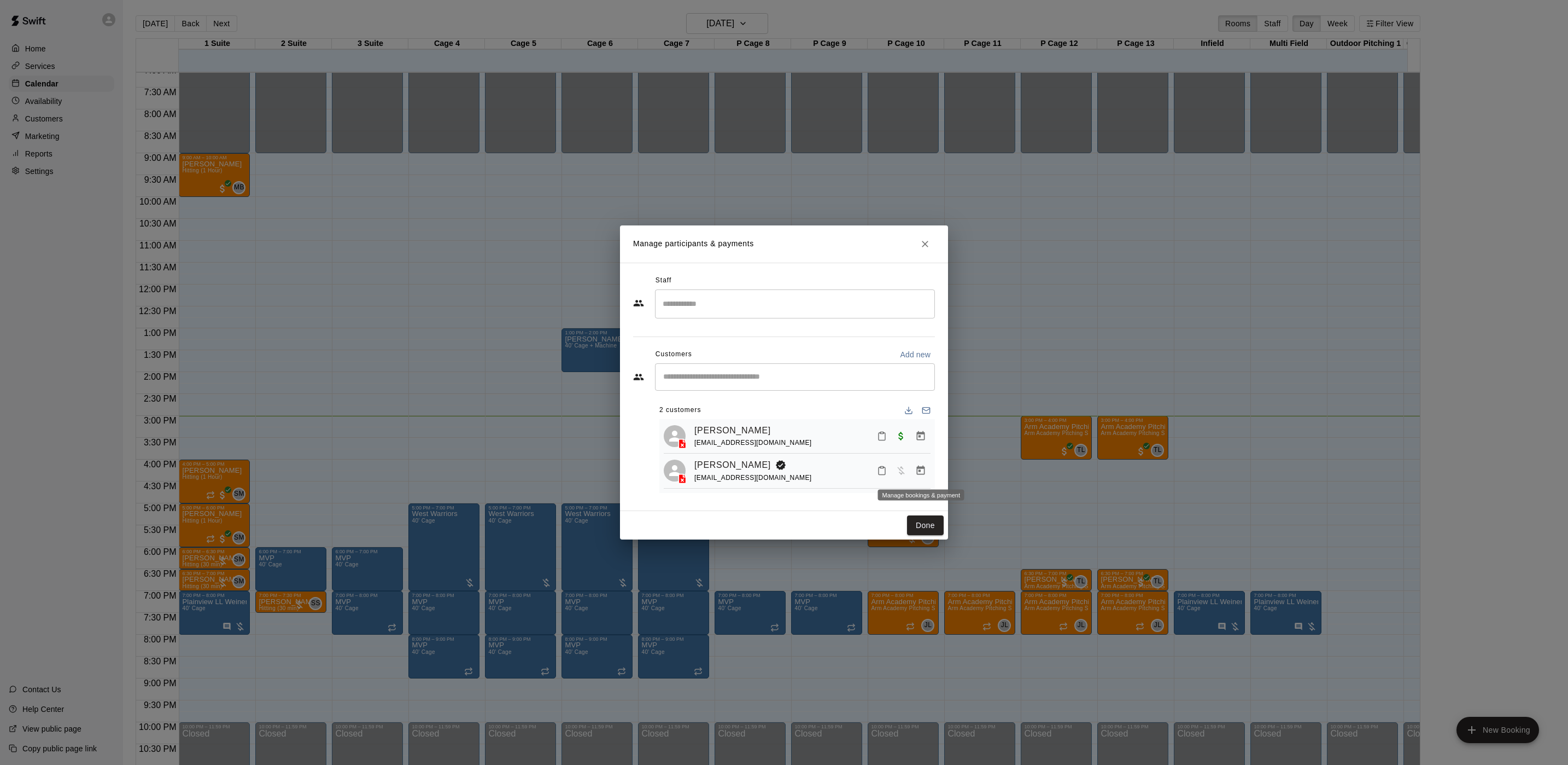
click at [921, 471] on icon "Manage bookings & payment" at bounding box center [921, 470] width 11 height 11
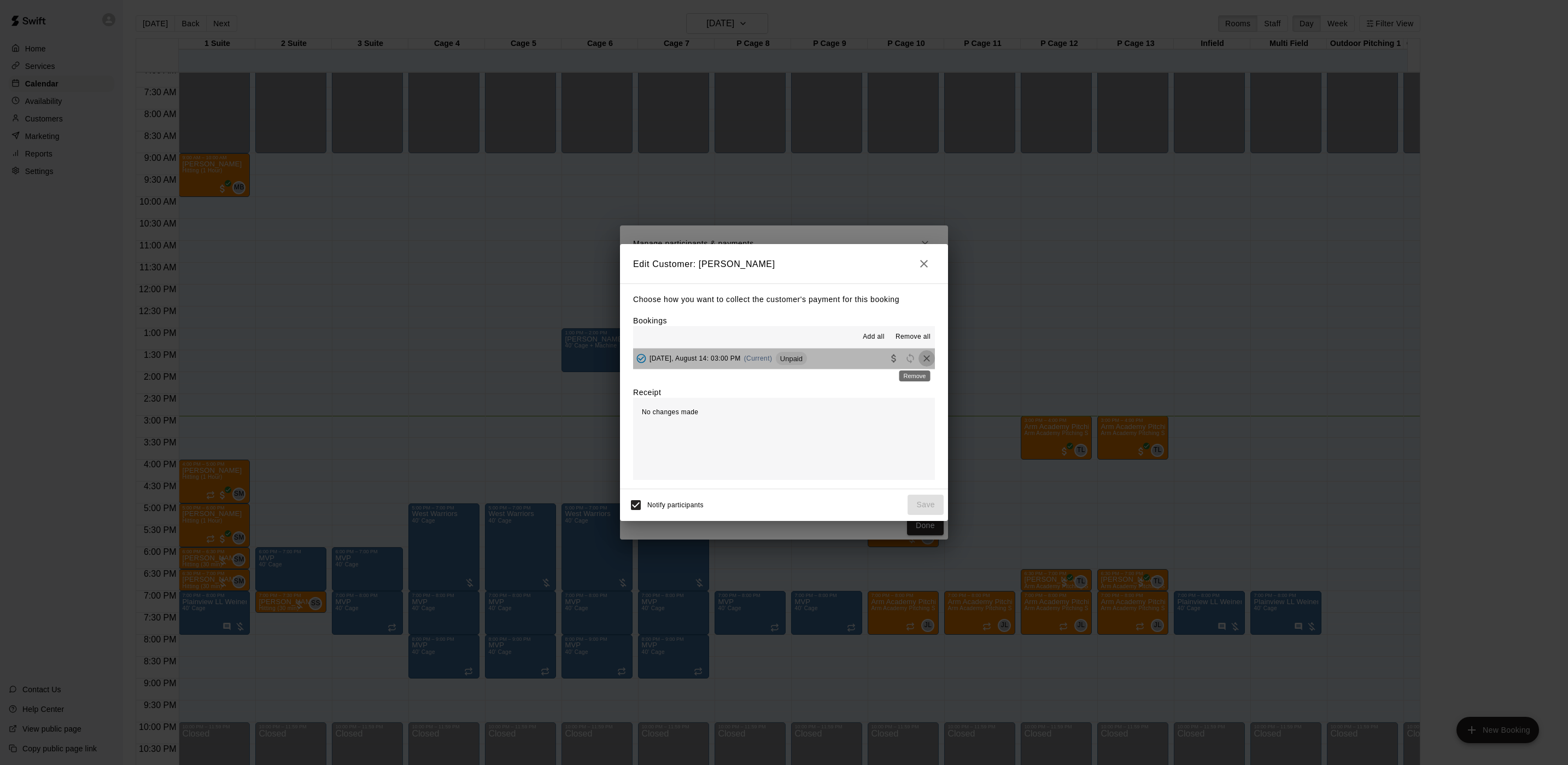
click at [921, 362] on icon "Remove" at bounding box center [926, 358] width 11 height 11
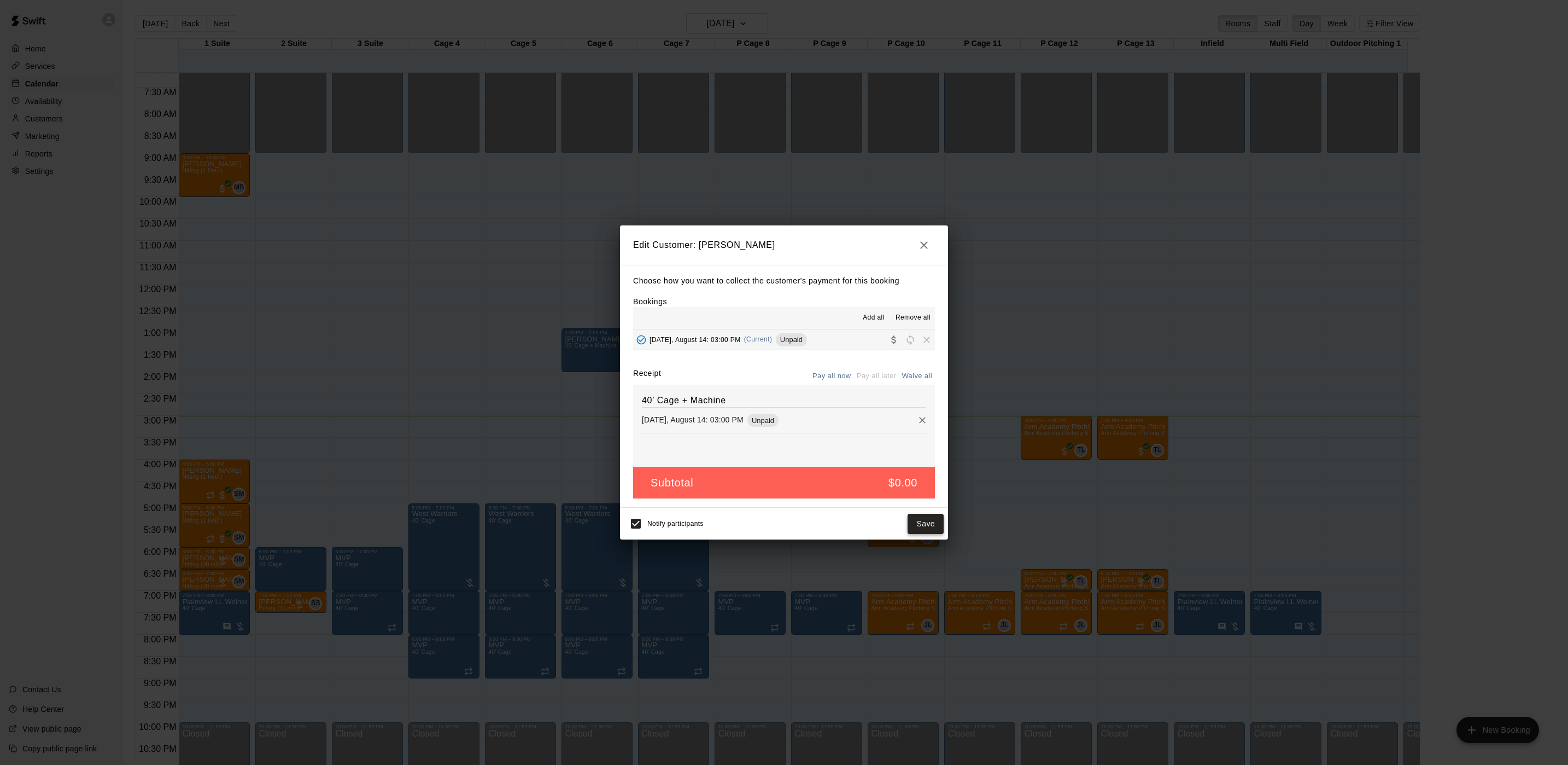
click at [936, 527] on button "Save" at bounding box center [925, 523] width 36 height 20
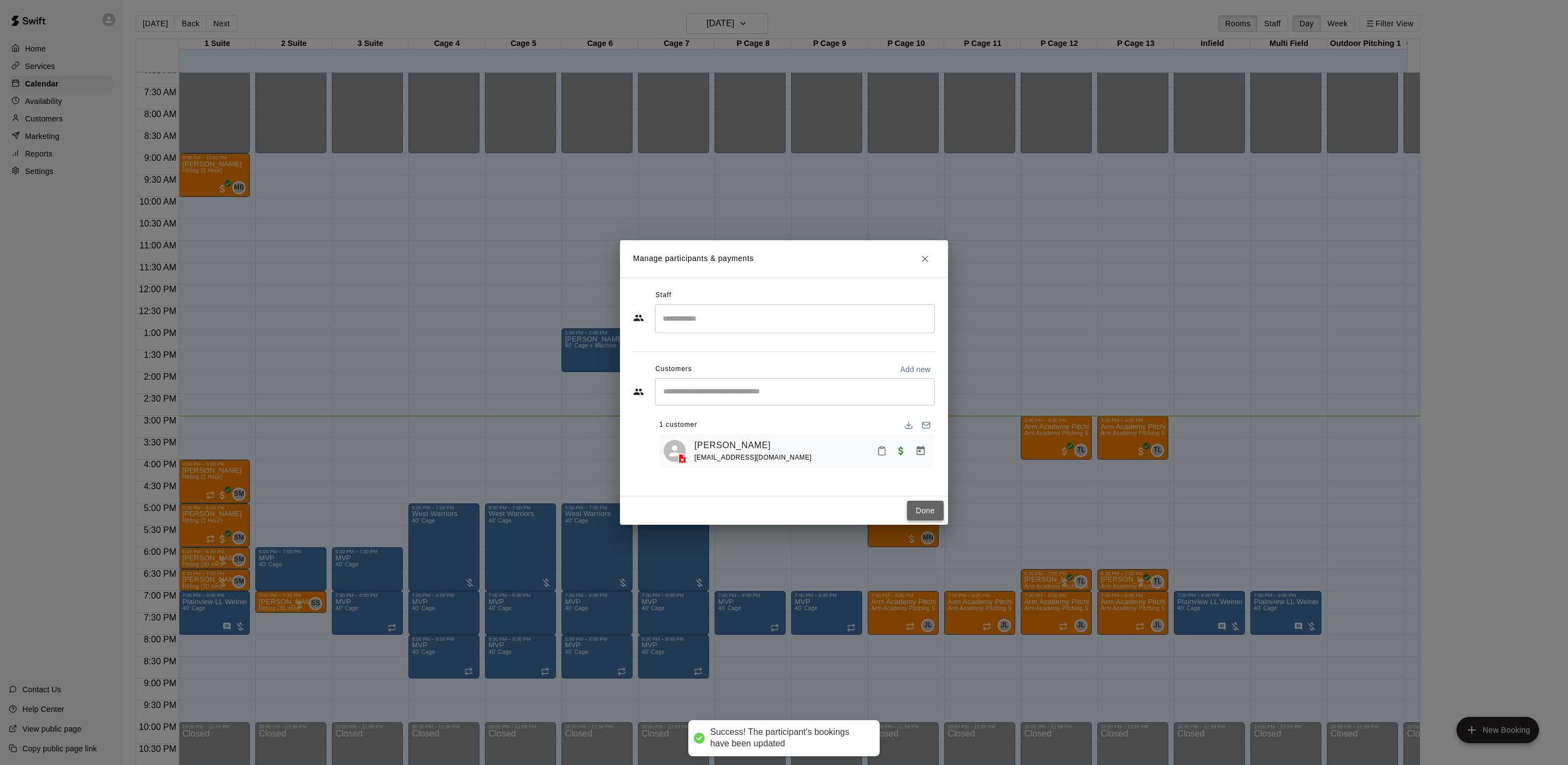
click at [923, 513] on button "Done" at bounding box center [925, 510] width 37 height 20
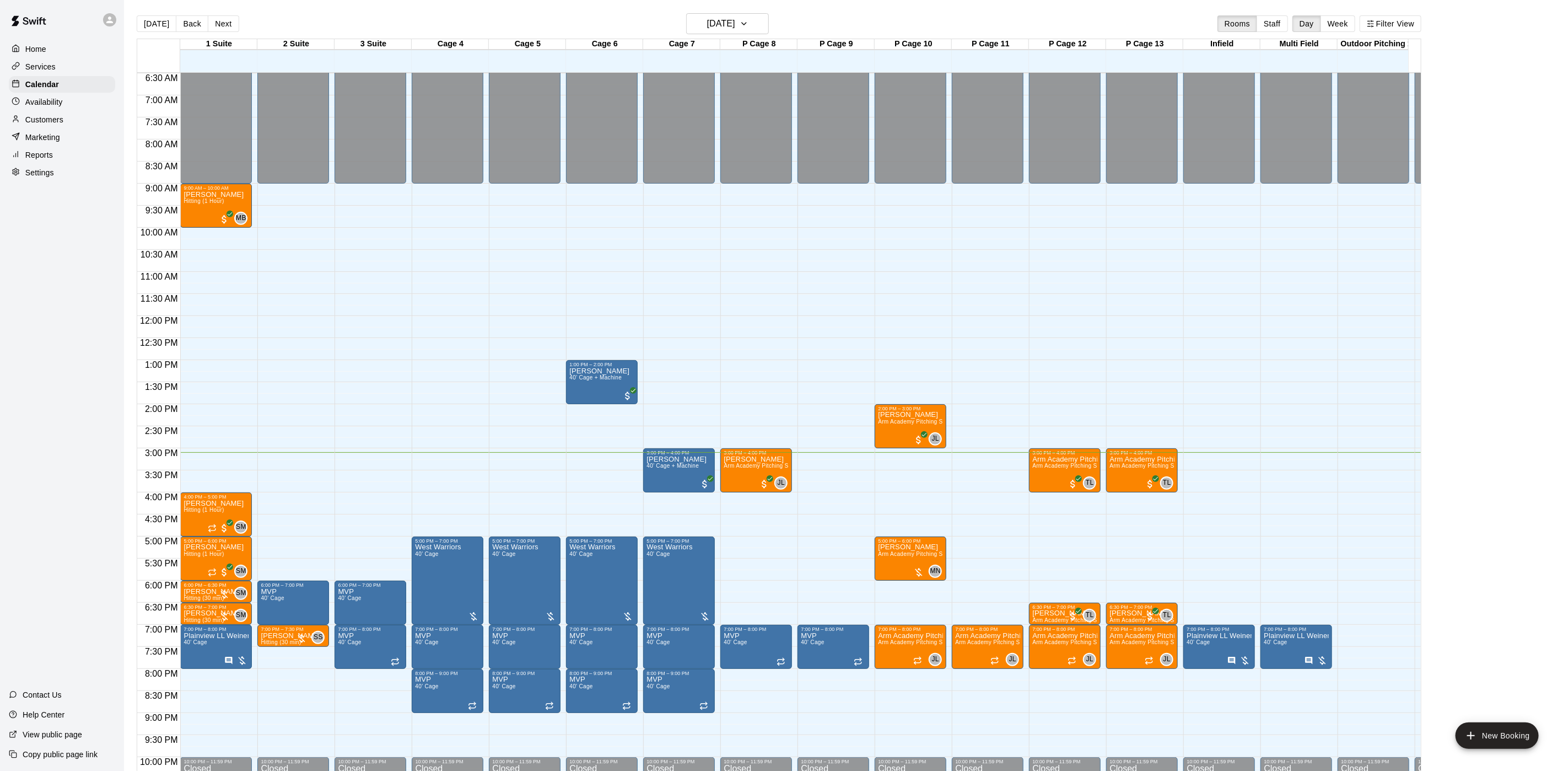
scroll to position [316, 0]
